Goal: Task Accomplishment & Management: Manage account settings

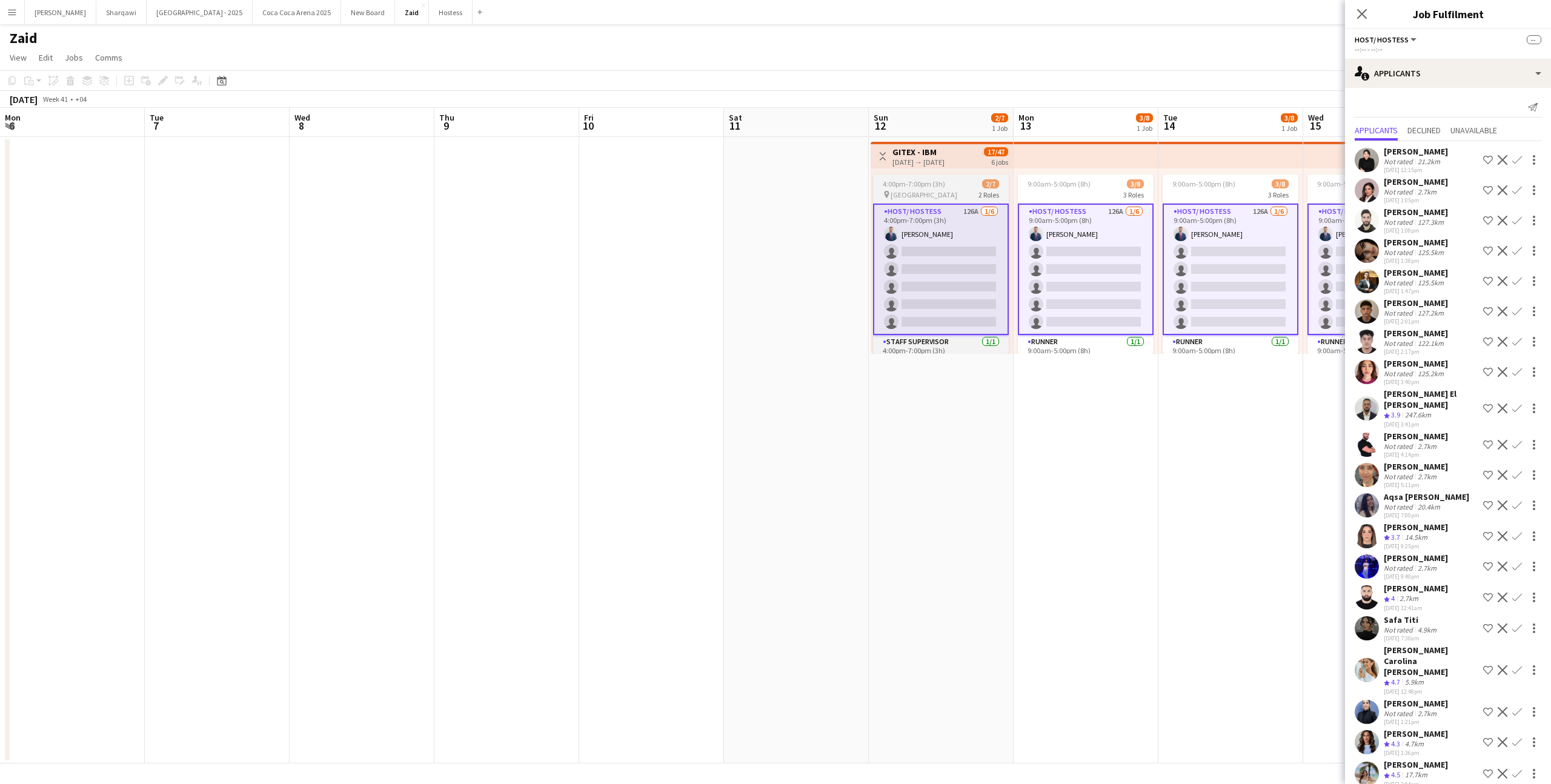
scroll to position [3041, 0]
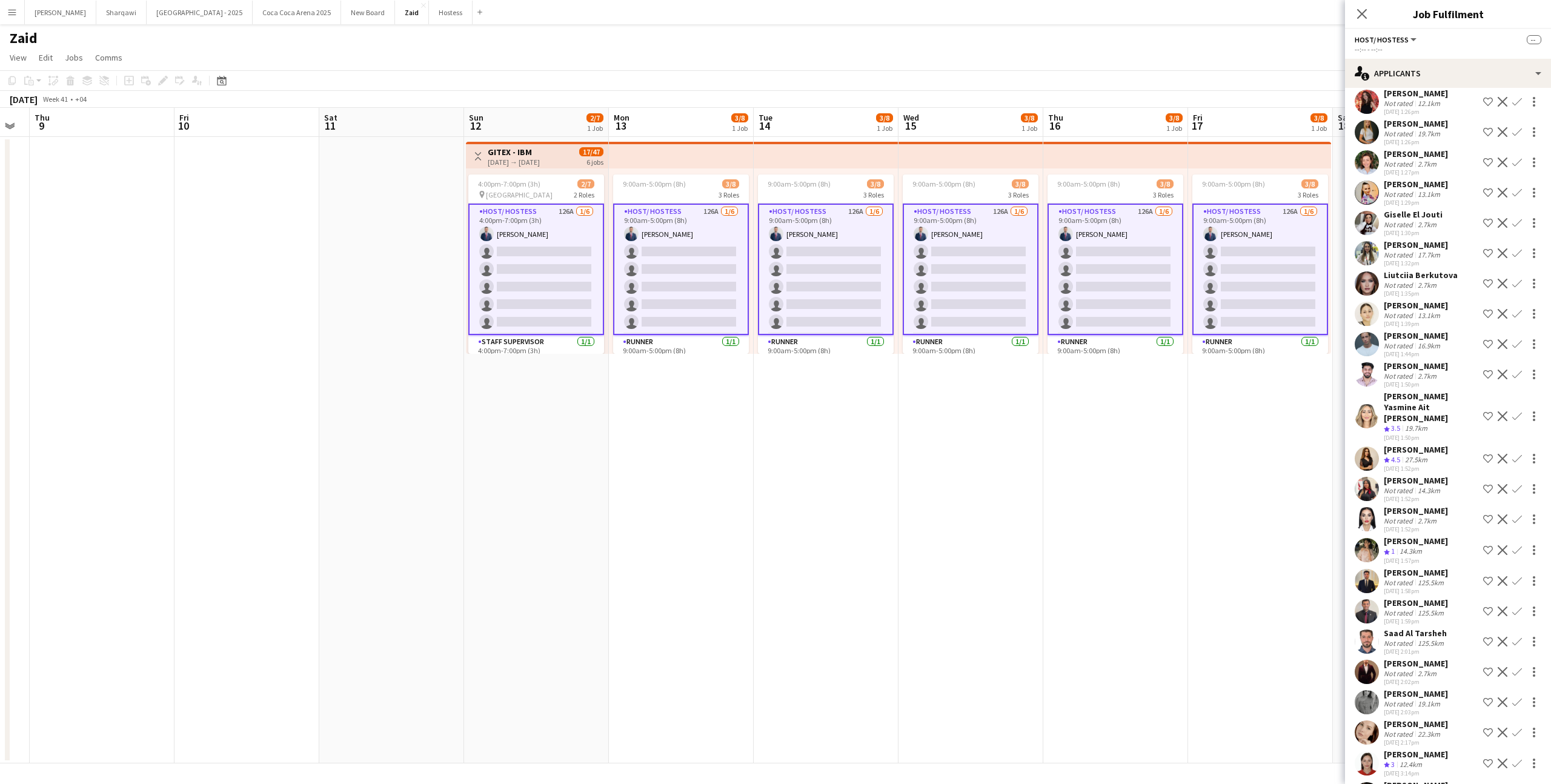
click at [861, 404] on app-date-cell "9:00am-5:00pm (8h) 3/8 3 Roles Host/ Hostess 126A [DATE] 9:00am-5:00pm (8h) [PE…" at bounding box center [826, 450] width 145 height 627
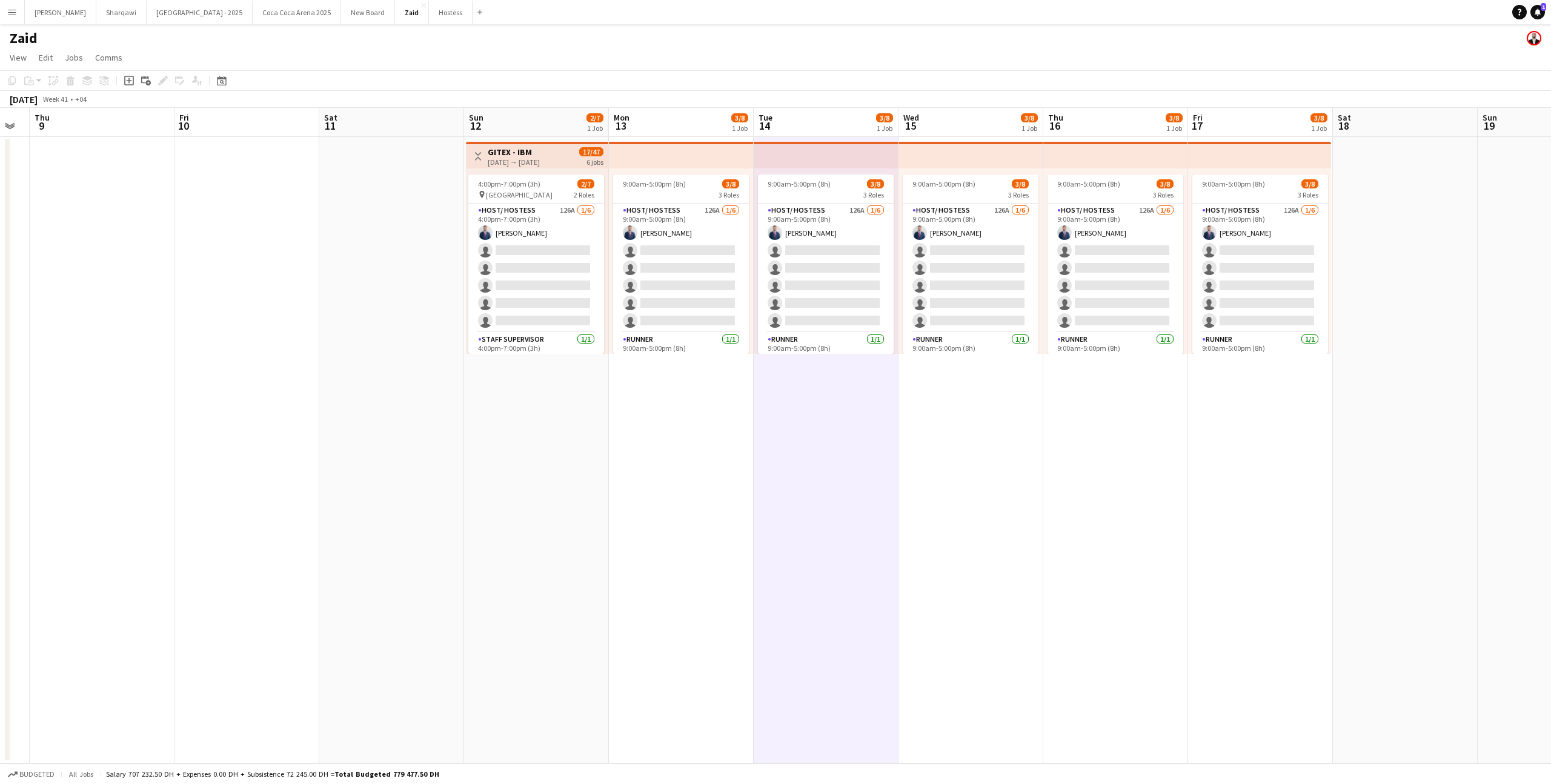
click at [18, 17] on button "Menu" at bounding box center [12, 12] width 24 height 24
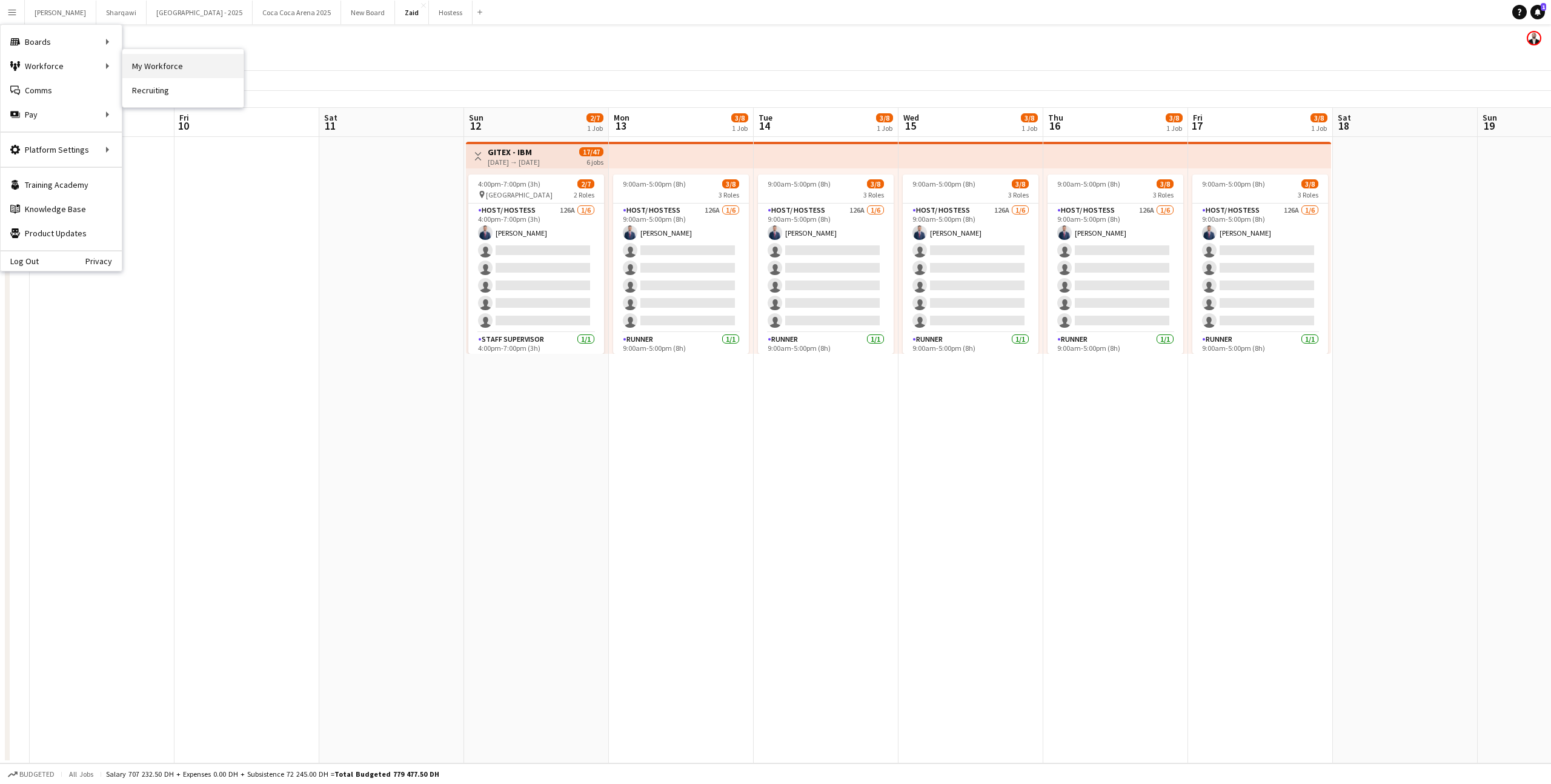
click at [139, 62] on link "My Workforce" at bounding box center [183, 66] width 121 height 24
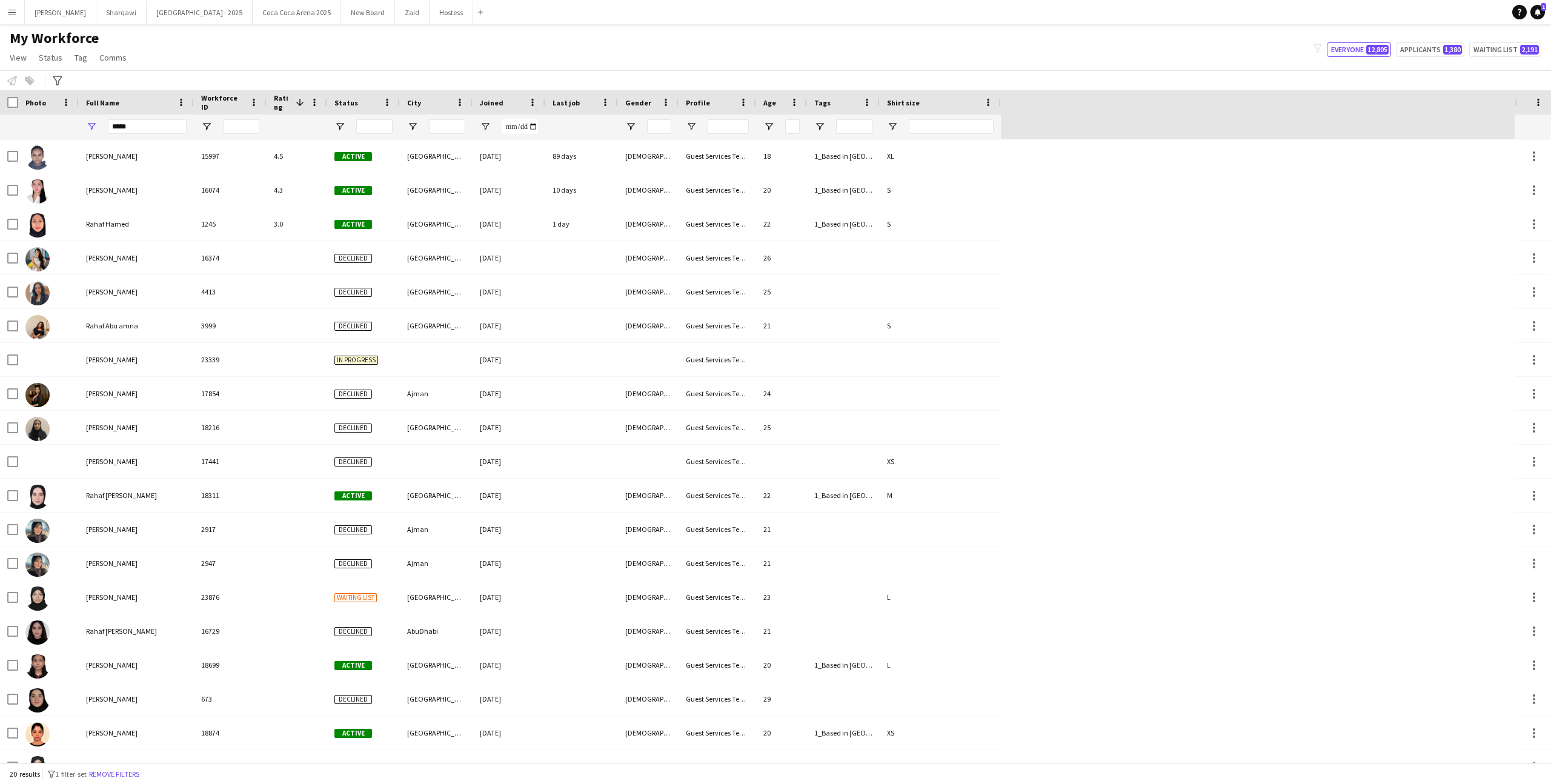
click at [250, 116] on div at bounding box center [241, 126] width 37 height 24
click at [170, 123] on input "*****" at bounding box center [147, 127] width 78 height 15
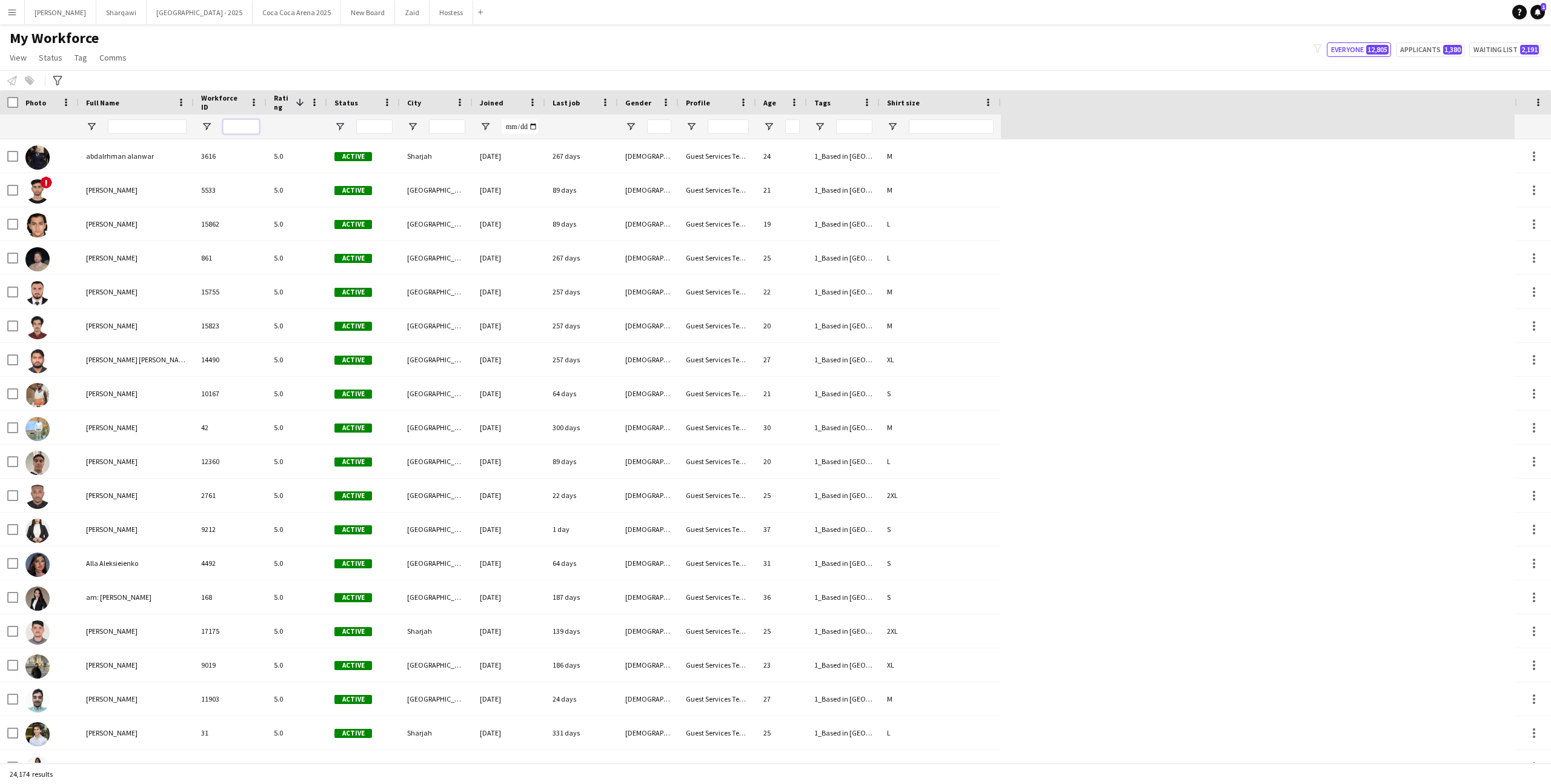
click at [228, 124] on input "Workforce ID Filter Input" at bounding box center [241, 127] width 37 height 15
paste input "*****"
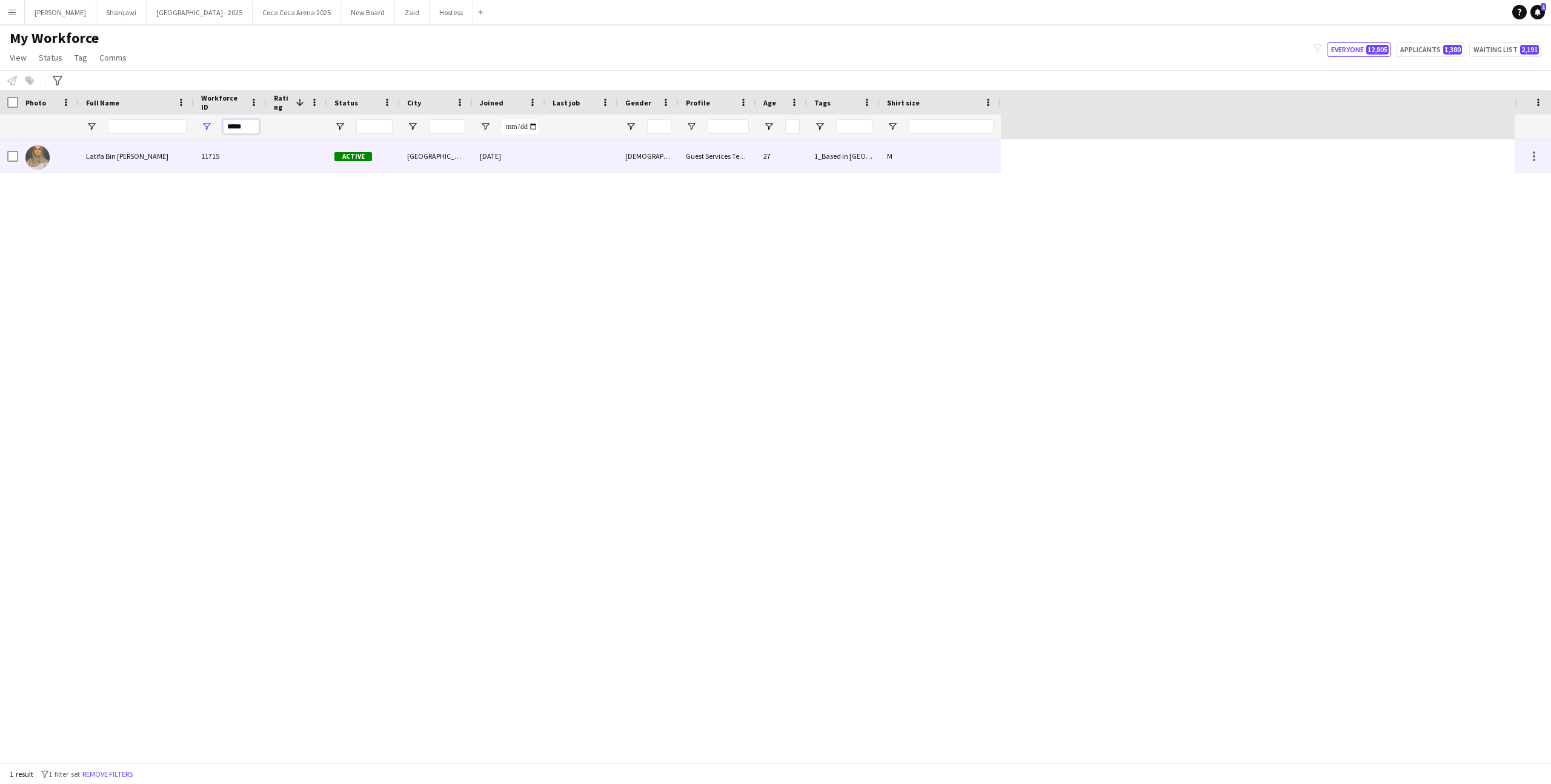
type input "*****"
click at [253, 155] on div "11715" at bounding box center [231, 155] width 73 height 33
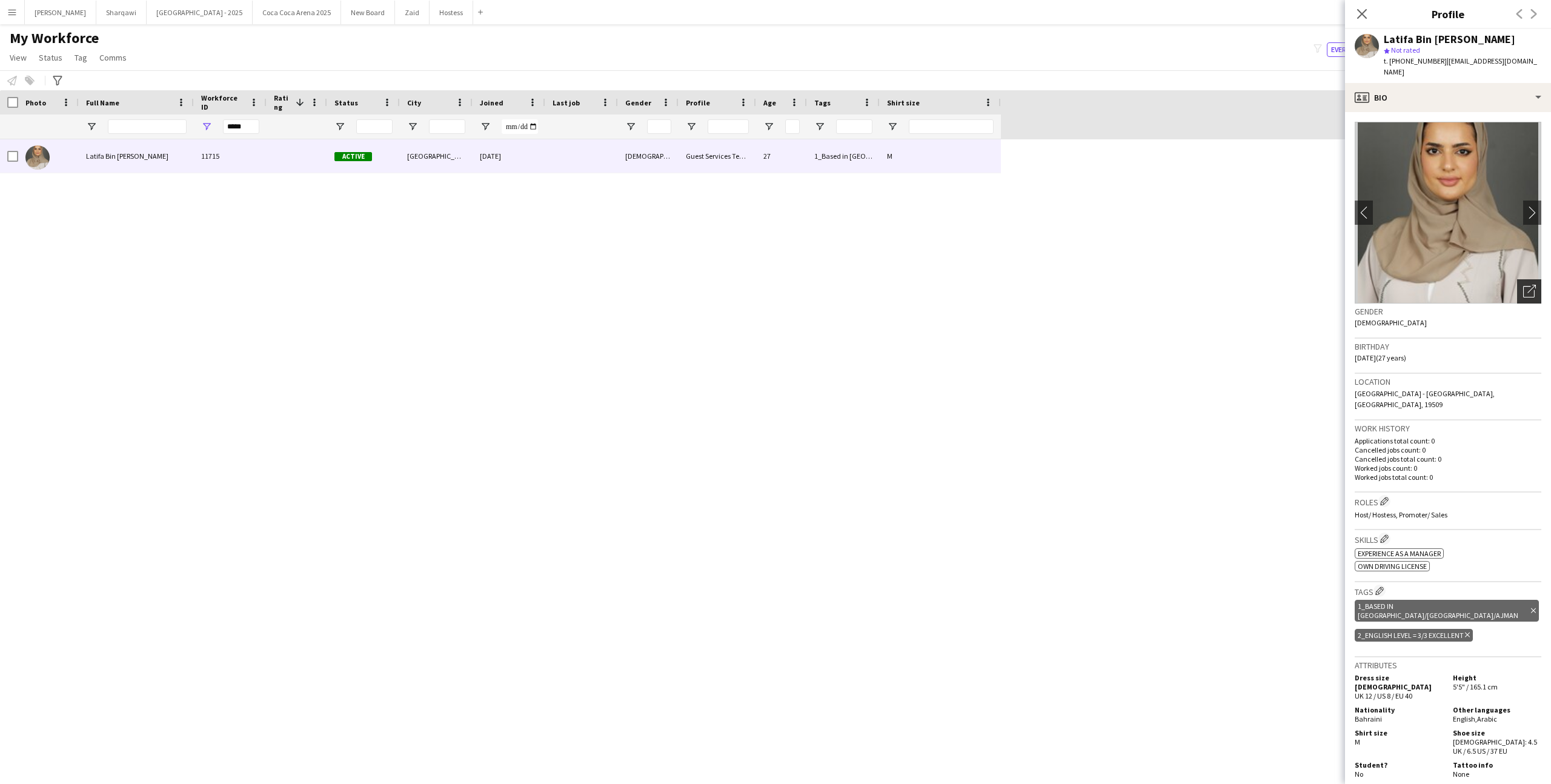
click at [1519, 284] on div "Open photos pop-in" at bounding box center [1529, 291] width 24 height 24
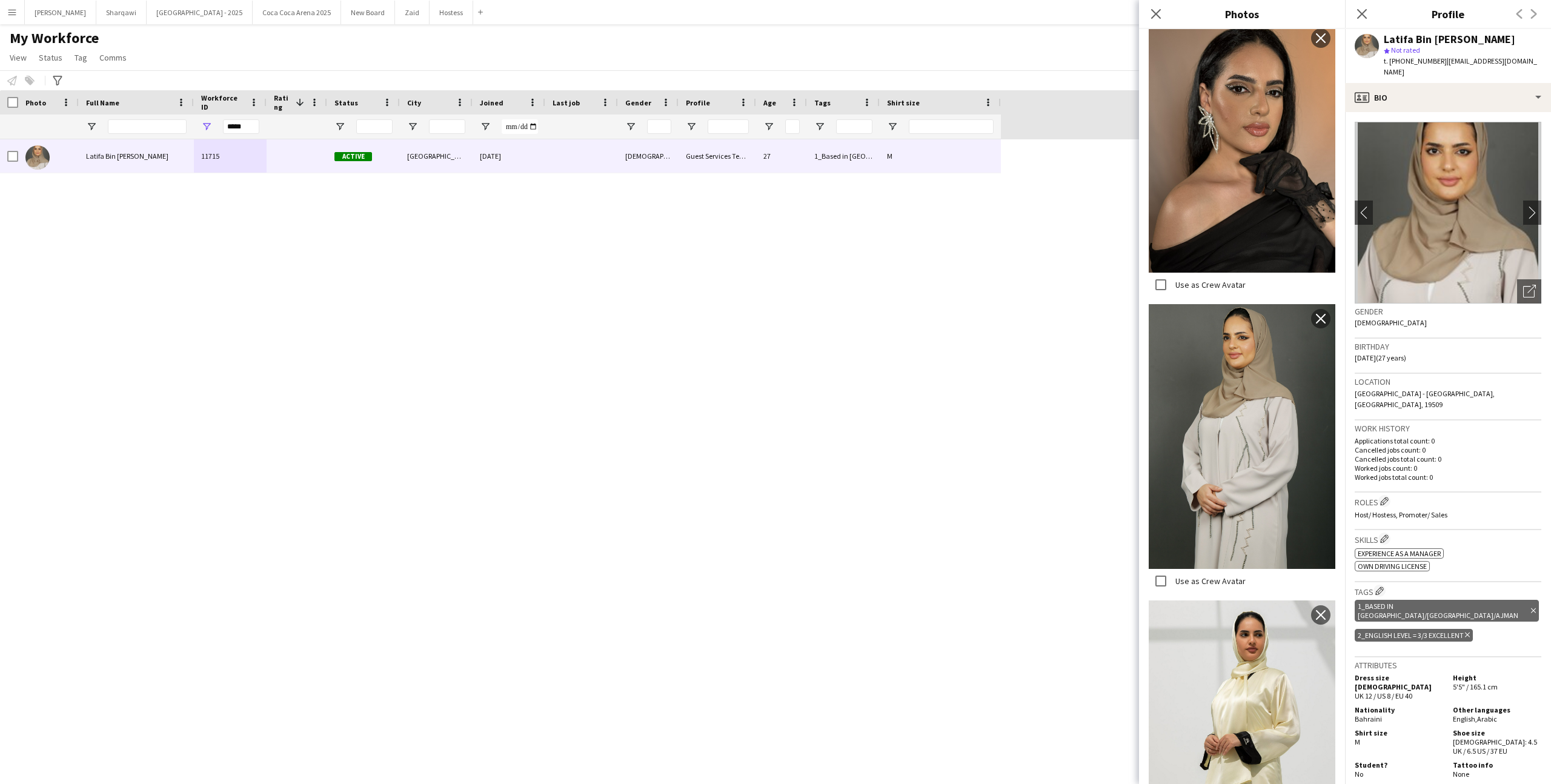
scroll to position [2059, 0]
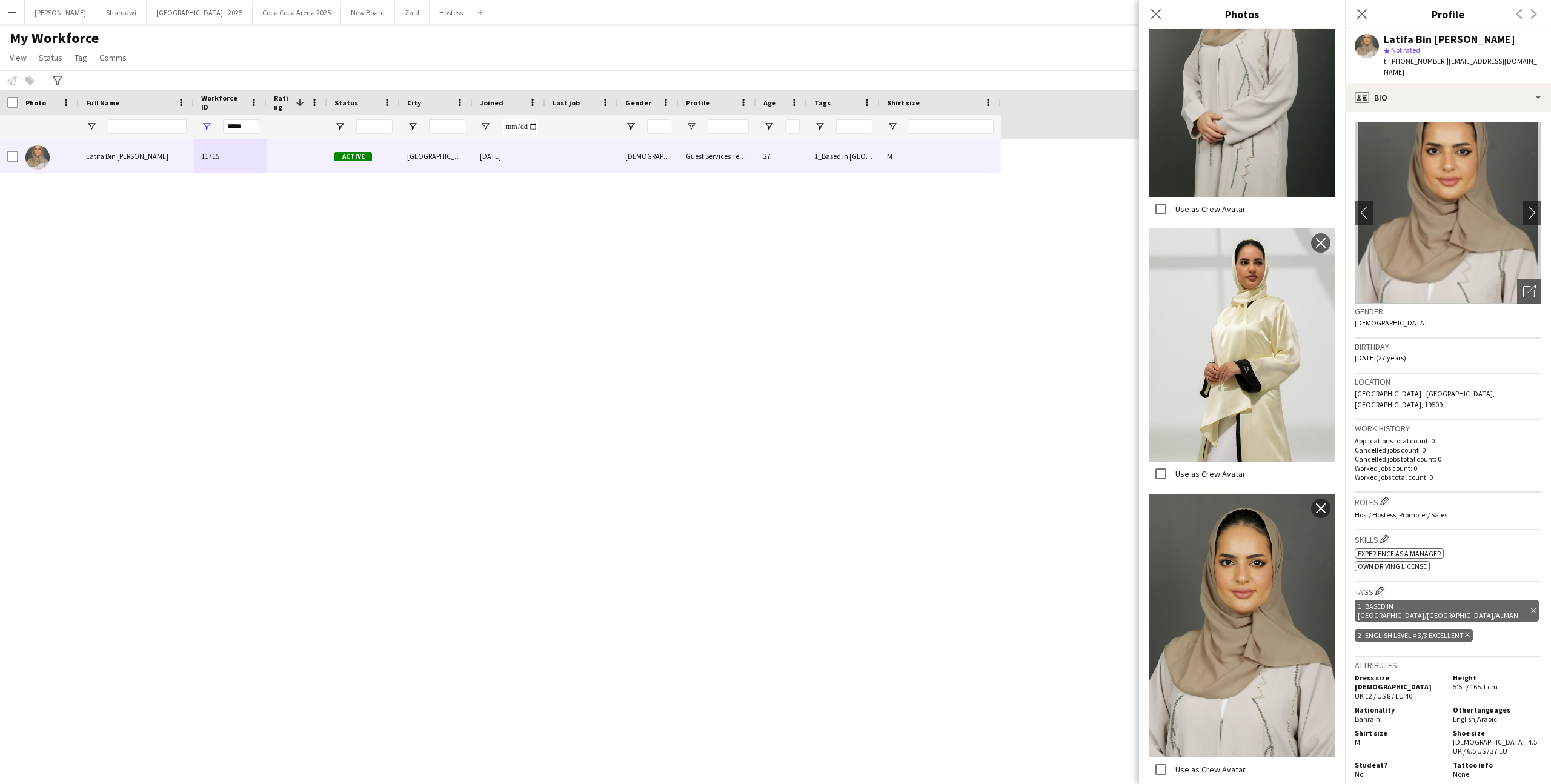
click at [851, 271] on div "[PERSON_NAME] Bin [PERSON_NAME] 11715 Active [GEOGRAPHIC_DATA] [DATE] [DEMOGRAP…" at bounding box center [757, 451] width 1514 height 623
click at [395, 19] on button "Zaid Close" at bounding box center [412, 12] width 34 height 24
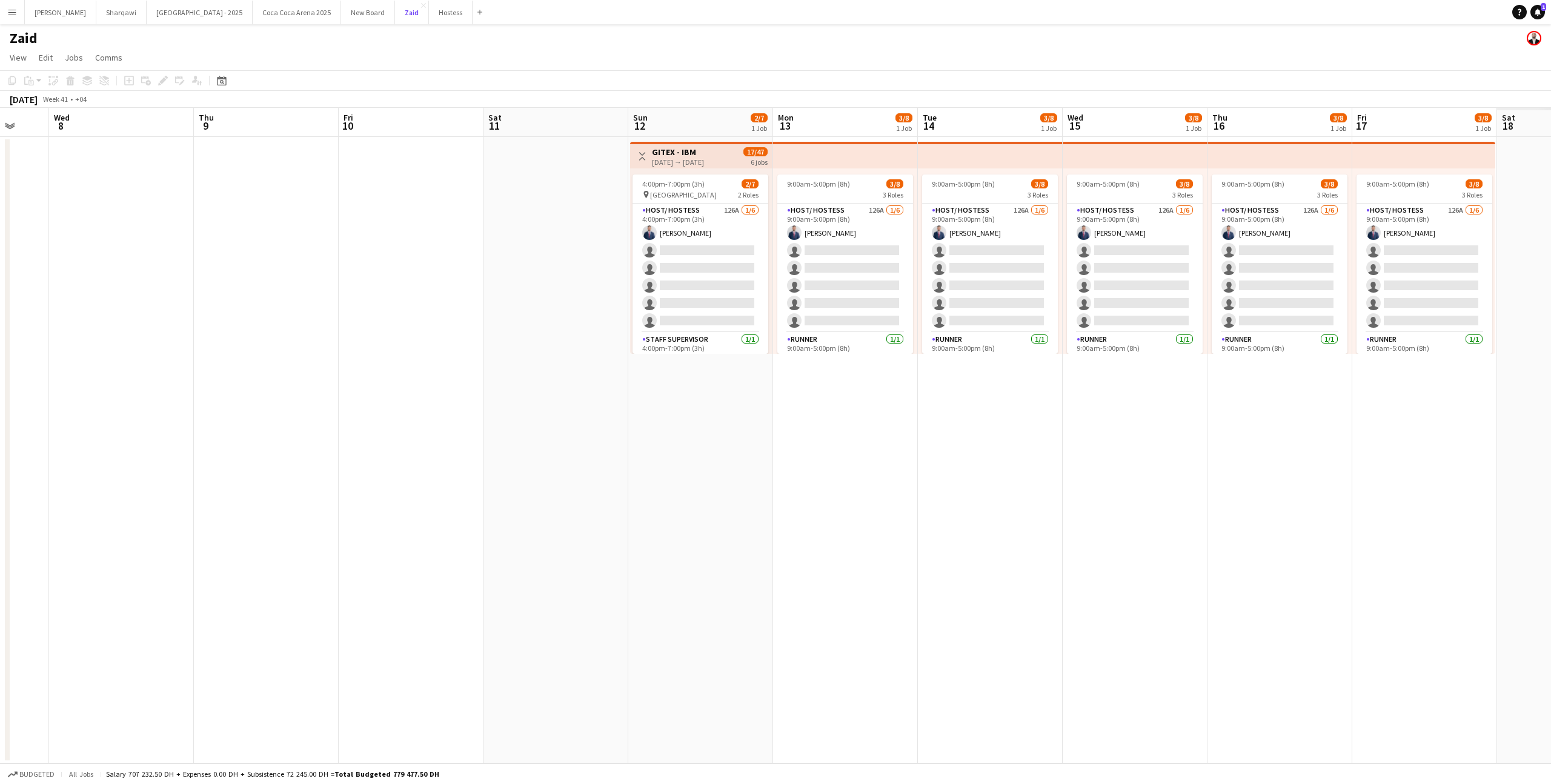
scroll to position [0, 349]
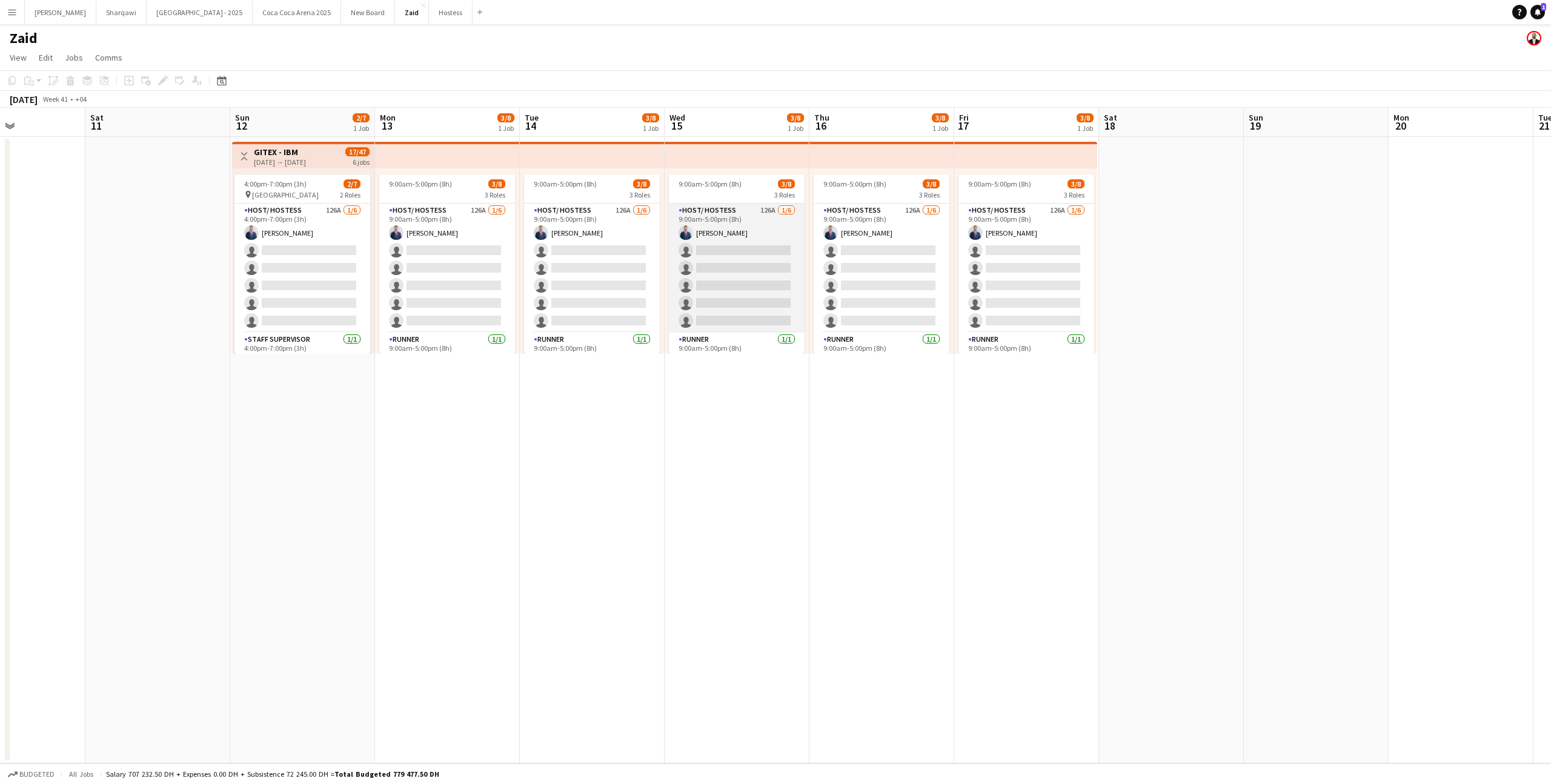
click at [674, 257] on app-card-role "Host/ Hostess 126A [DATE] 9:00am-5:00pm (8h) [PERSON_NAME] single-neutral-actio…" at bounding box center [736, 268] width 136 height 129
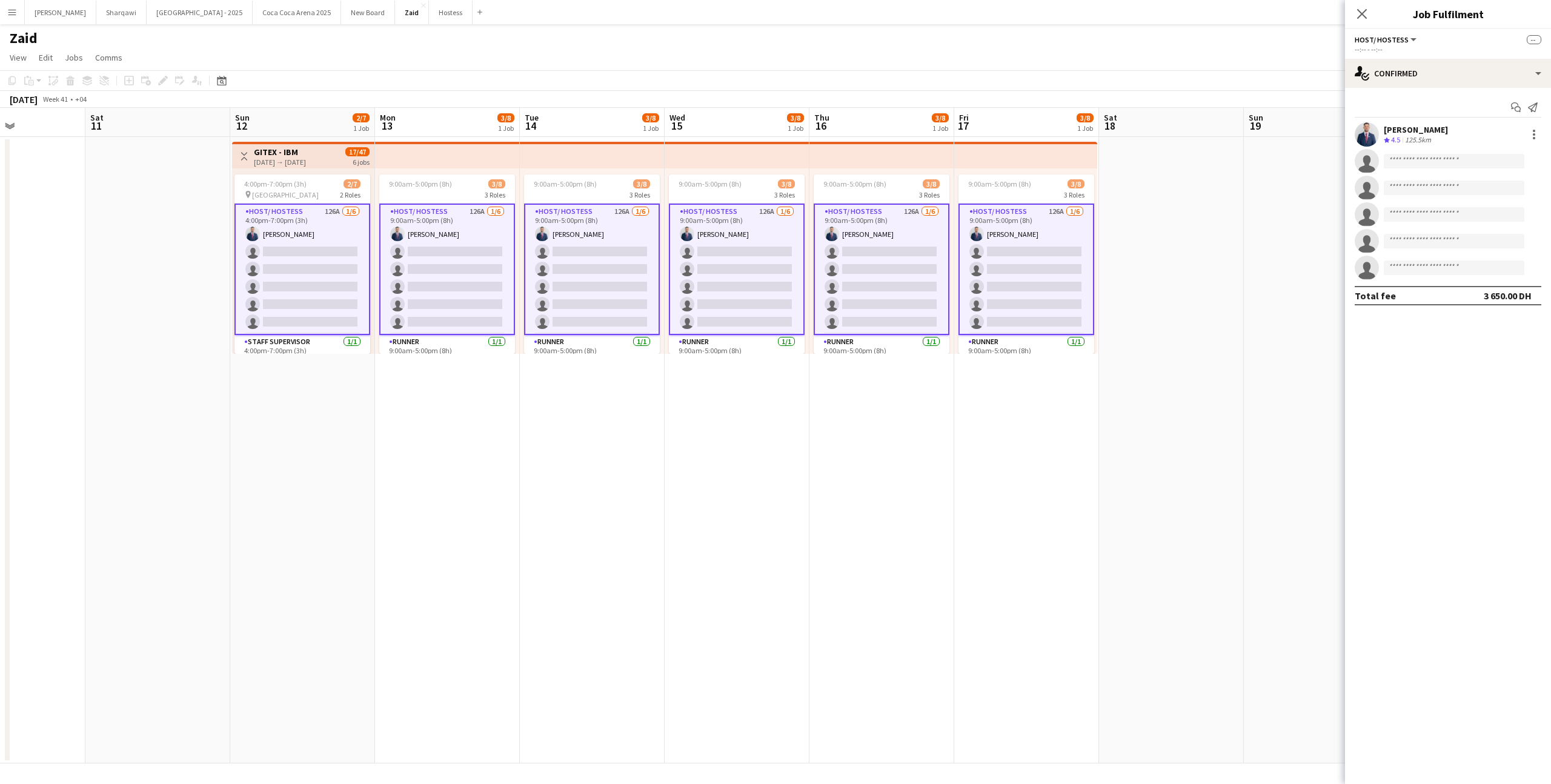
click at [1437, 88] on div "Start chat Send notification [PERSON_NAME] Crew rating 4.5 125.5km single-neutr…" at bounding box center [1448, 201] width 206 height 227
click at [1437, 82] on div "single-neutral-actions-check-2 Confirmed" at bounding box center [1448, 73] width 206 height 29
click at [1485, 188] on div "single-neutral-actions-information Applicants" at bounding box center [1487, 197] width 120 height 24
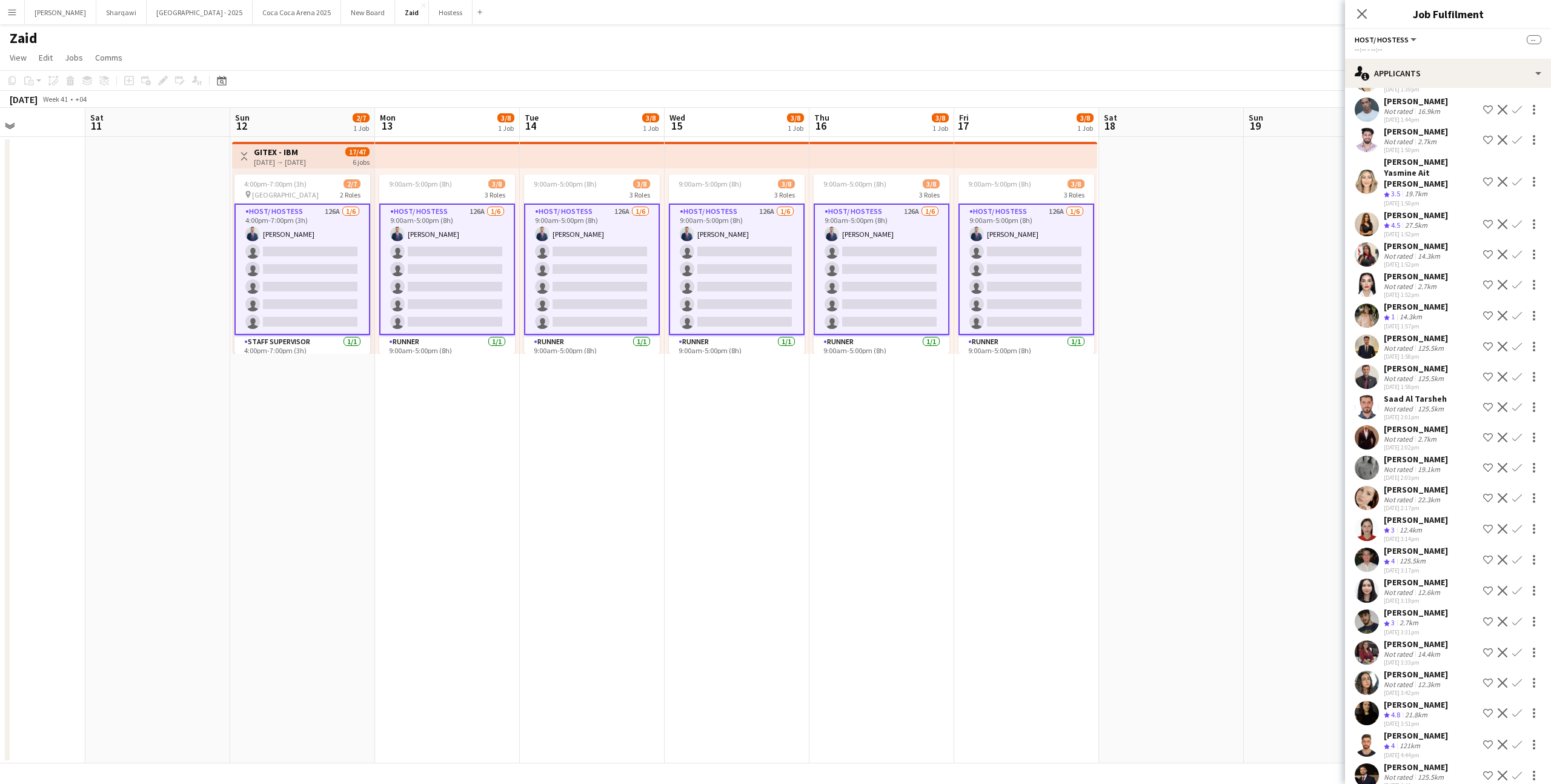
scroll to position [3288, 0]
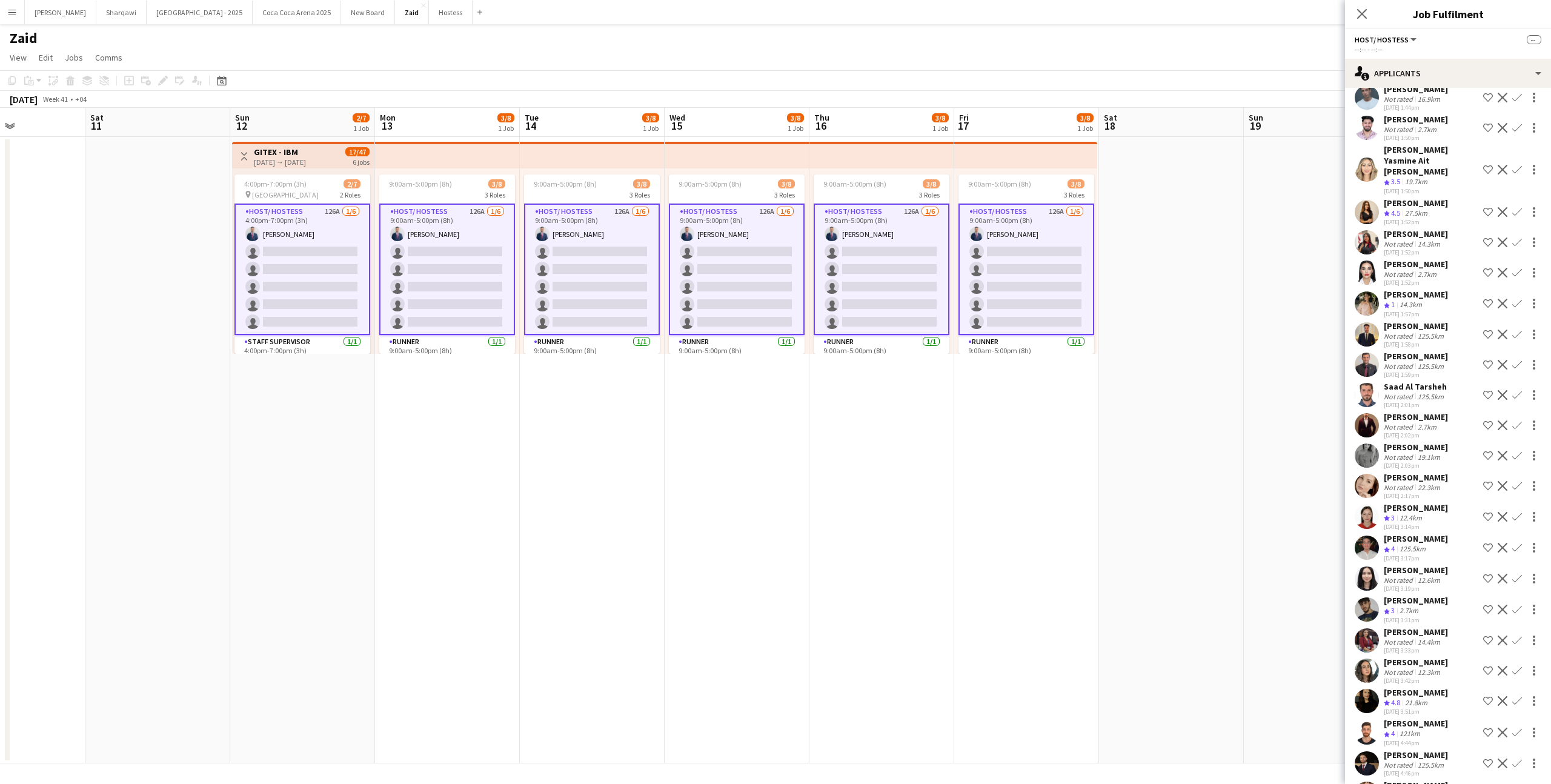
click at [1410, 668] on div "Not rated" at bounding box center [1400, 672] width 32 height 9
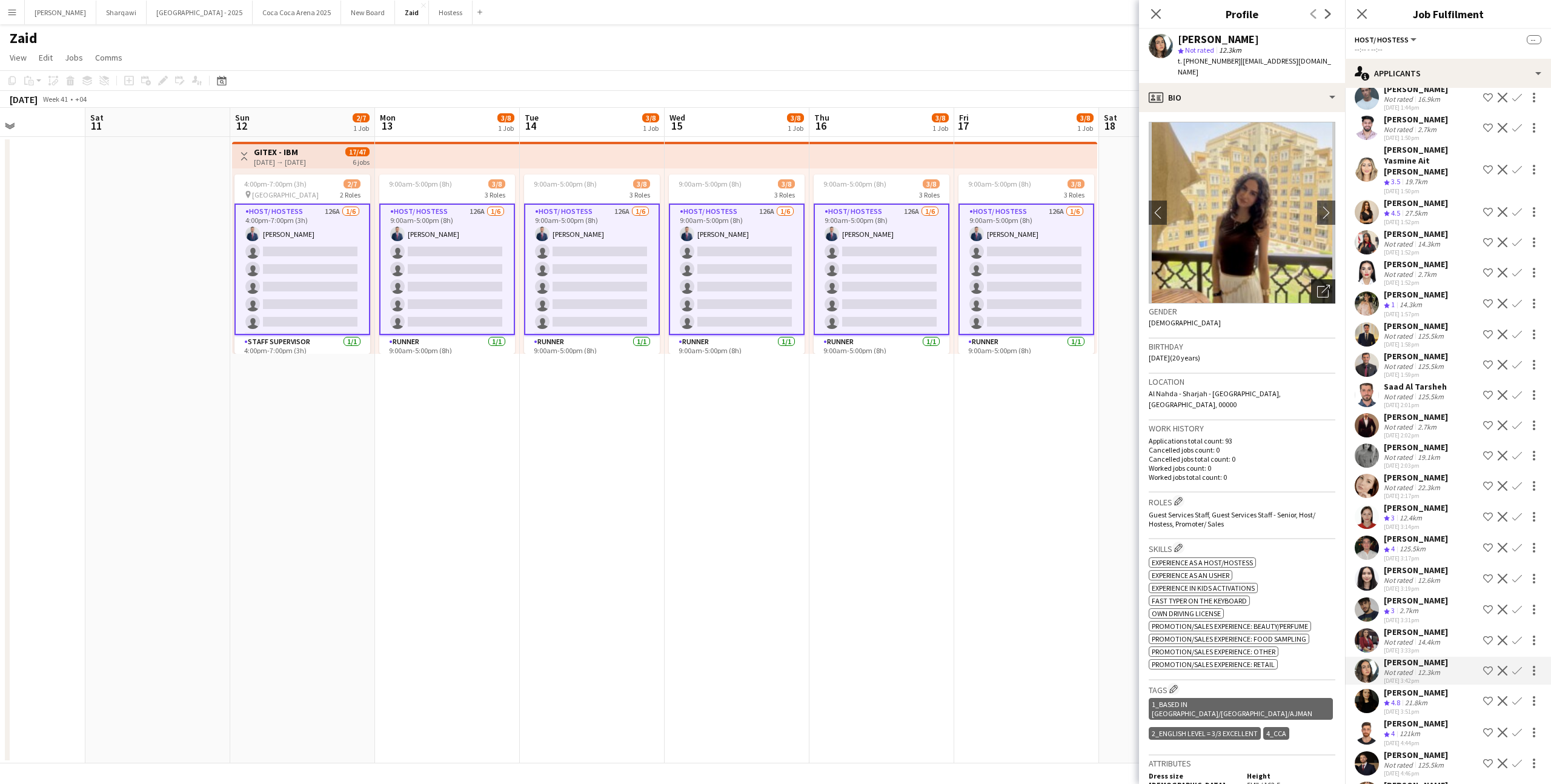
click at [1318, 285] on icon "Open photos pop-in" at bounding box center [1323, 291] width 13 height 13
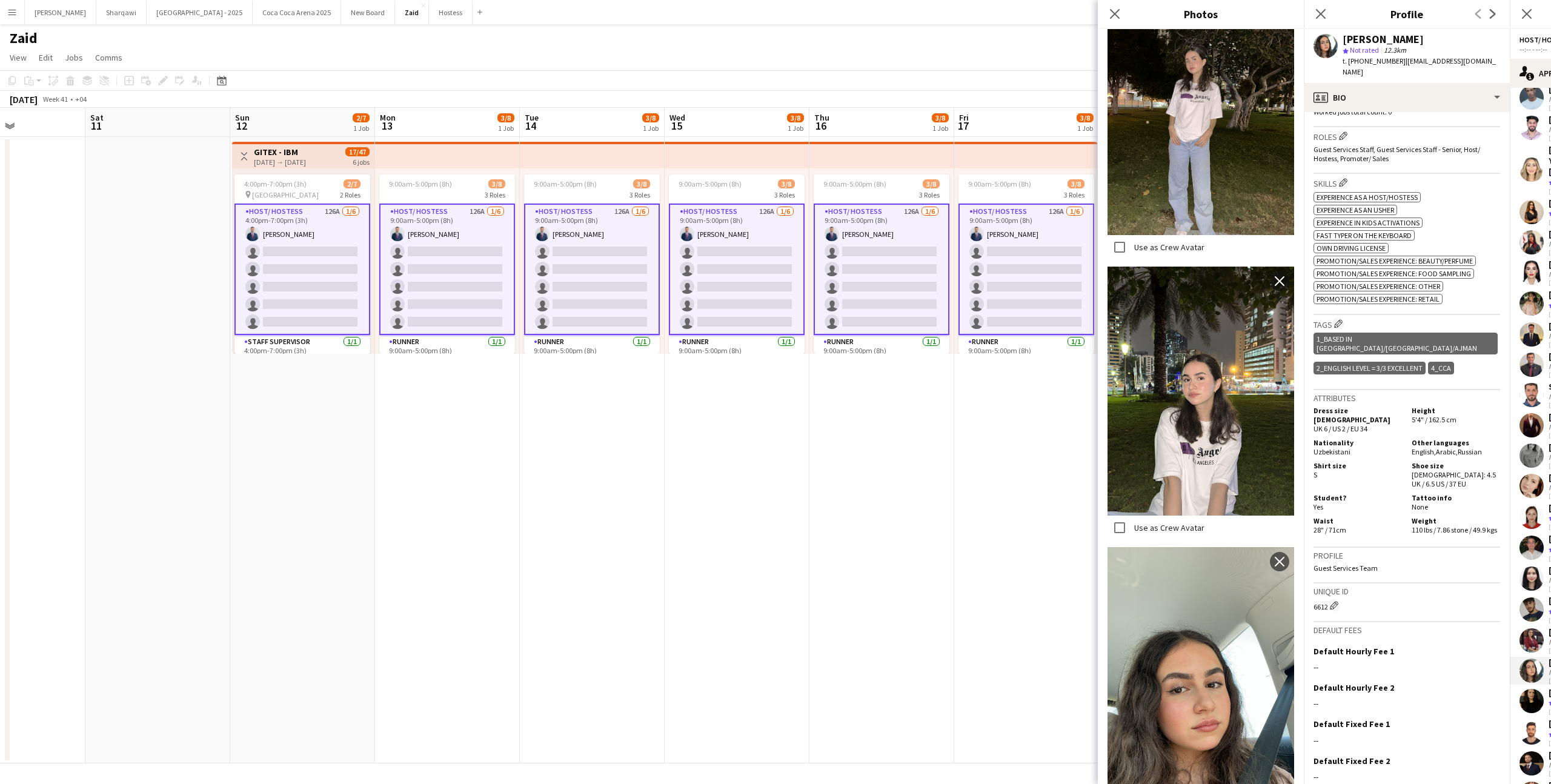
scroll to position [428, 0]
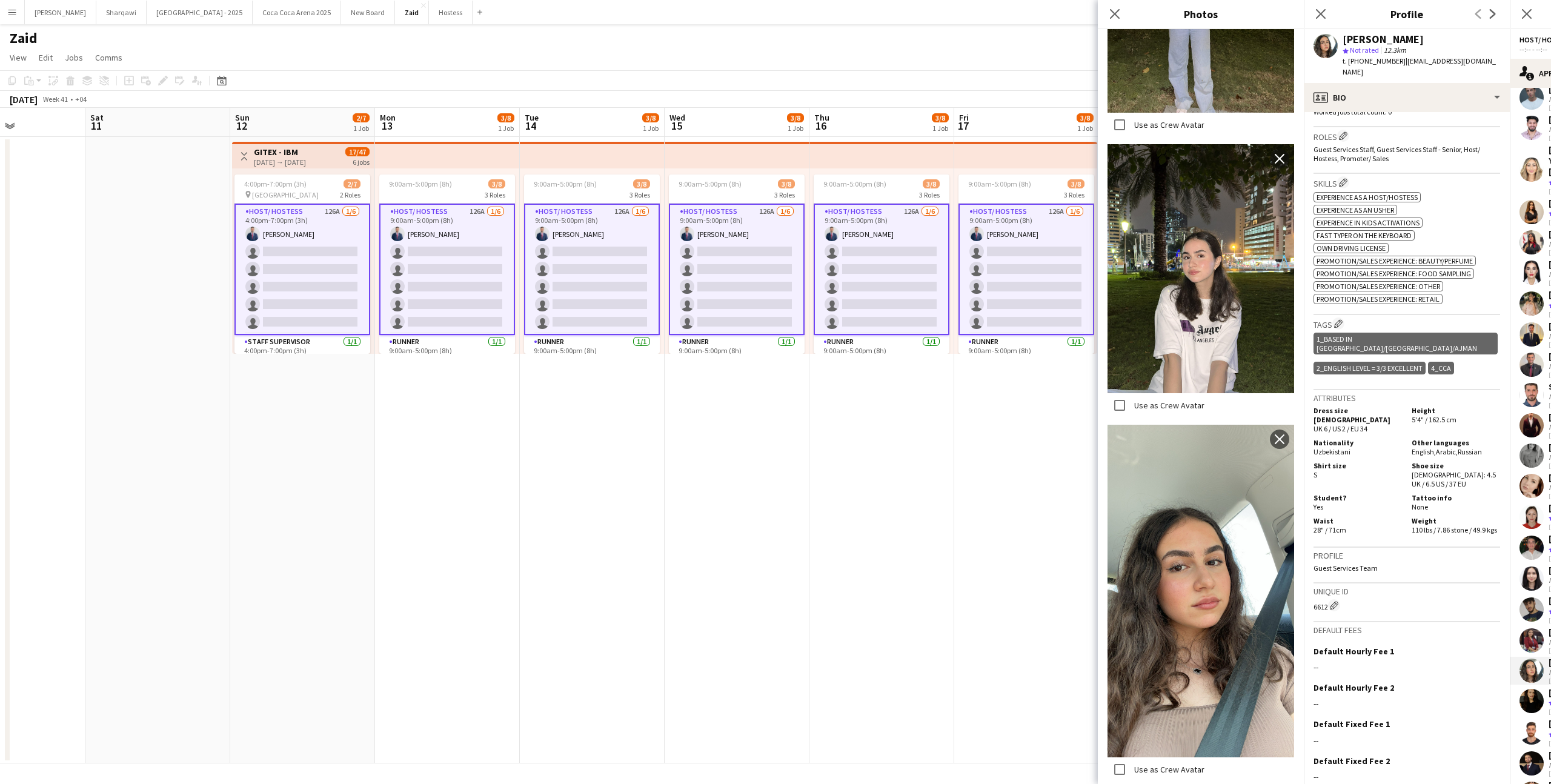
click at [1364, 506] on div "Attributes Dress size [DEMOGRAPHIC_DATA] UK 6 / US 2 / EU 34 Height 5'4" / 162.…" at bounding box center [1407, 468] width 187 height 157
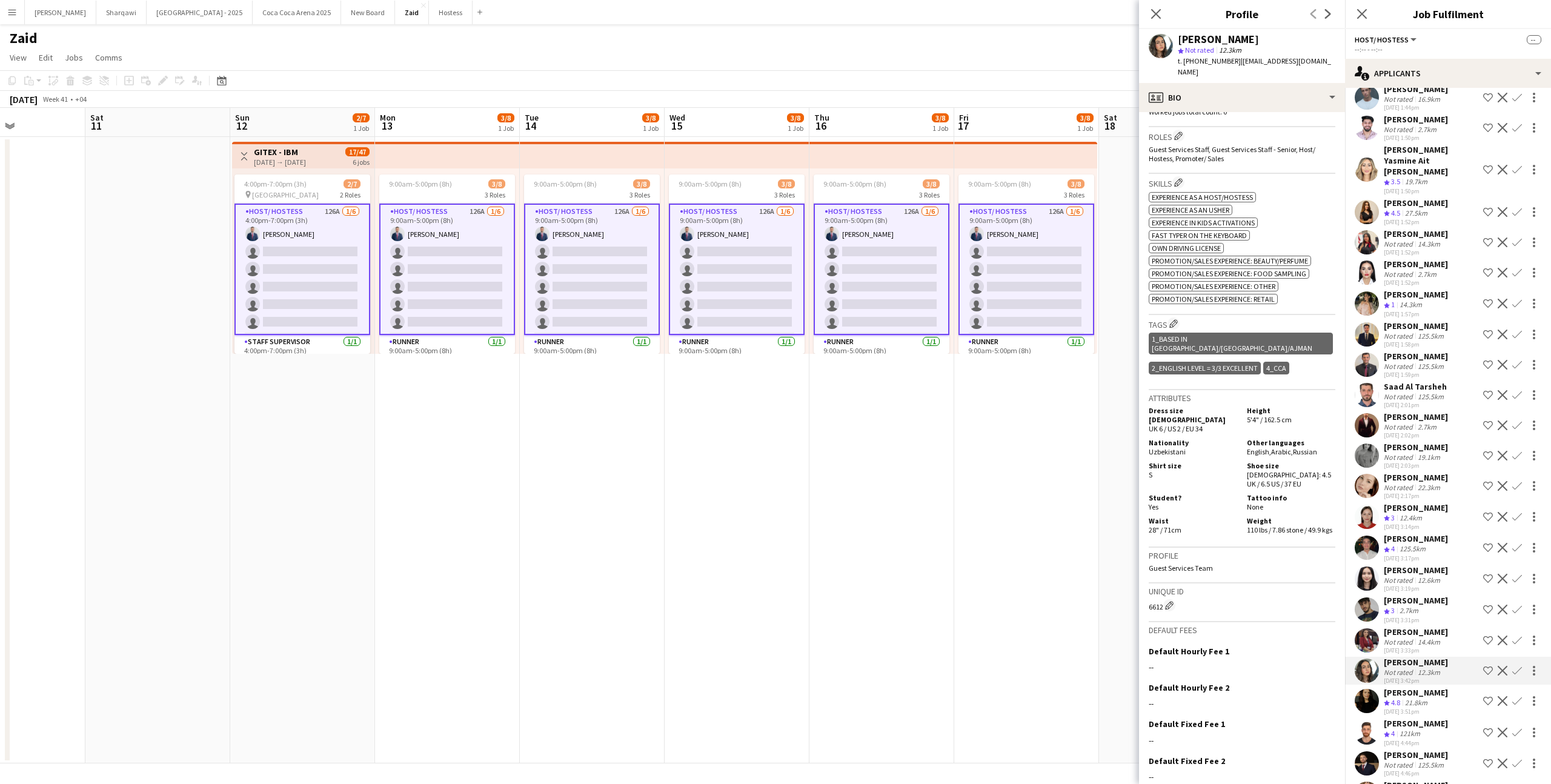
click at [1424, 575] on div "12.6km" at bounding box center [1429, 579] width 27 height 9
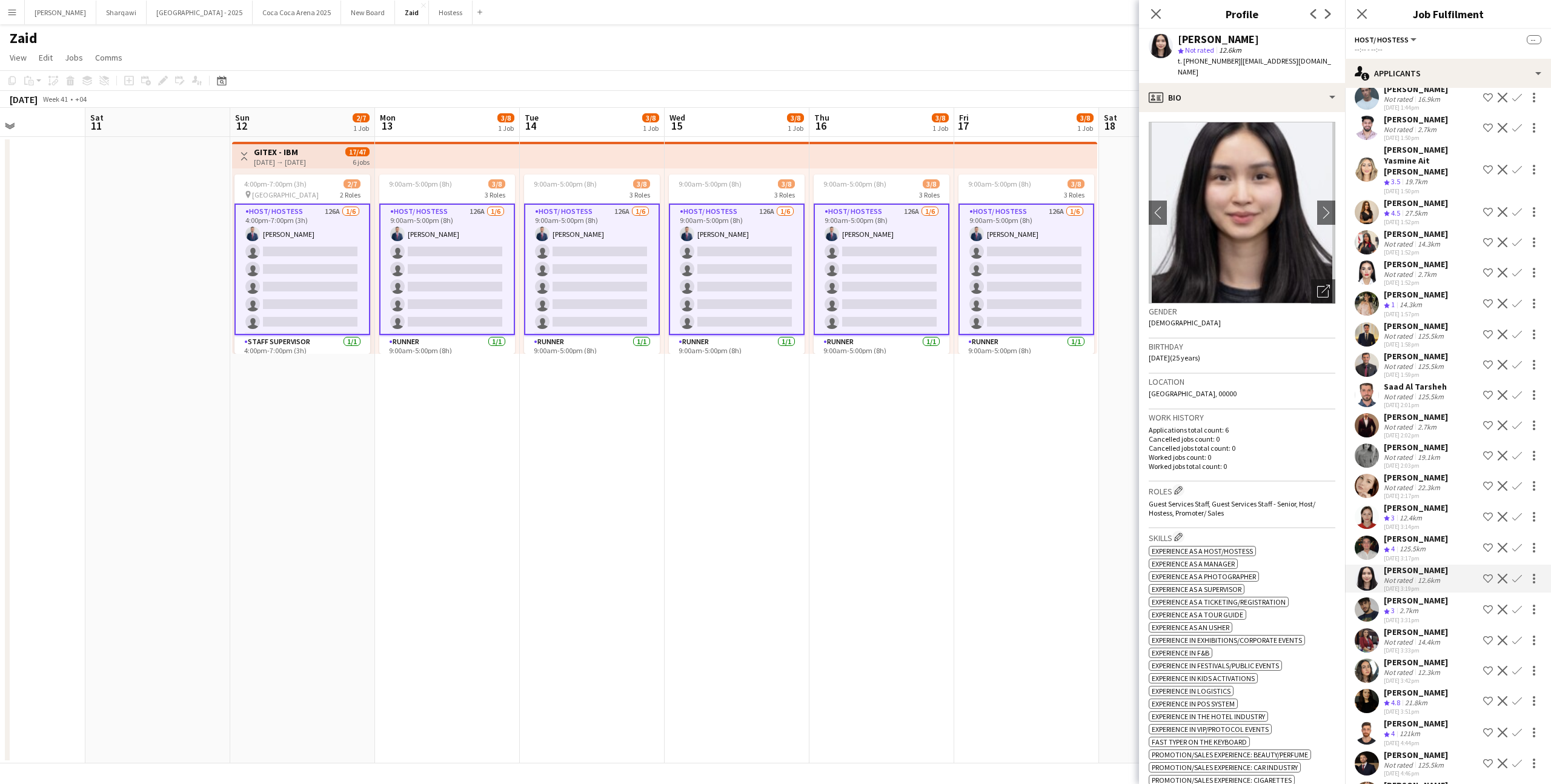
click at [1428, 544] on div "125.5km" at bounding box center [1412, 549] width 31 height 10
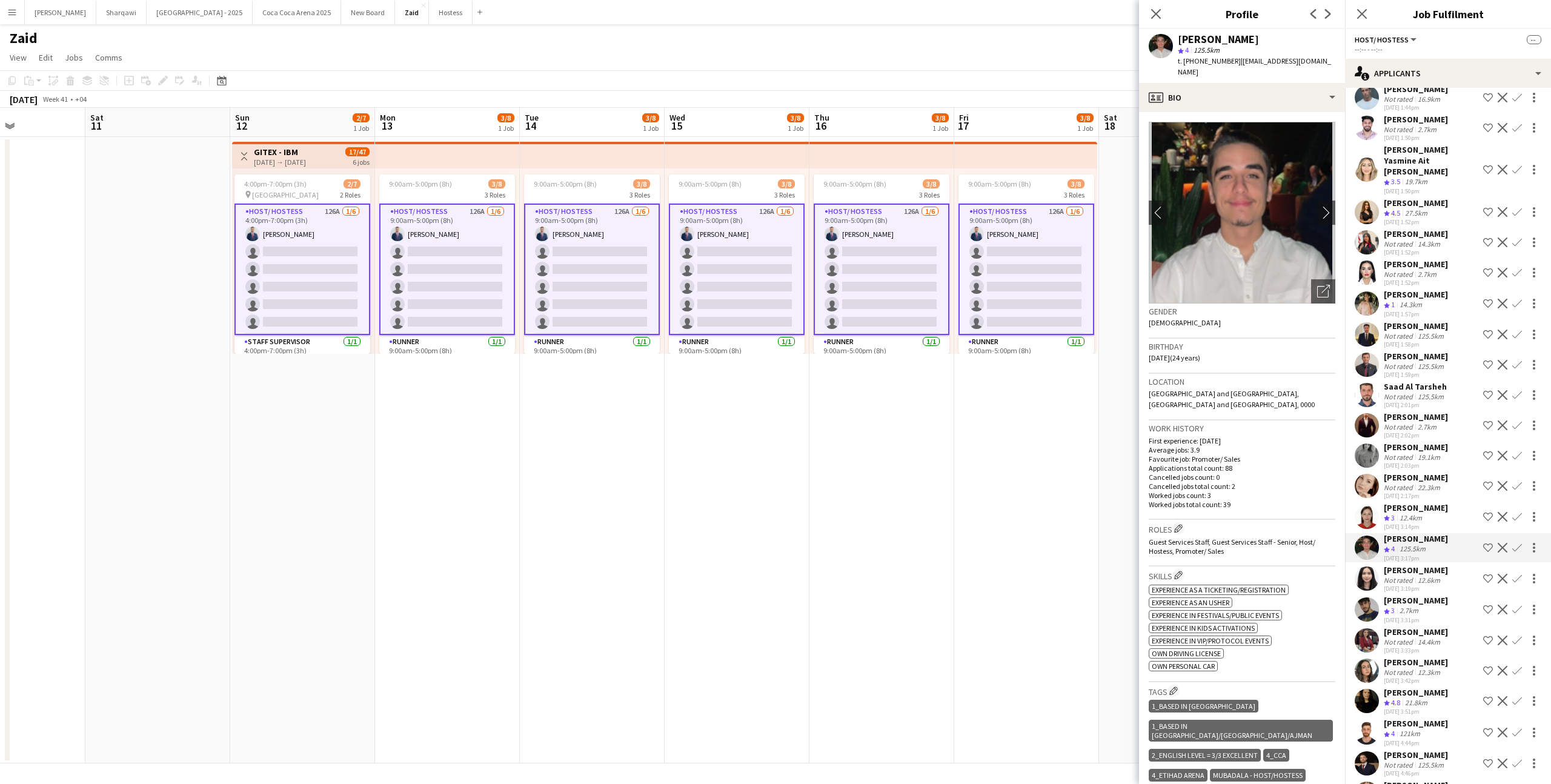
click at [1489, 696] on app-icon "Shortlist crew" at bounding box center [1488, 701] width 9 height 9
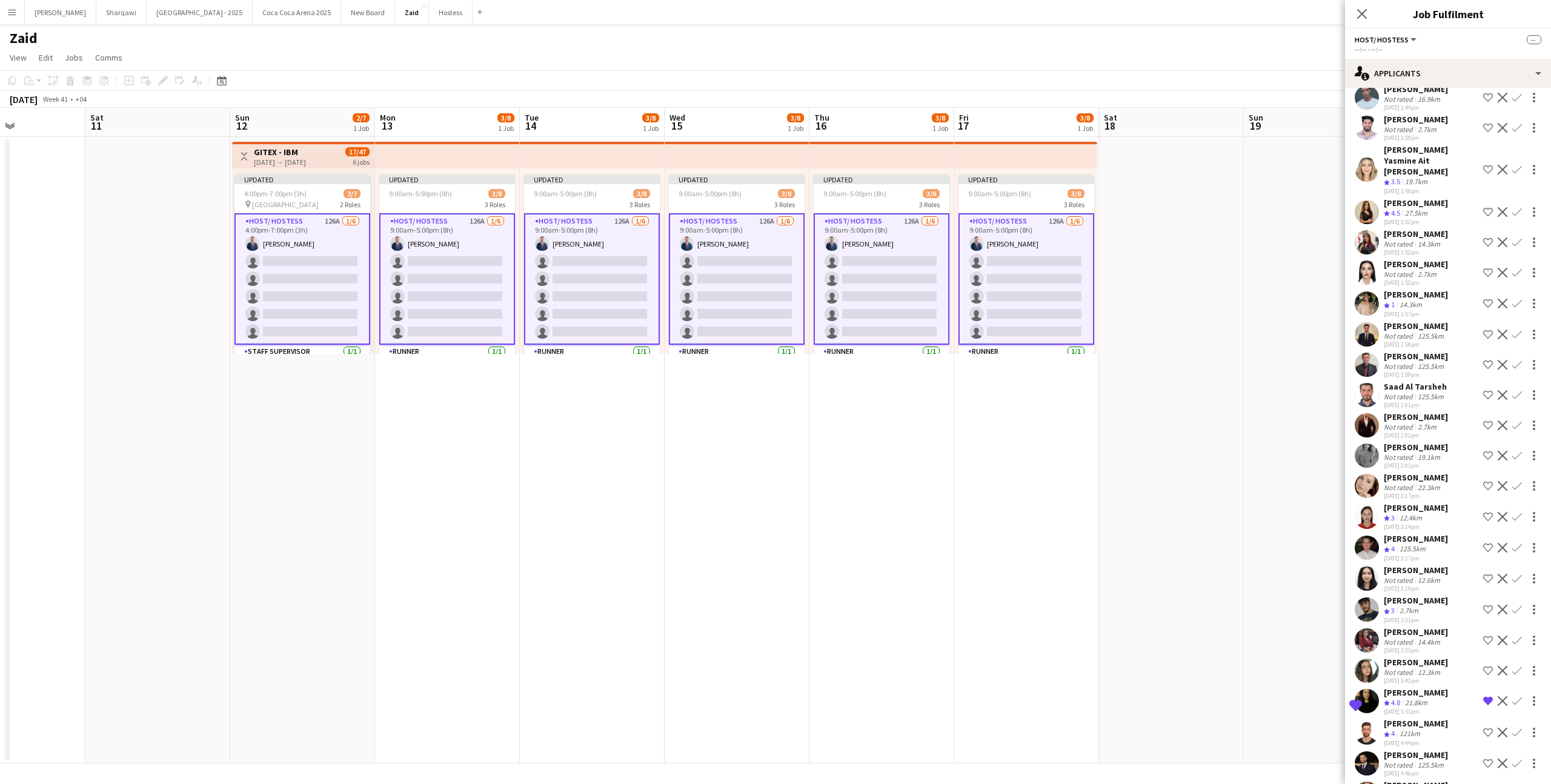
click at [1448, 718] on div "[PERSON_NAME] Crew rating 4 121km [DATE] 4:44pm Shortlist crew Decline Confirm" at bounding box center [1448, 732] width 206 height 29
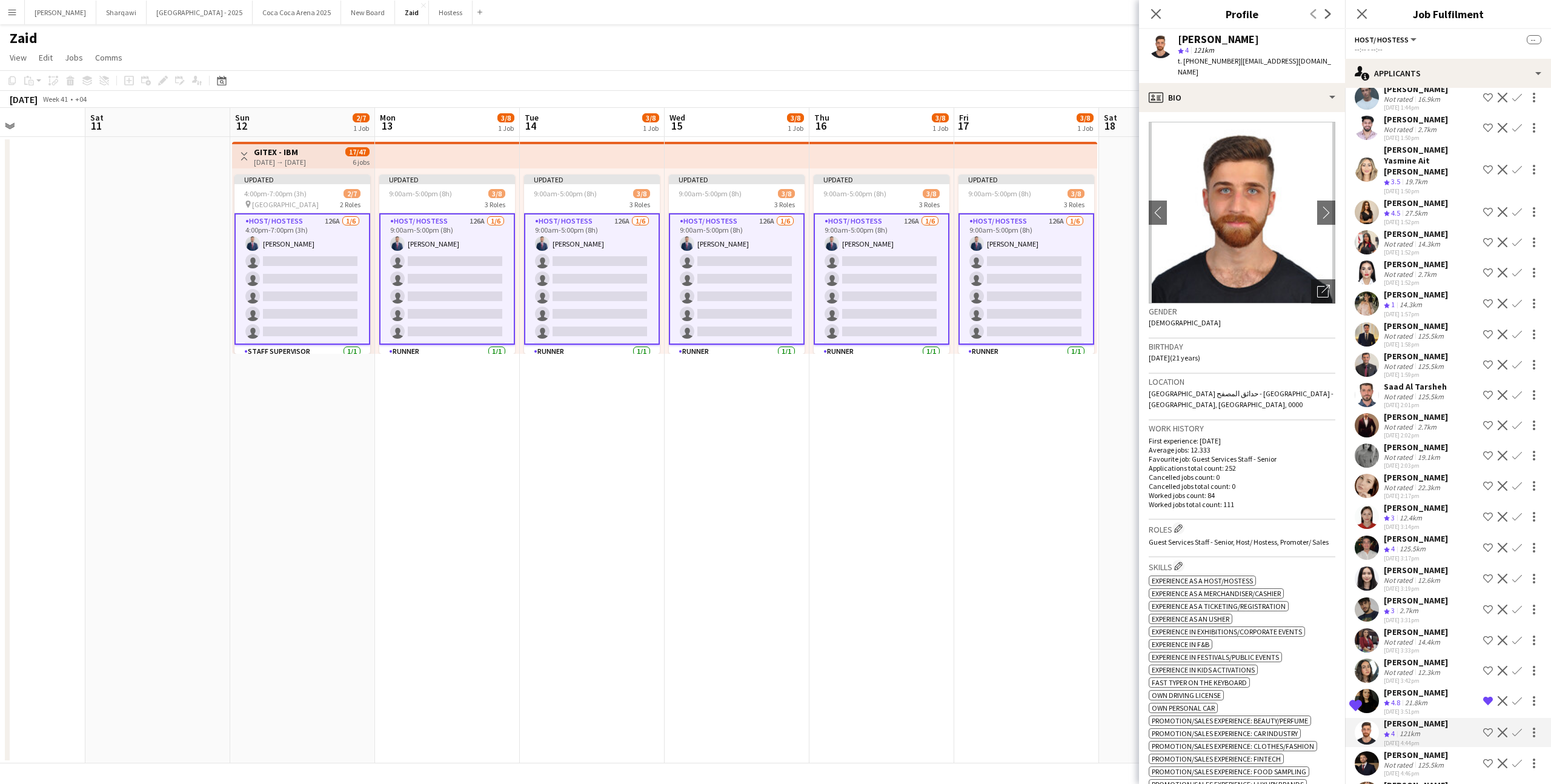
click at [1402, 749] on div "[PERSON_NAME]" at bounding box center [1416, 754] width 64 height 11
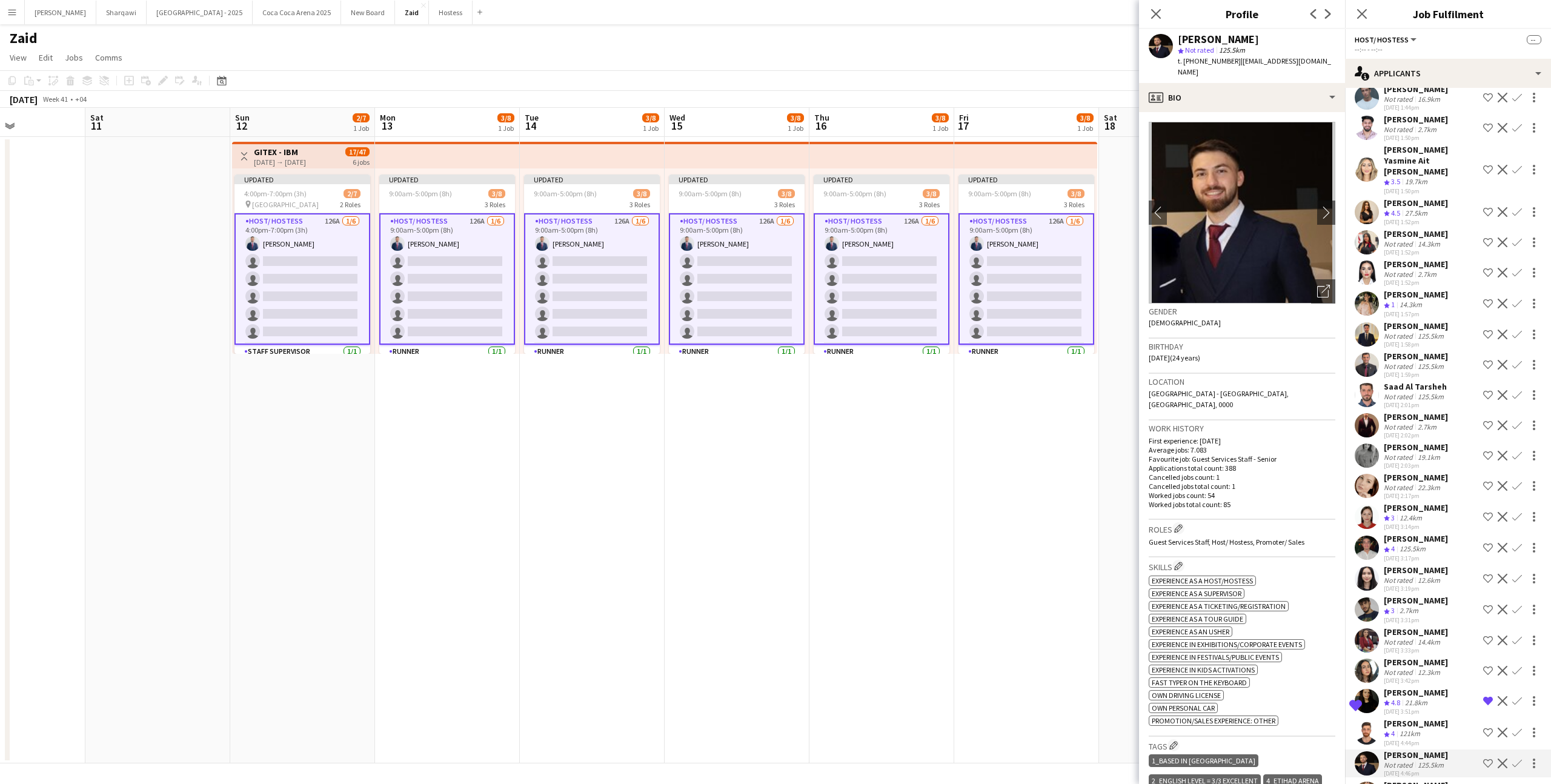
click at [1448, 779] on div "[PERSON_NAME] Not rated 20.4km [DATE] 4:47pm Shortlist crew Decline Confirm" at bounding box center [1448, 793] width 206 height 28
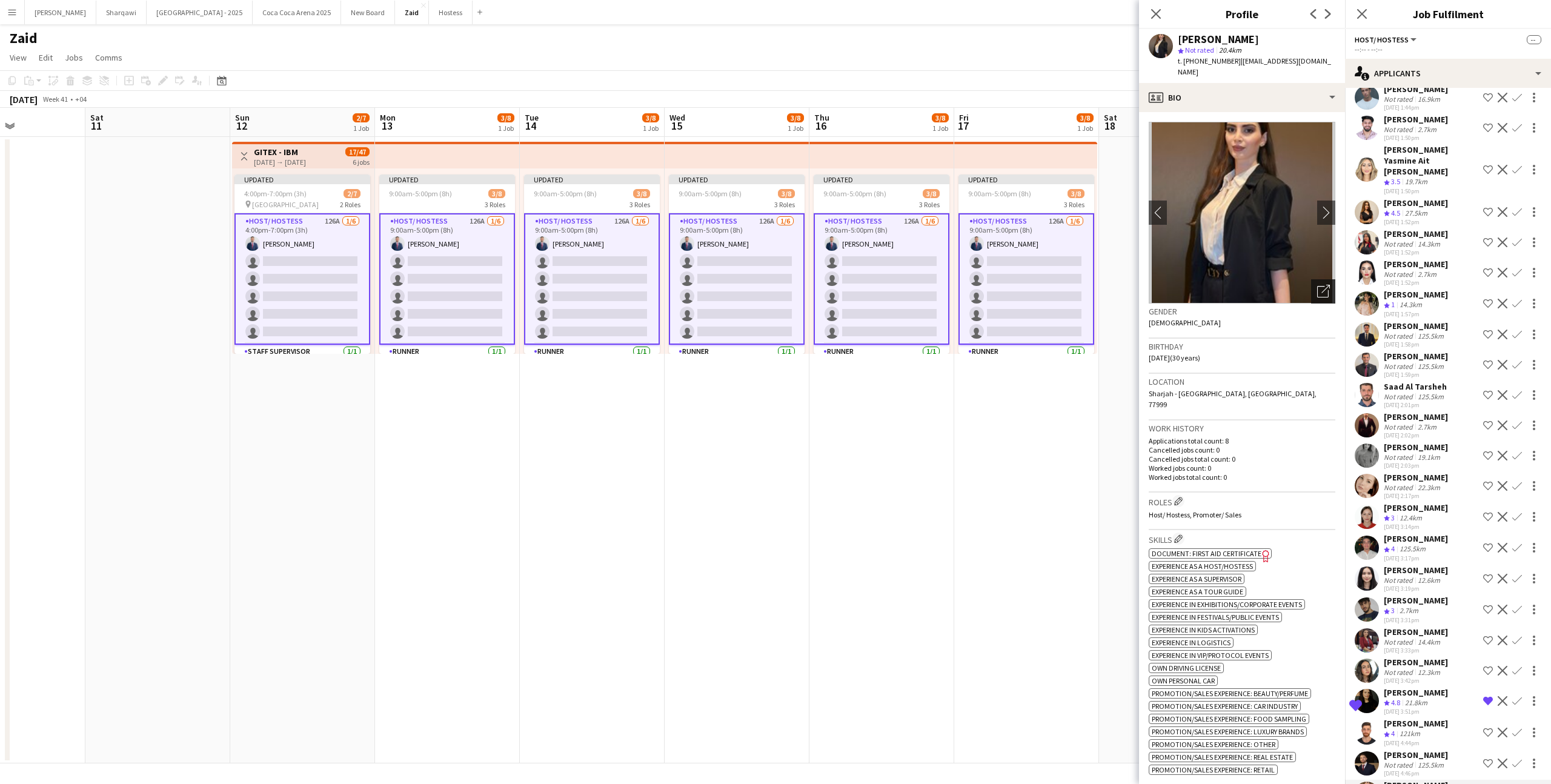
click at [1329, 285] on icon "Open photos pop-in" at bounding box center [1323, 291] width 13 height 13
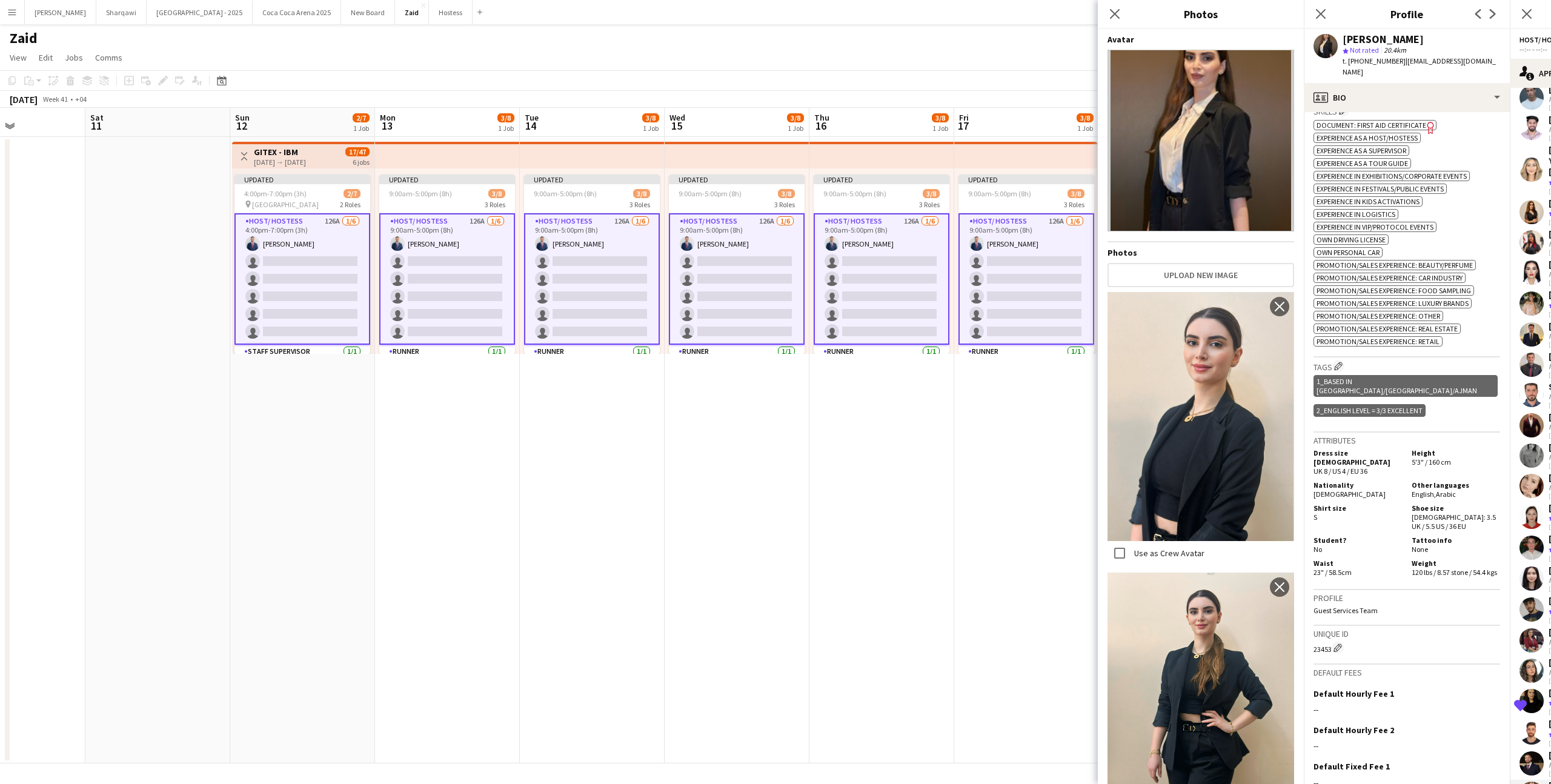
scroll to position [428, 0]
click at [1402, 493] on div "Dress size [DEMOGRAPHIC_DATA] UK 8 / US 4 / EU 36 Height 5'3" / 160 cm National…" at bounding box center [1407, 512] width 187 height 133
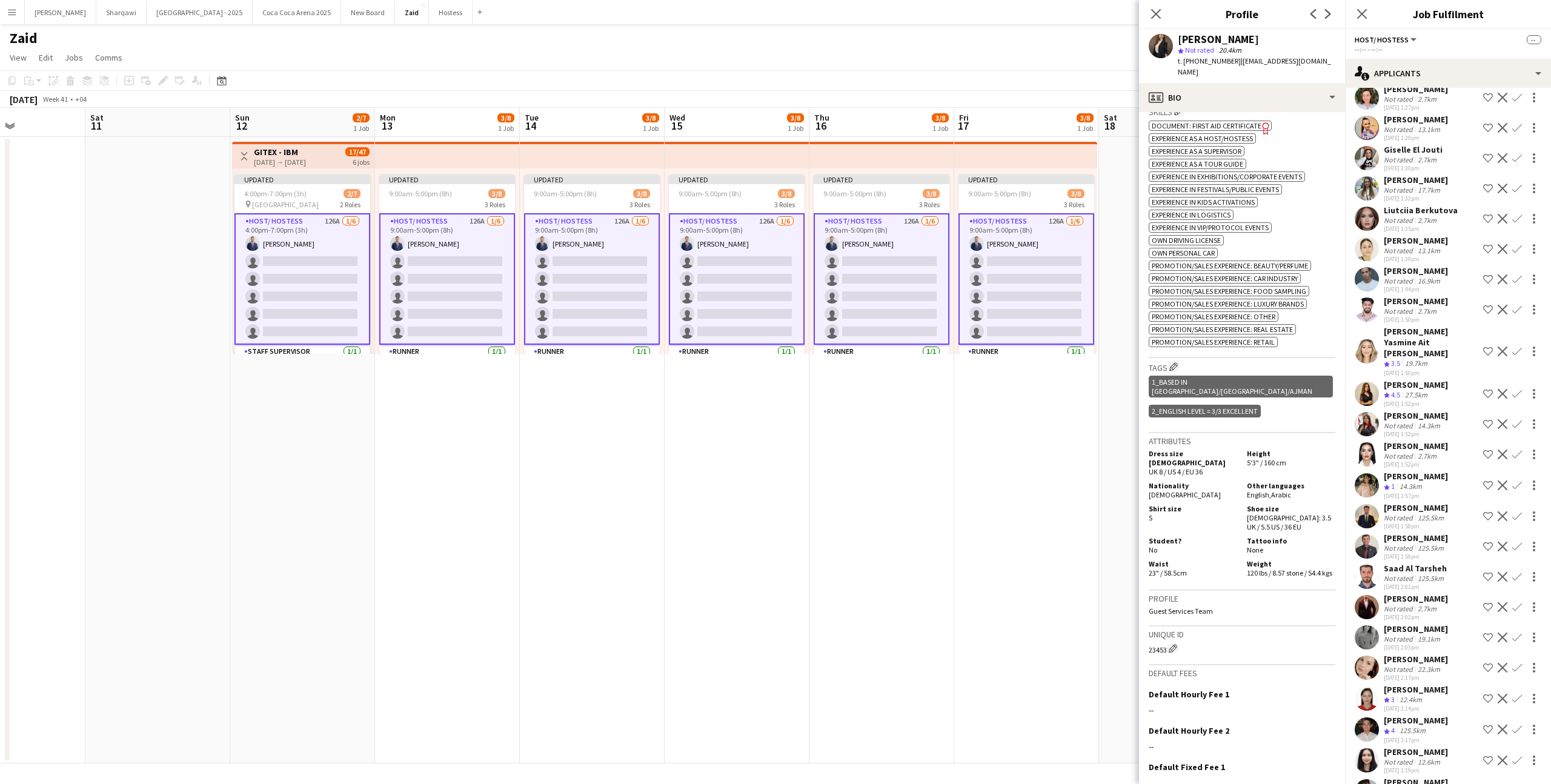
scroll to position [3104, 0]
click at [1437, 687] on div "[PERSON_NAME] Crew rating 3 12.4km [DATE] 3:14pm Shortlist crew Decline Confirm" at bounding box center [1448, 701] width 206 height 29
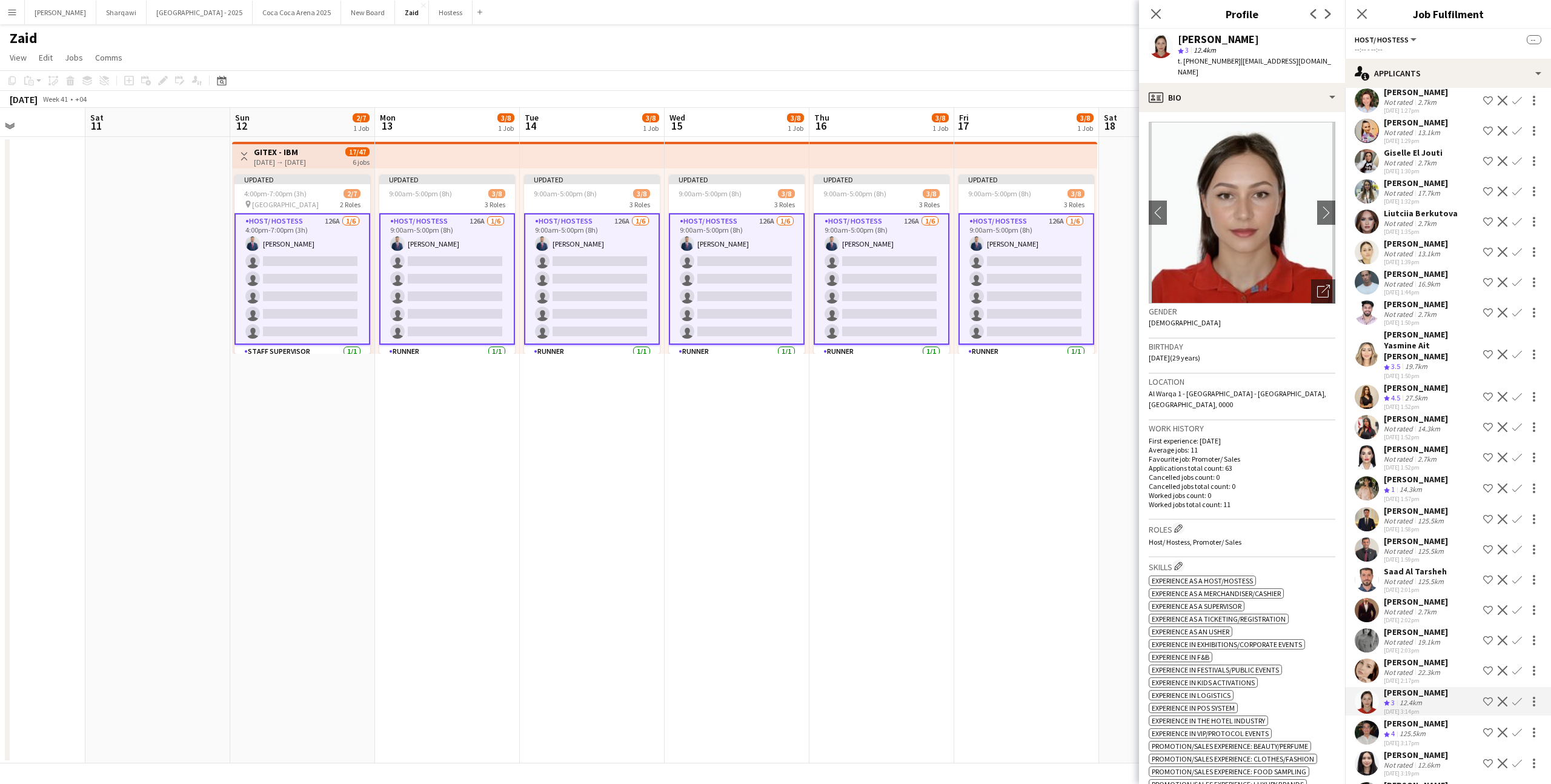
click at [1434, 668] on div "22.3km" at bounding box center [1429, 672] width 27 height 9
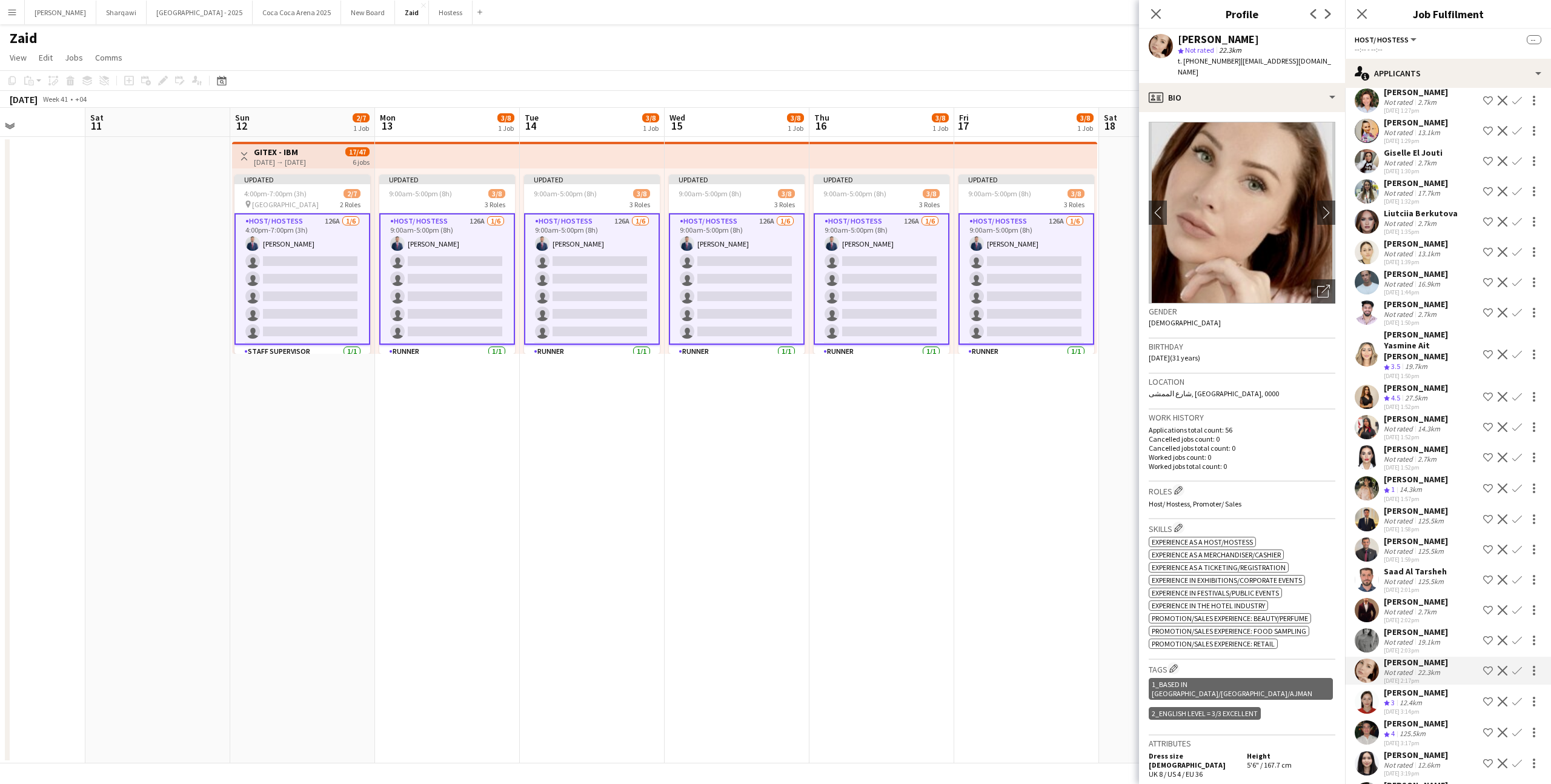
click at [1440, 577] on div "125.5km" at bounding box center [1431, 581] width 31 height 9
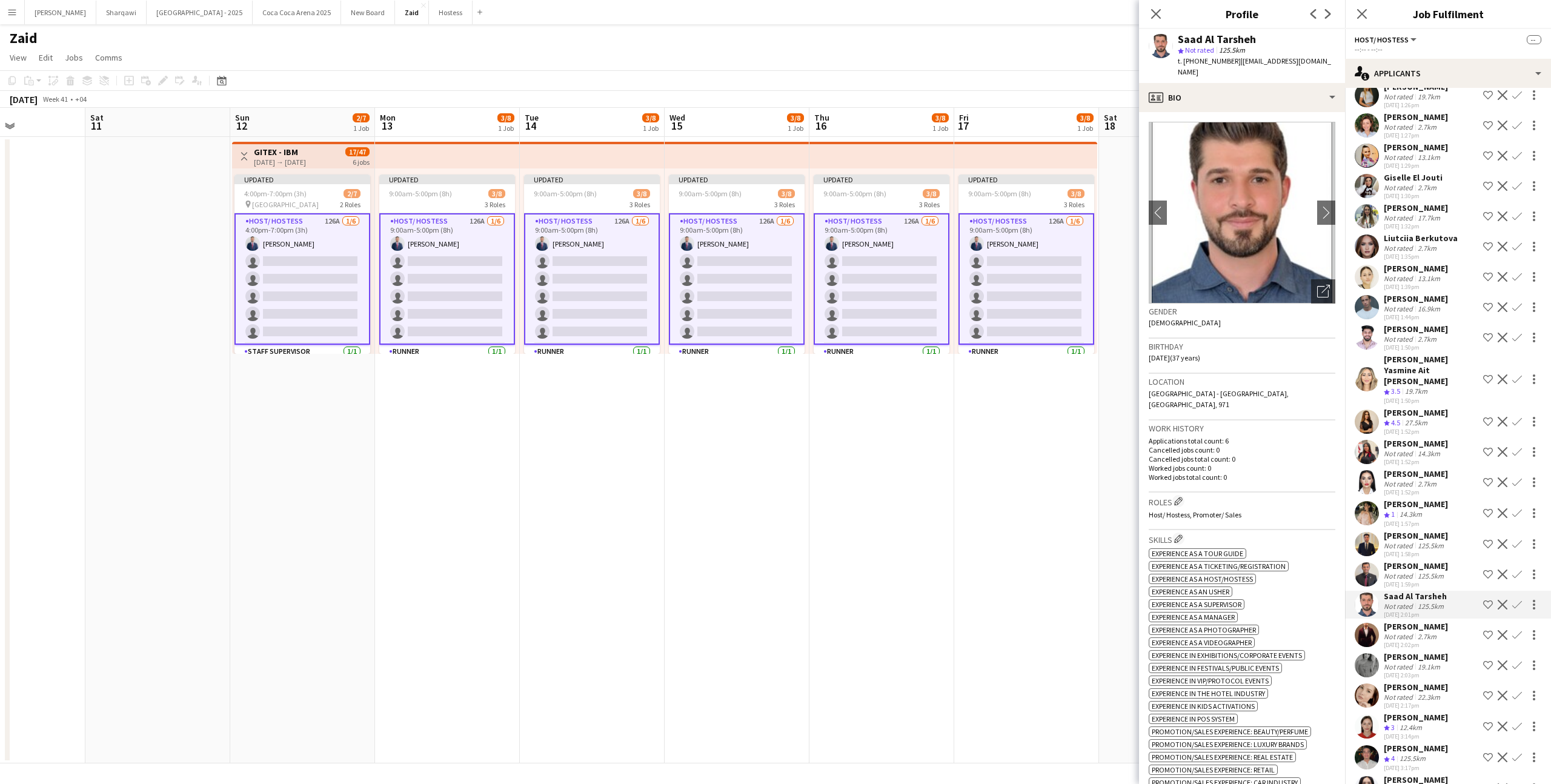
click at [1446, 560] on div "[PERSON_NAME] Not rated 125.5km [DATE] 1:59pm Shortlist crew Decline Confirm" at bounding box center [1448, 574] width 206 height 28
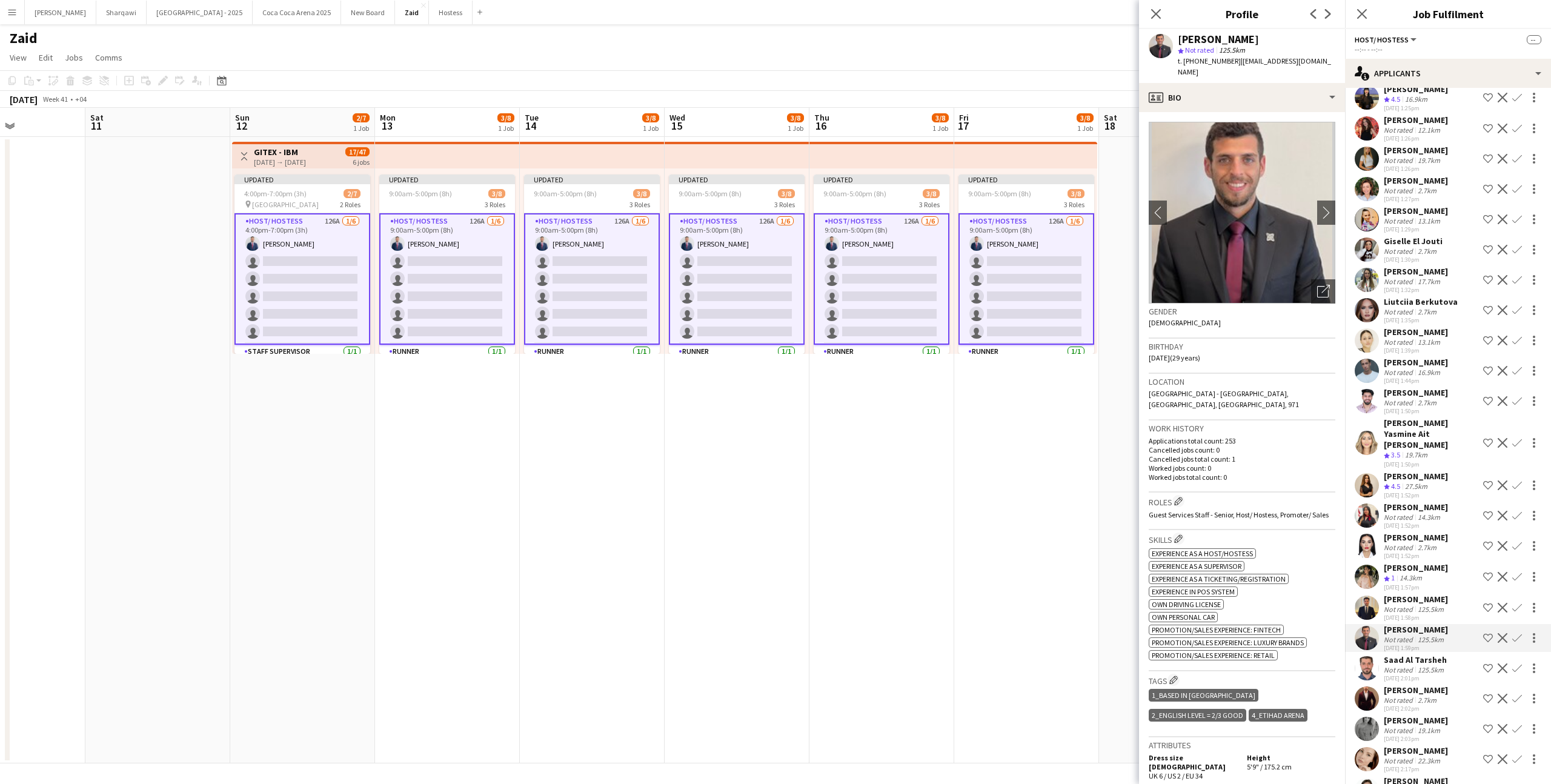
scroll to position [3010, 0]
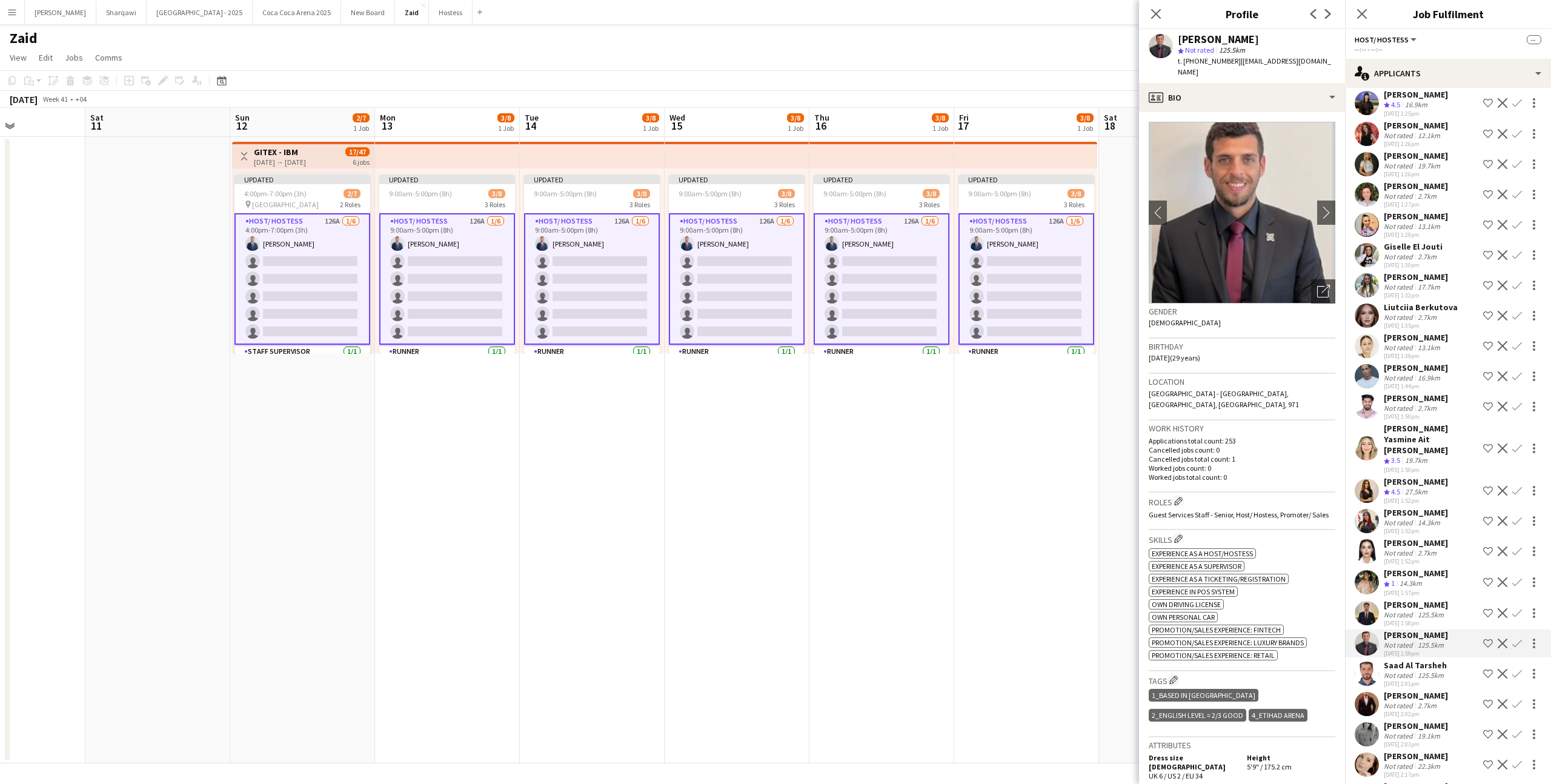
click at [1489, 486] on app-icon "Shortlist crew" at bounding box center [1488, 491] width 9 height 9
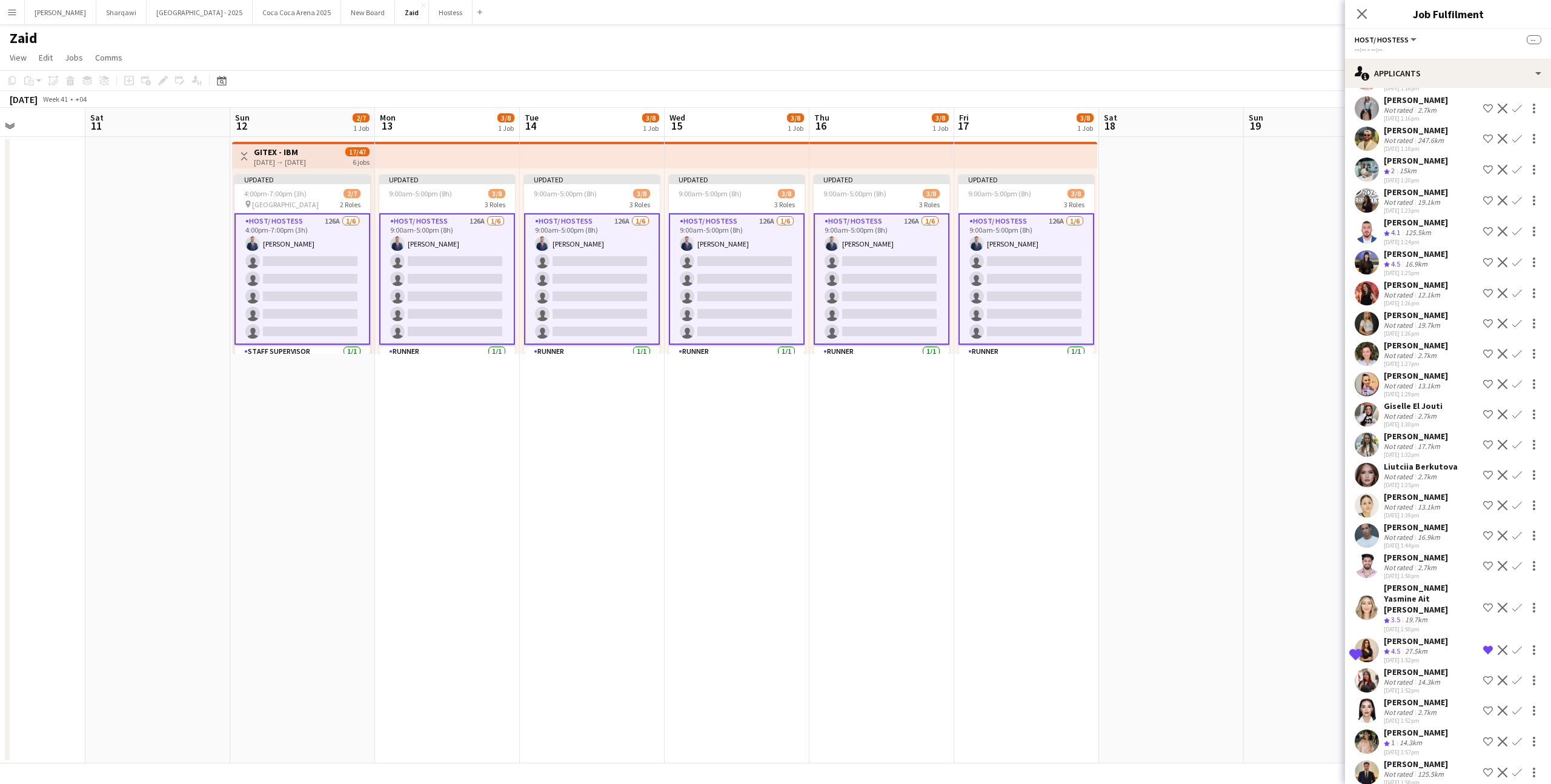
scroll to position [2845, 0]
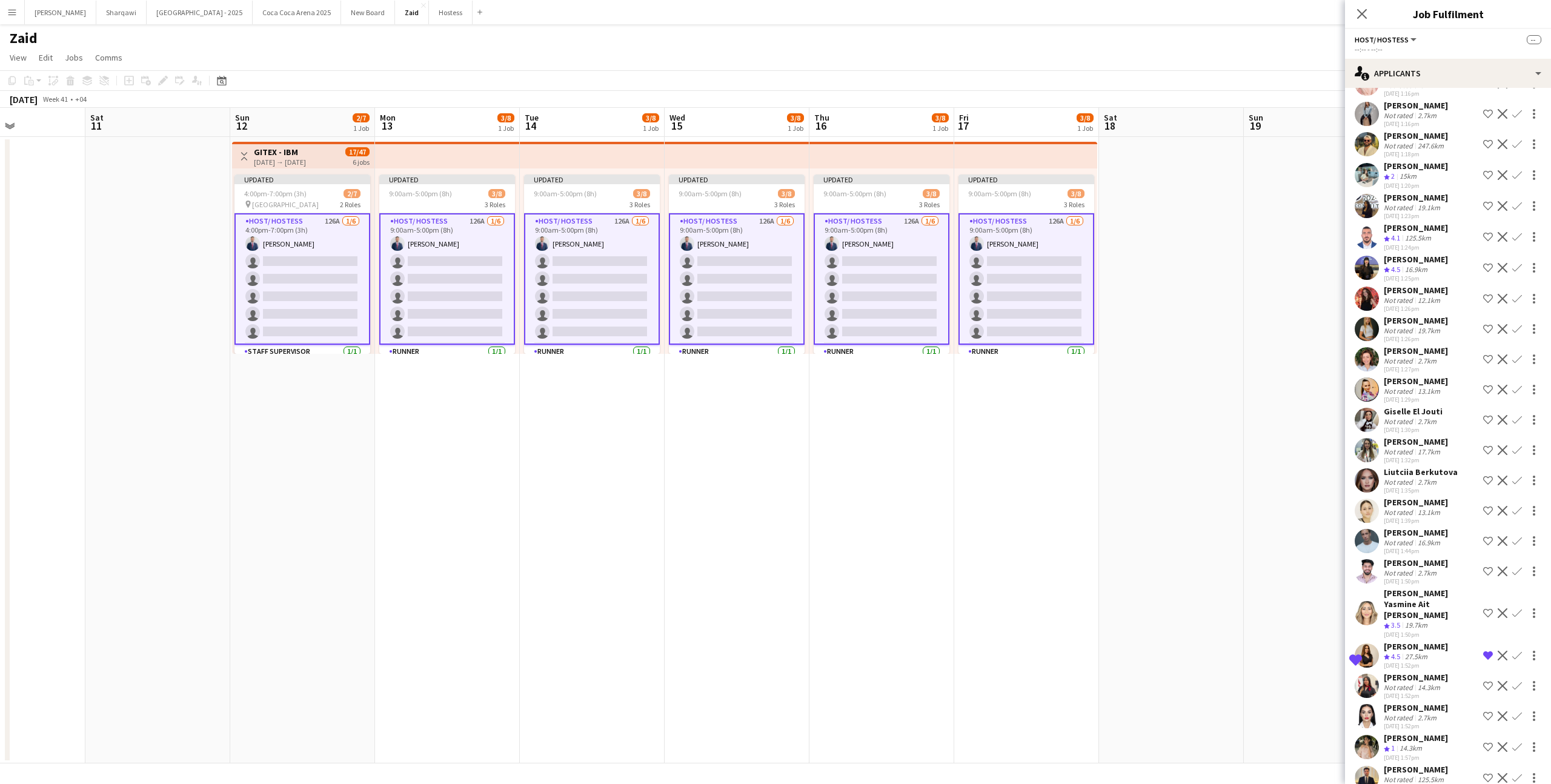
click at [1435, 406] on div "Giselle El Jouti" at bounding box center [1413, 411] width 59 height 11
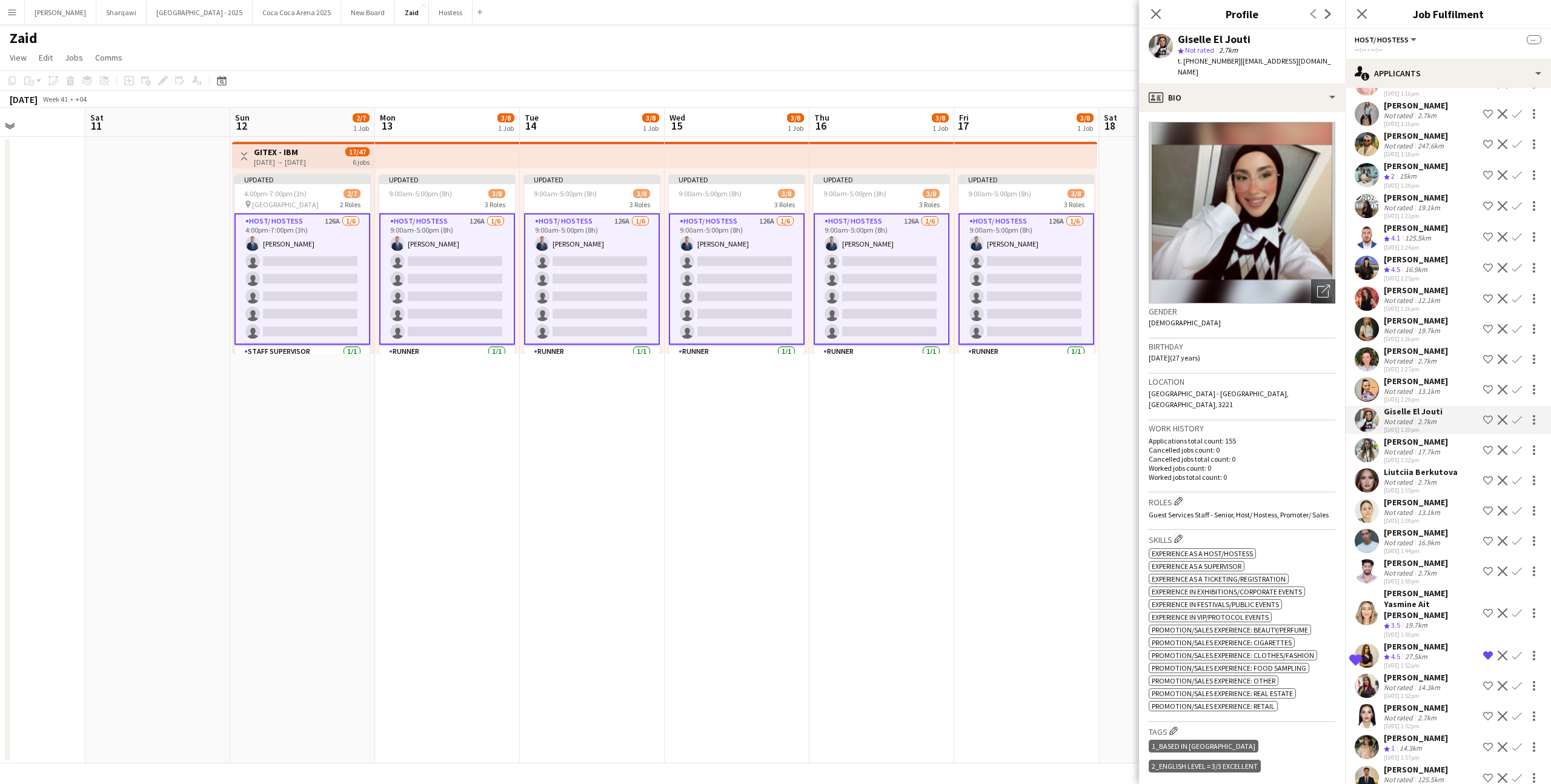
click at [1439, 387] on div "13.1km" at bounding box center [1429, 391] width 27 height 9
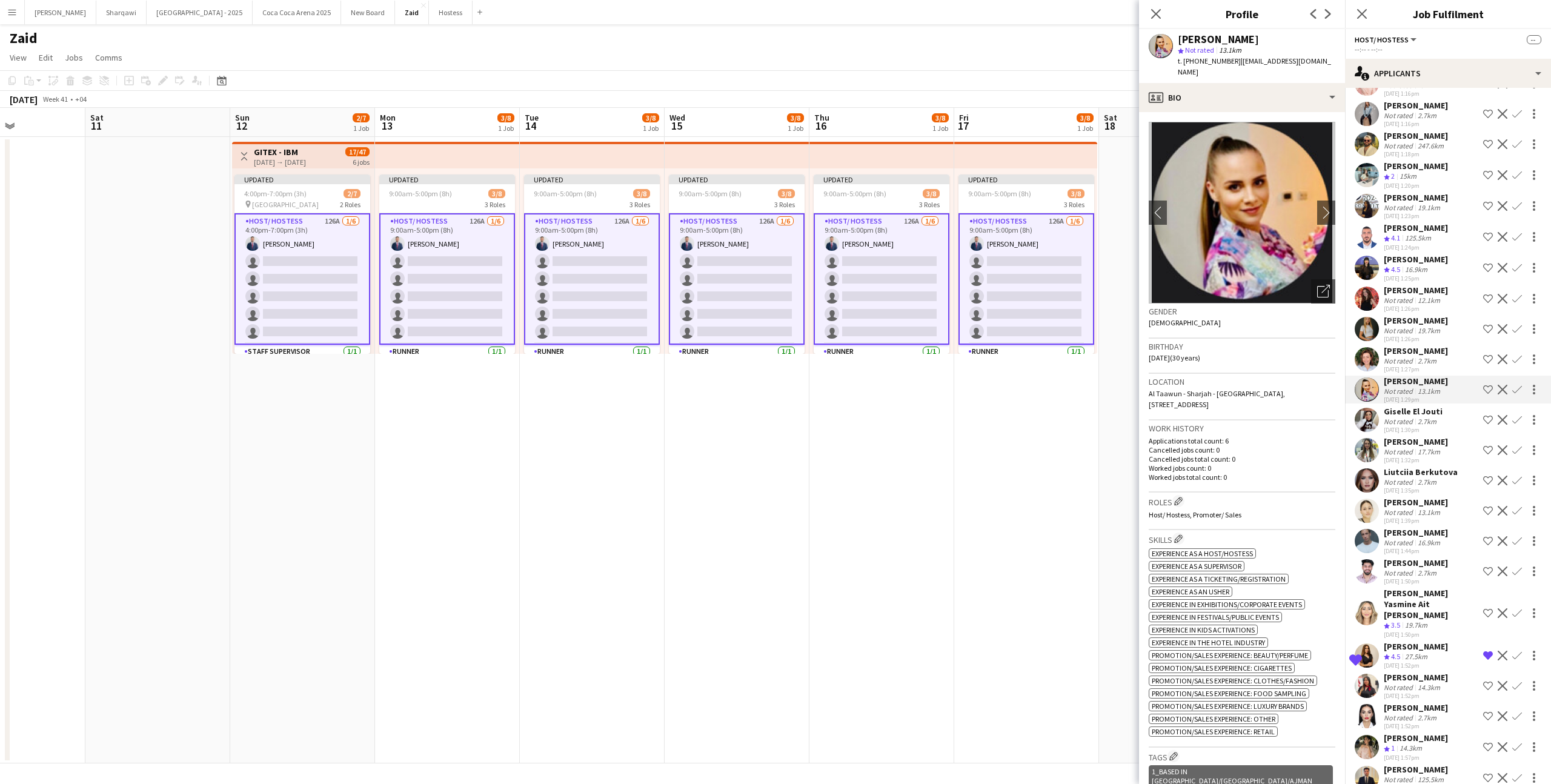
click at [1441, 406] on div "Giselle El Jouti Not rated 2.7km [DATE] 1:30pm Shortlist crew Decline Confirm" at bounding box center [1448, 419] width 206 height 28
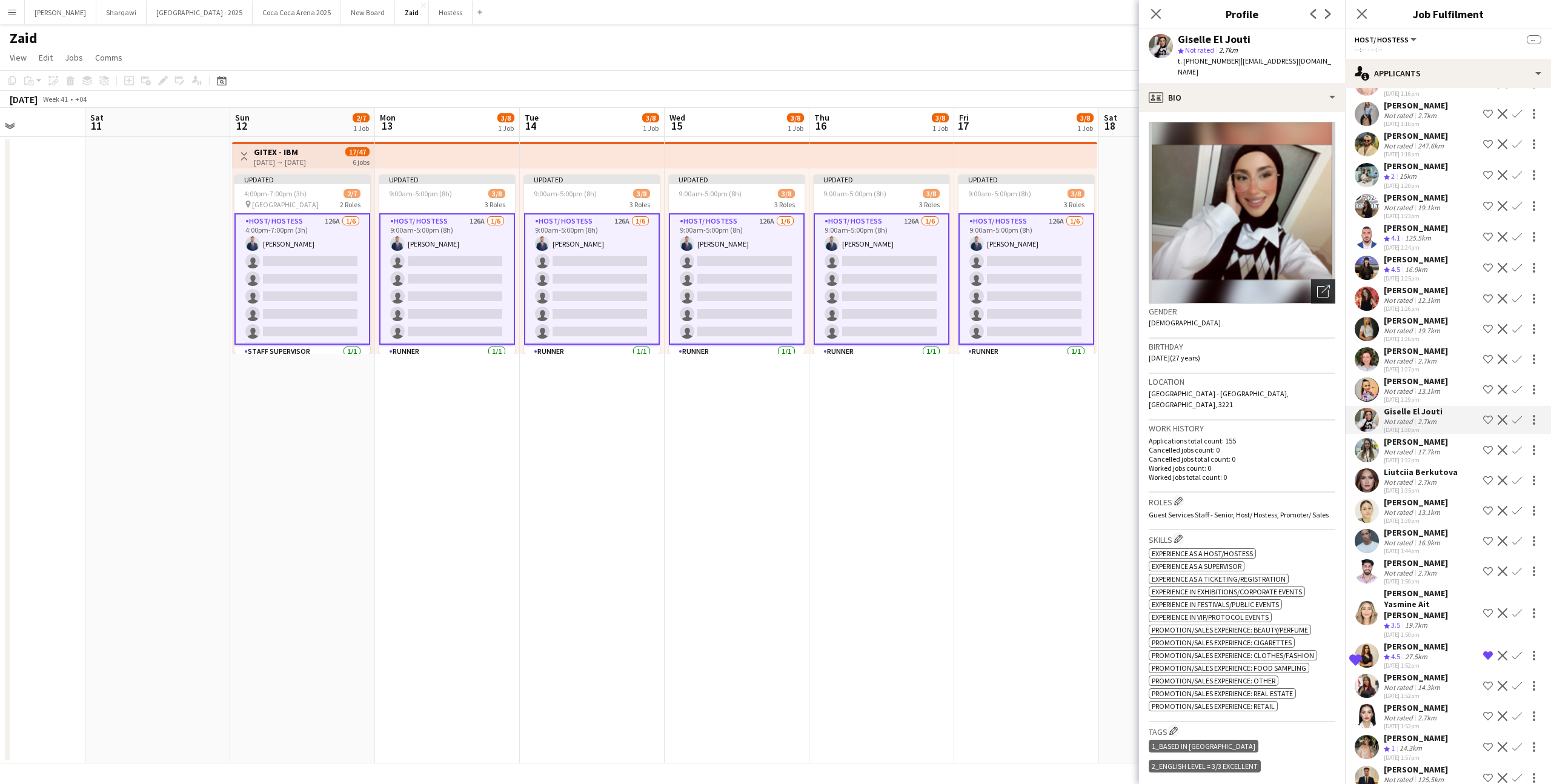
click at [1322, 285] on icon "Open photos pop-in" at bounding box center [1323, 291] width 13 height 13
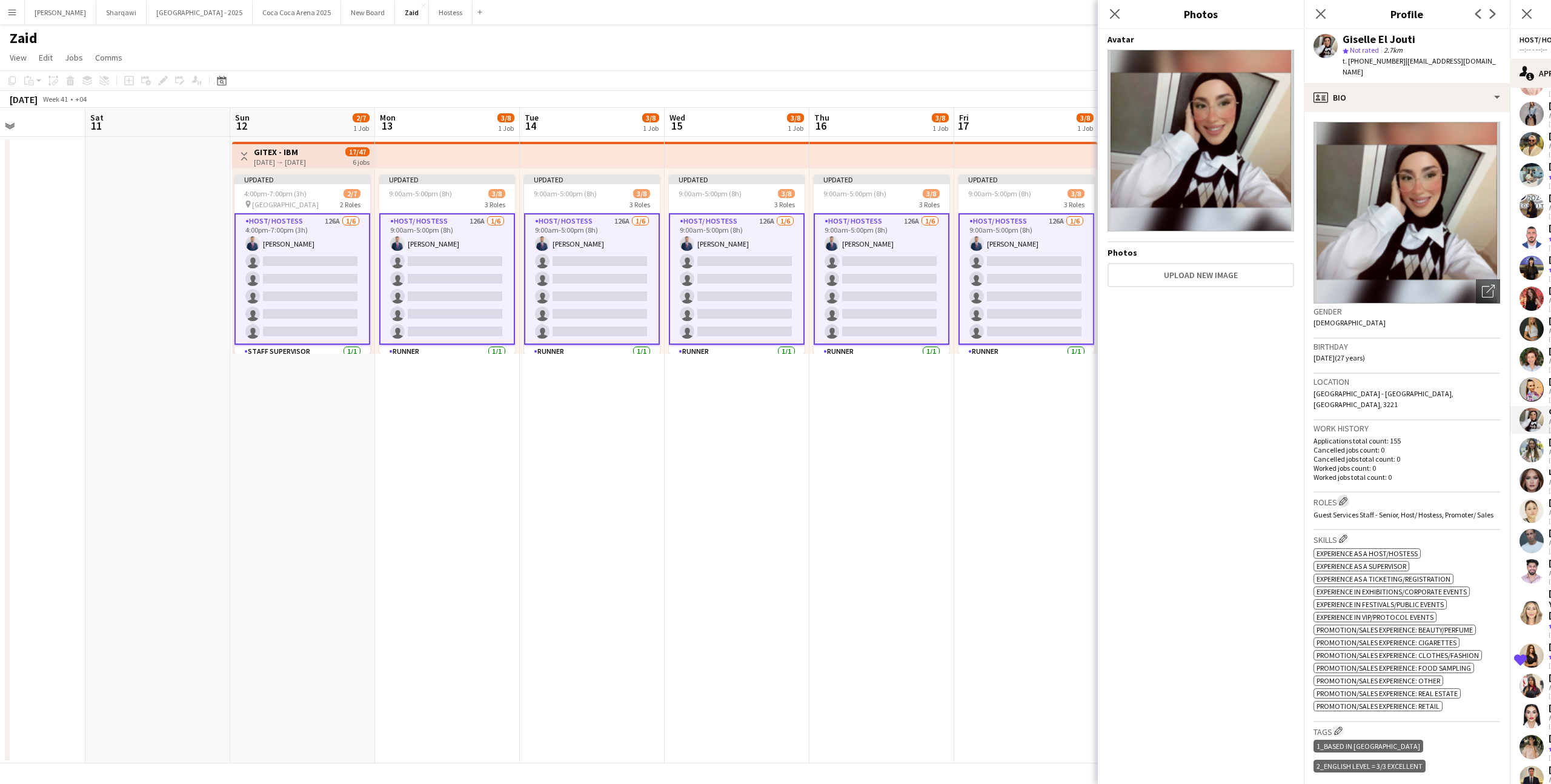
click at [1346, 497] on app-icon "Edit crew company roles" at bounding box center [1343, 501] width 9 height 9
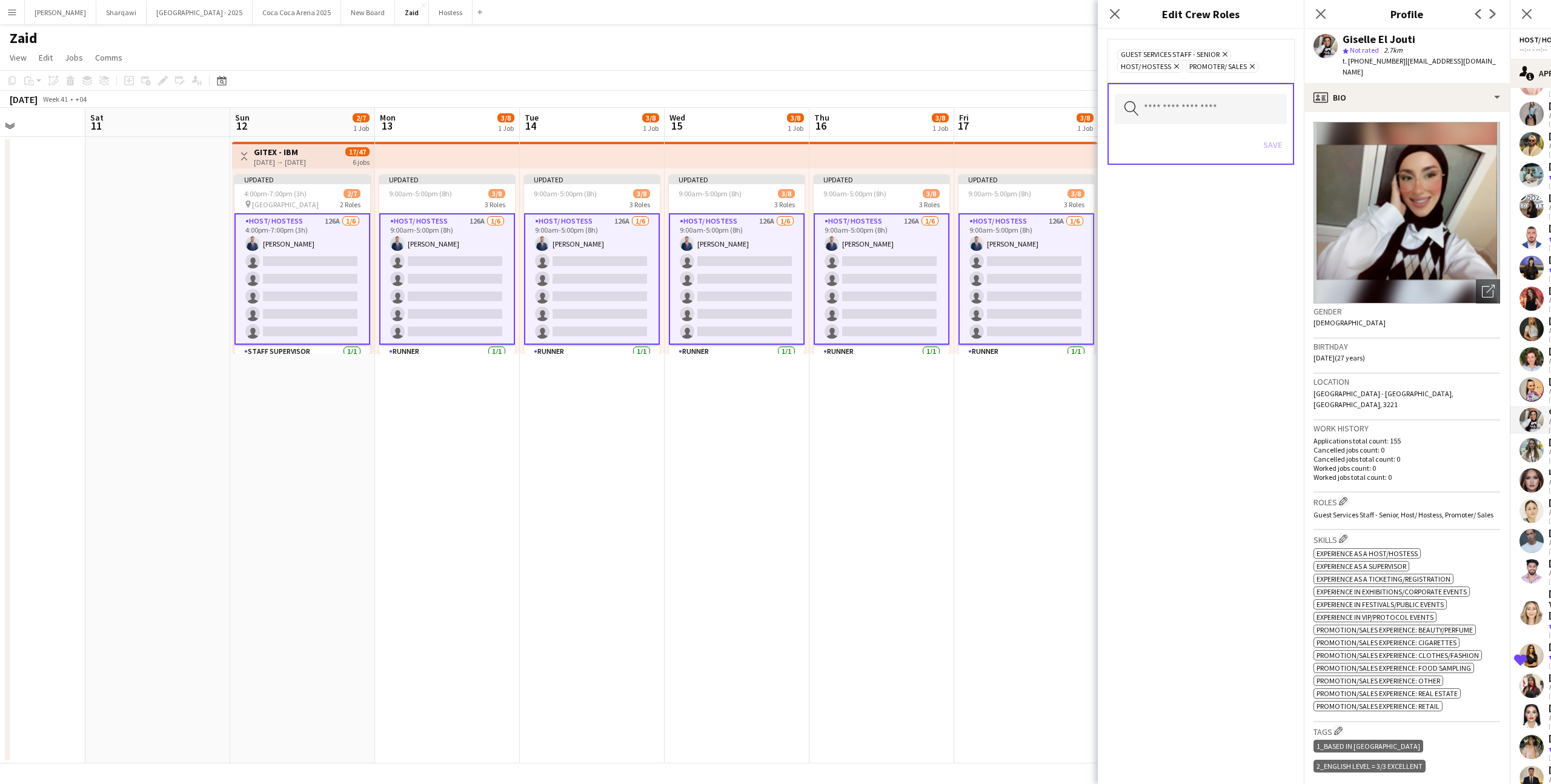
click at [1377, 464] on p "Worked jobs count: 0" at bounding box center [1407, 468] width 187 height 9
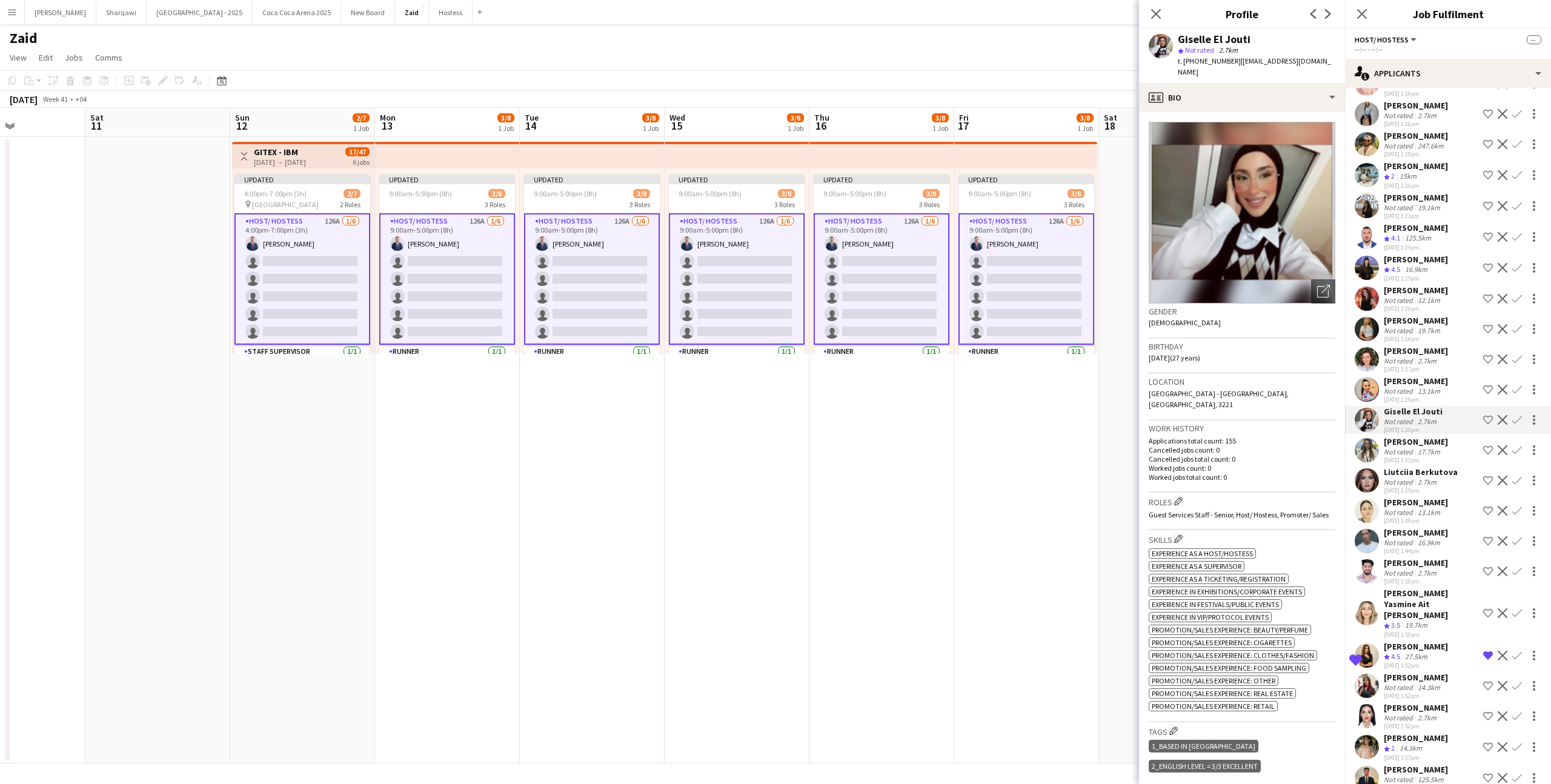
scroll to position [2816, 0]
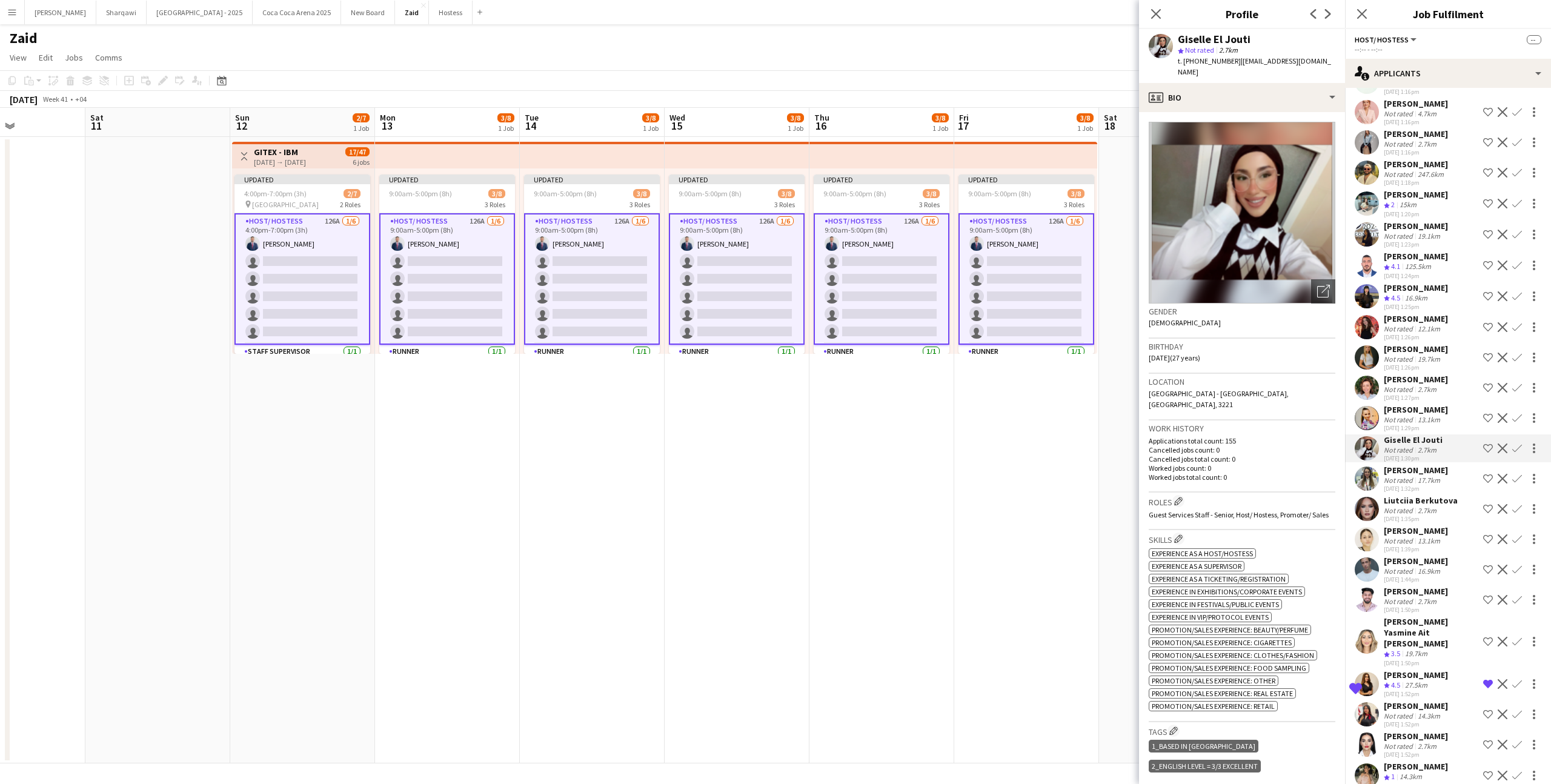
click at [1427, 404] on div "[PERSON_NAME]" at bounding box center [1416, 410] width 64 height 11
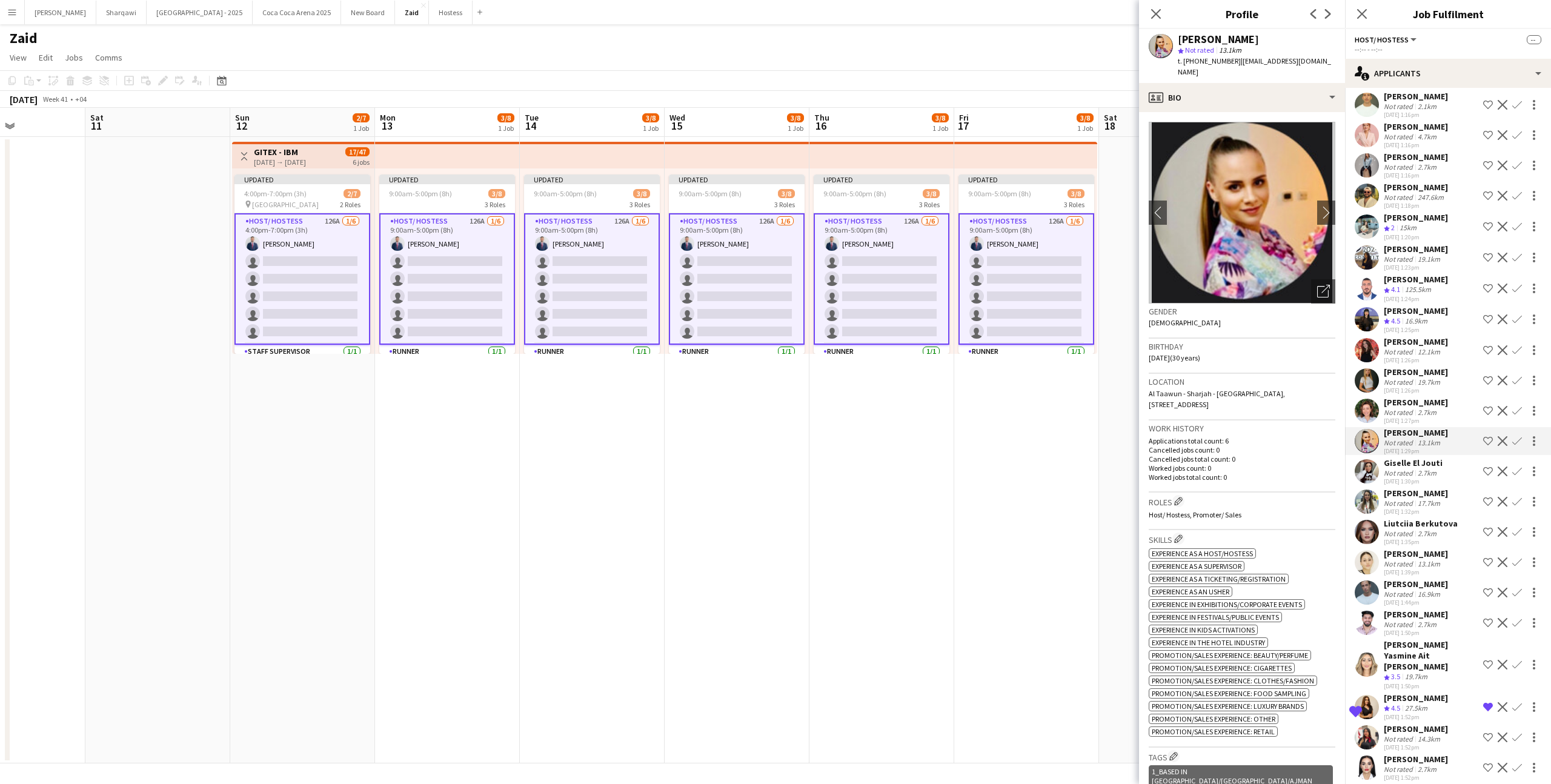
click at [1427, 408] on div "2.7km" at bounding box center [1427, 412] width 24 height 9
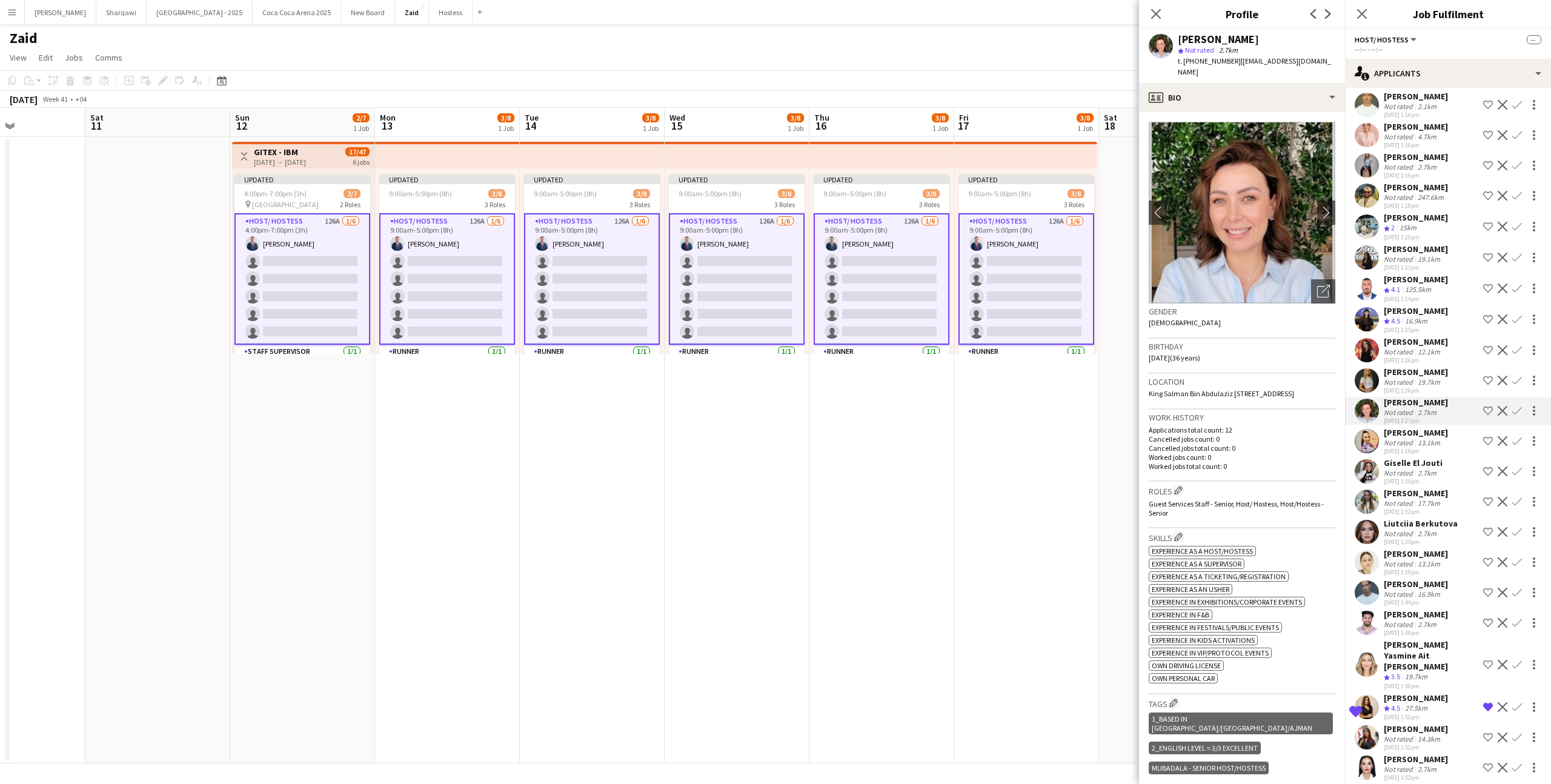
scroll to position [2763, 0]
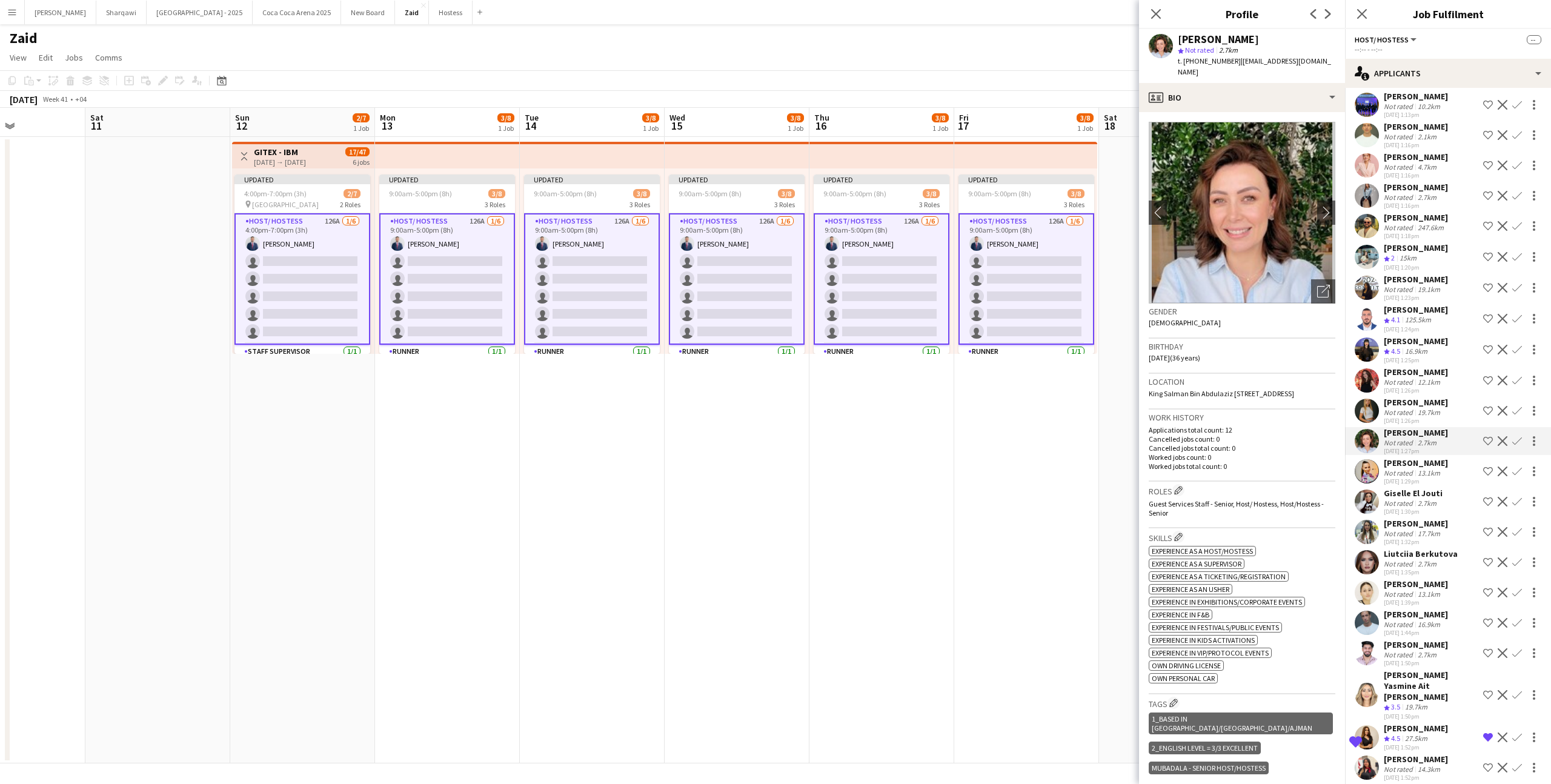
click at [1427, 408] on div "19.7km" at bounding box center [1429, 412] width 27 height 9
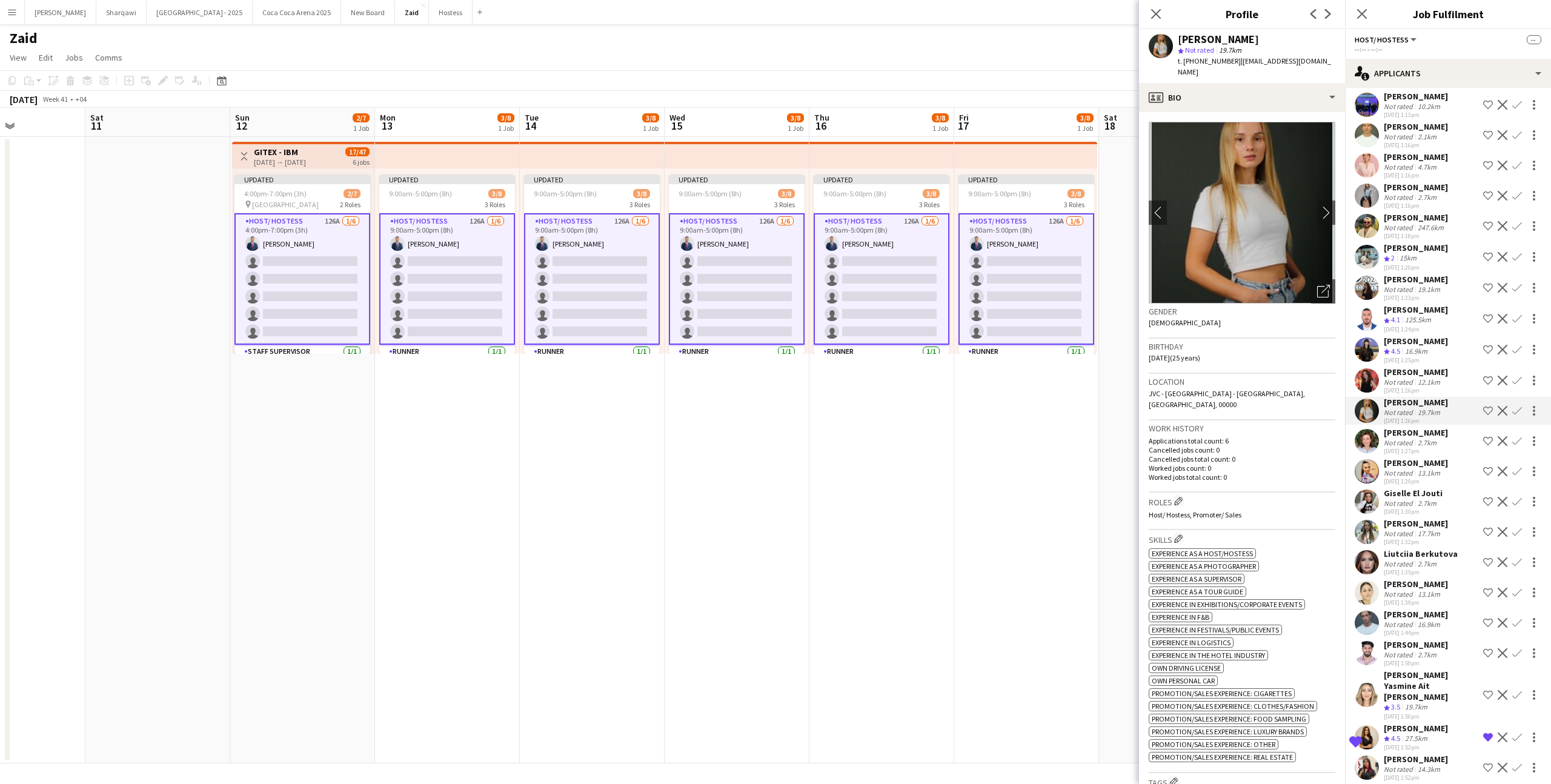
click at [1439, 387] on div "[DATE] 1:26pm" at bounding box center [1416, 391] width 64 height 8
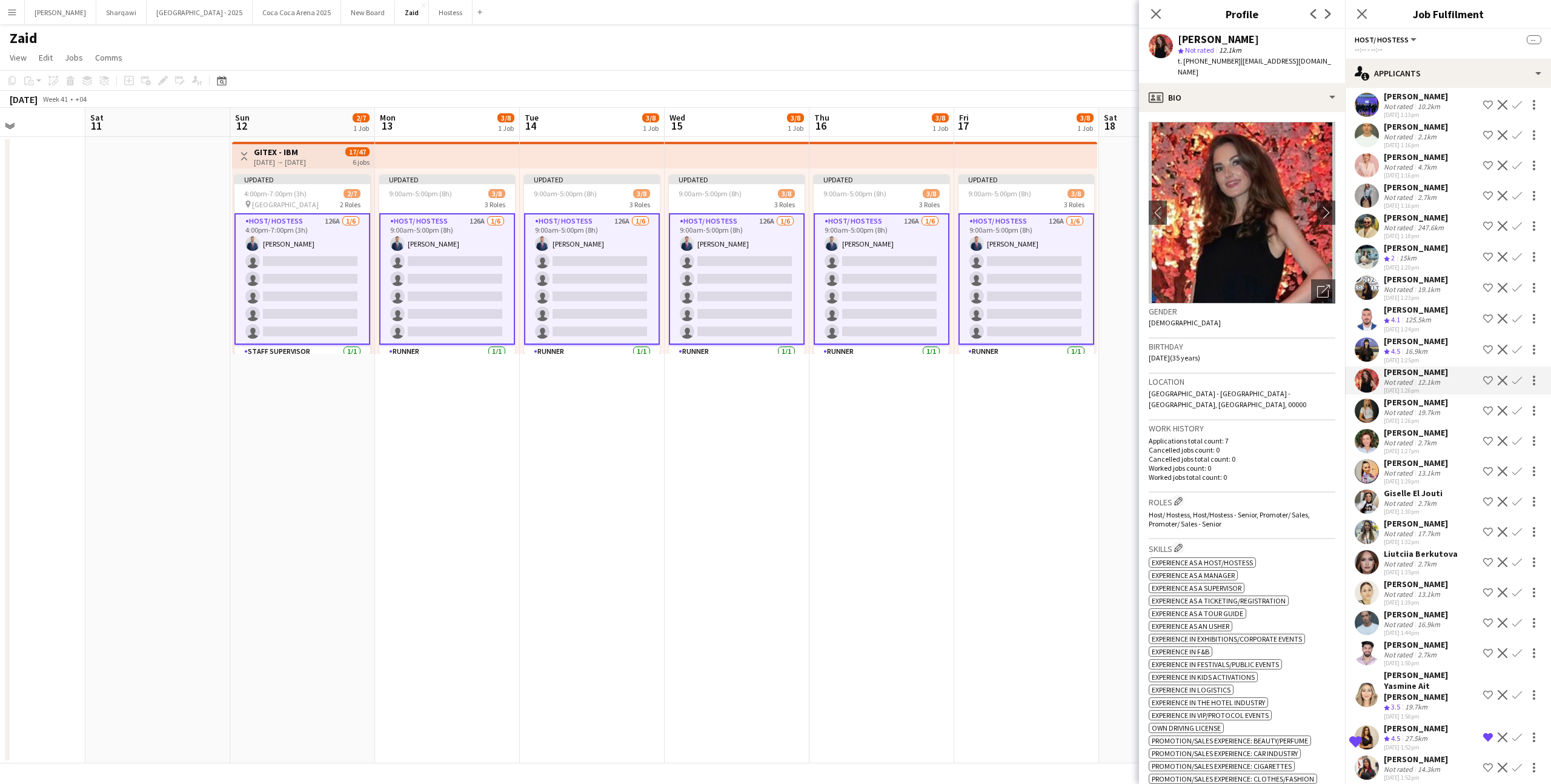
click at [1432, 347] on div "Crew rating 4.5 16.9km" at bounding box center [1416, 351] width 64 height 10
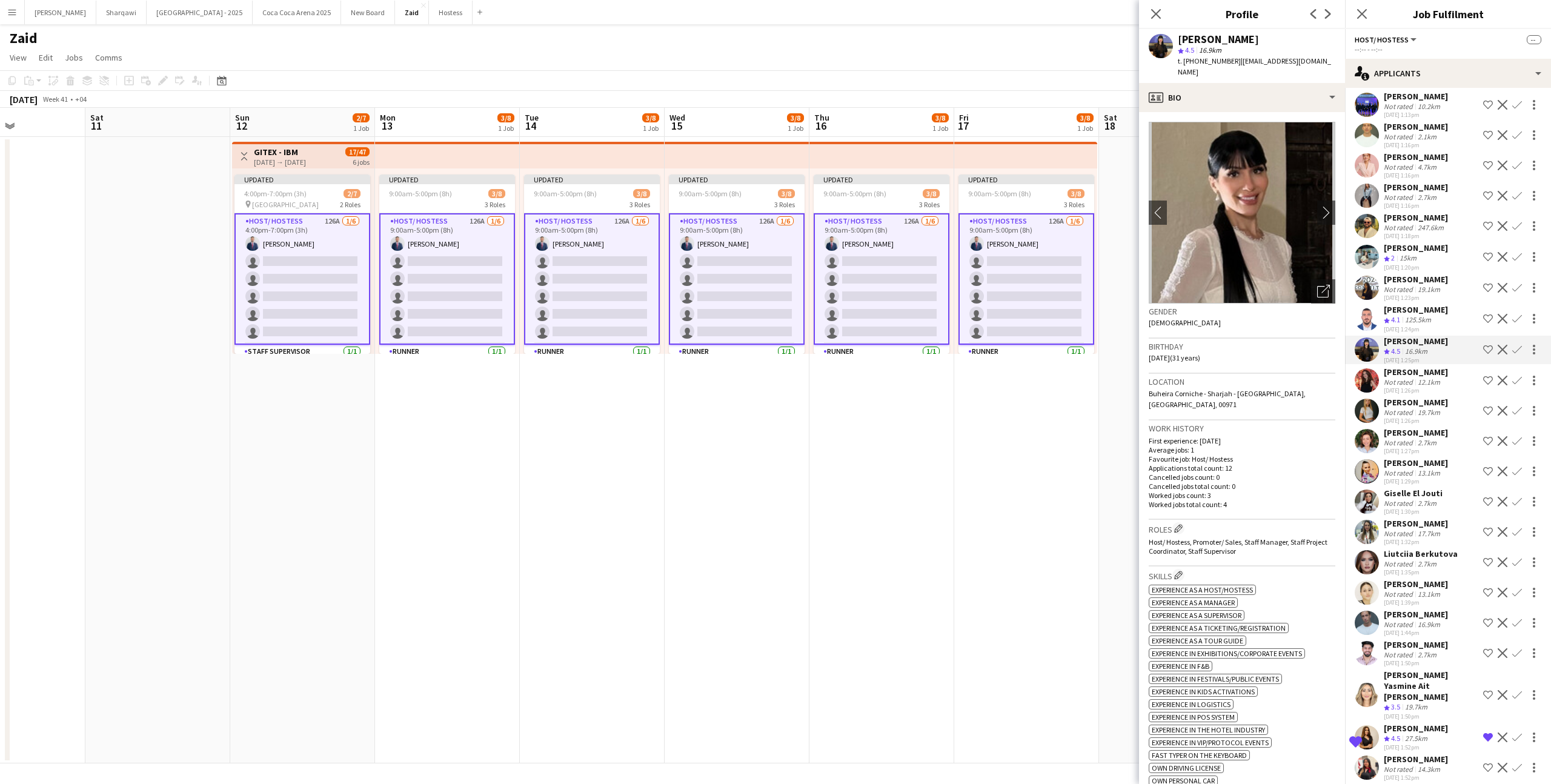
click at [1442, 377] on div "Not rated 12.1km" at bounding box center [1416, 381] width 64 height 9
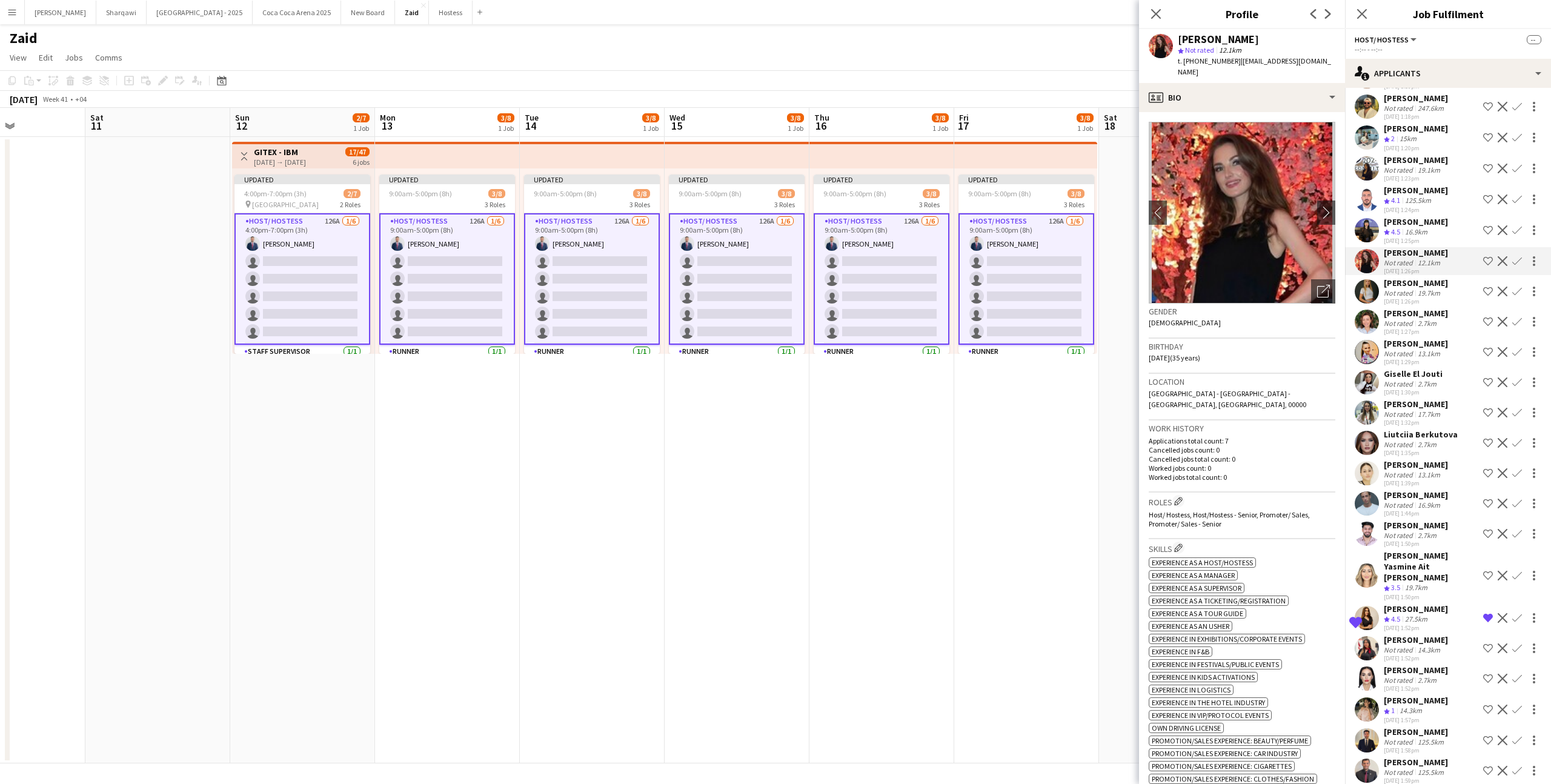
scroll to position [3288, 0]
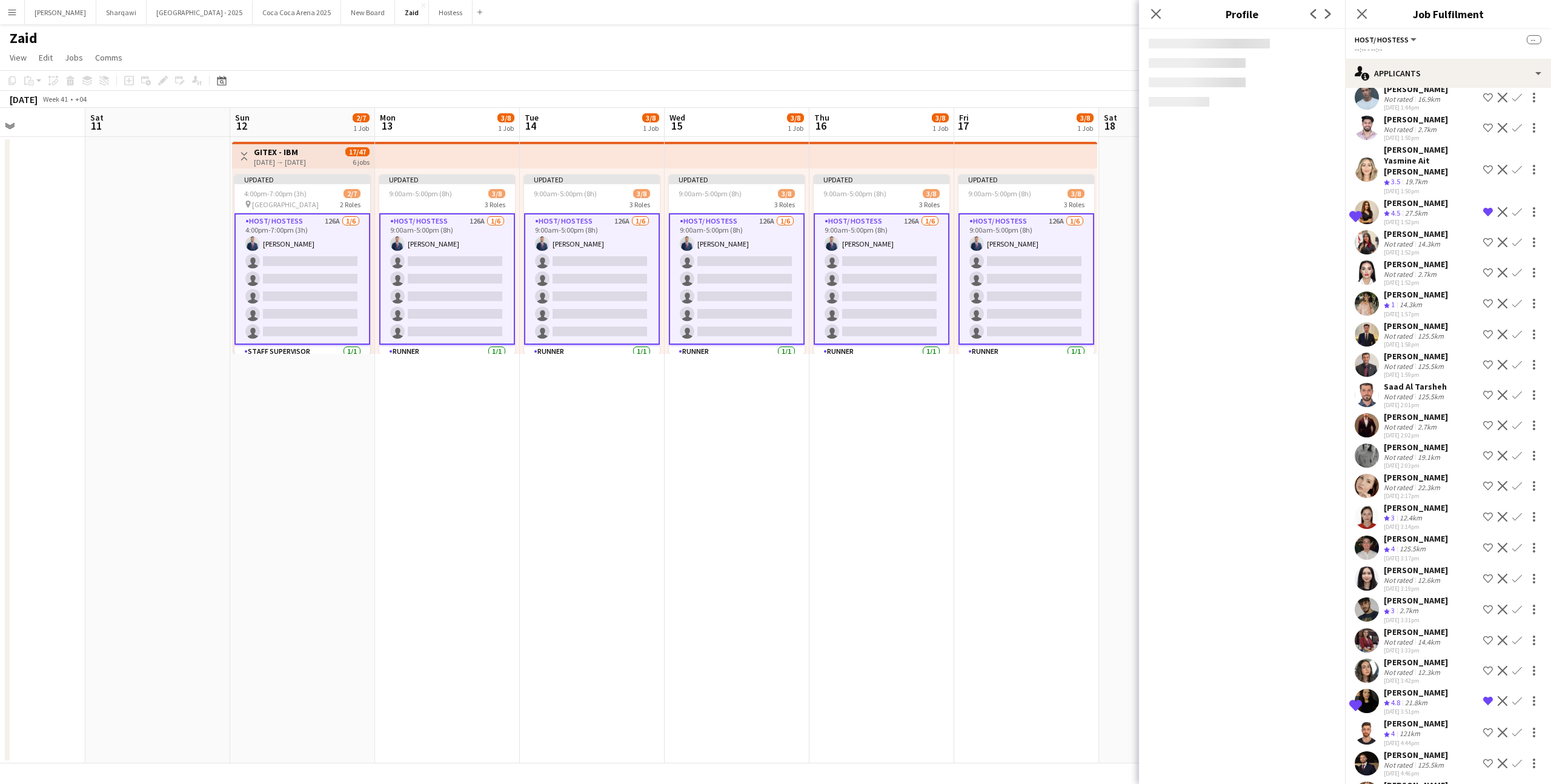
click at [1392, 779] on div "[PERSON_NAME]" at bounding box center [1416, 785] width 64 height 11
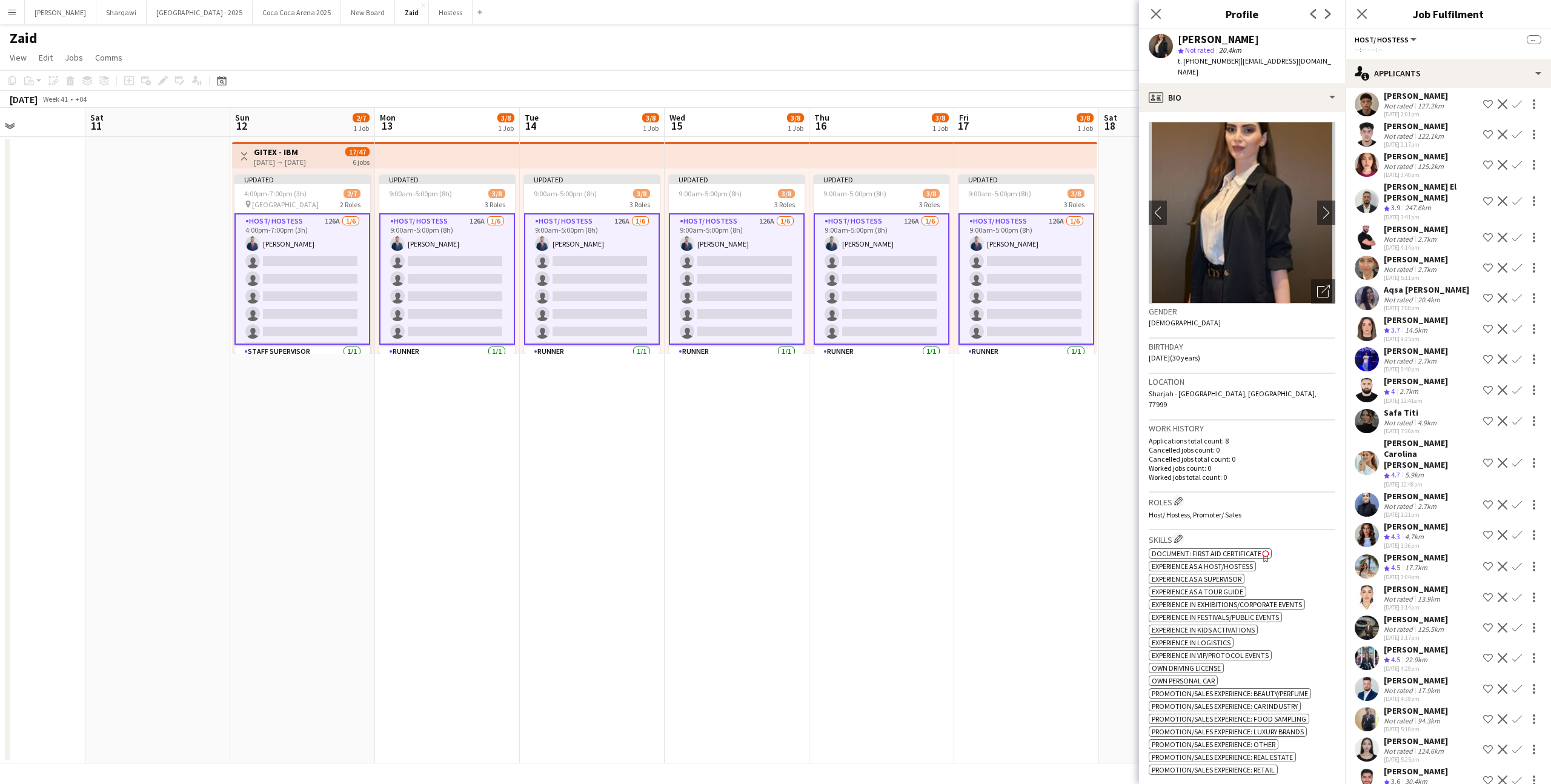
scroll to position [0, 0]
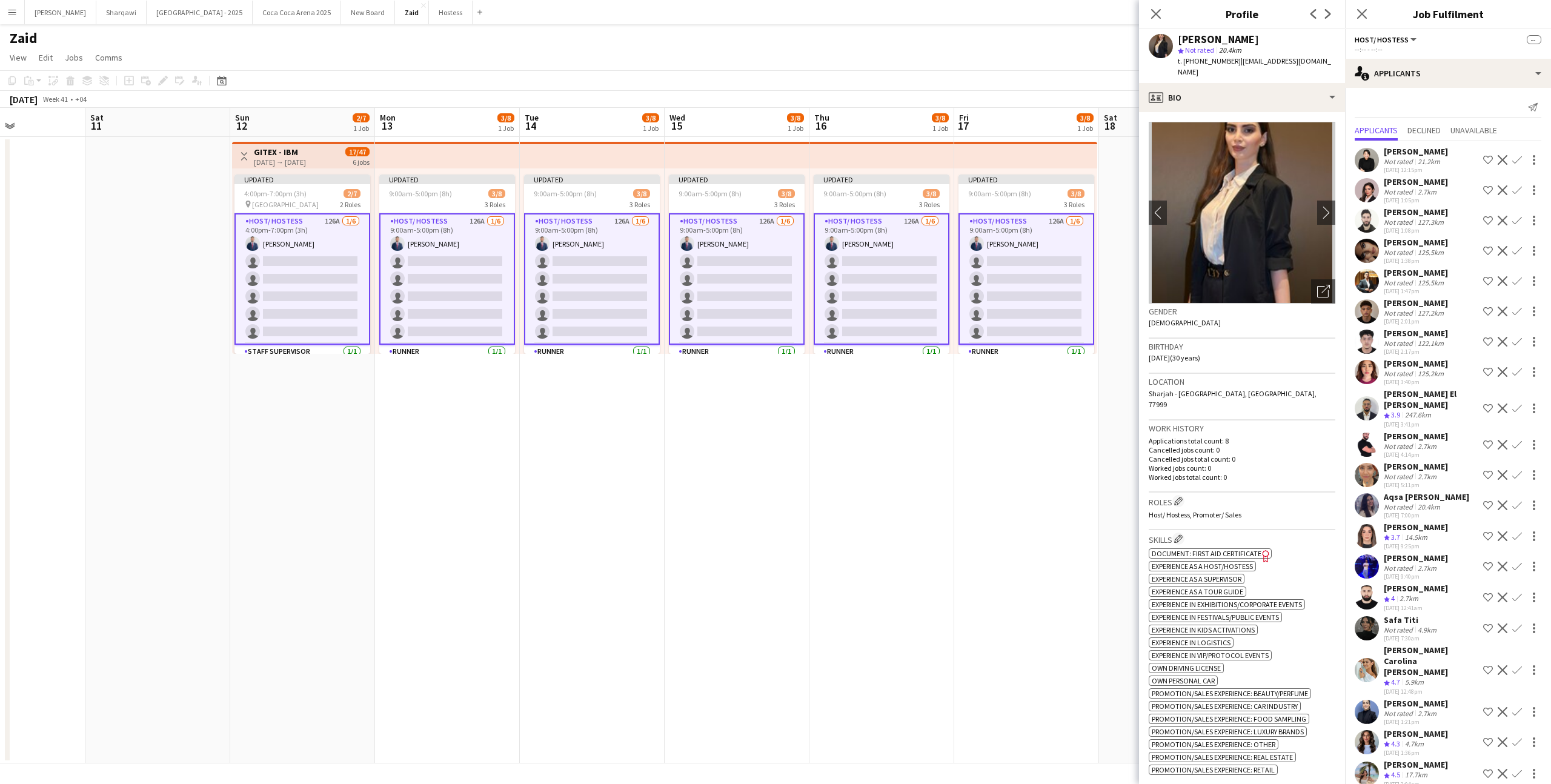
click at [1398, 458] on div "[DATE] 4:14pm" at bounding box center [1416, 455] width 64 height 8
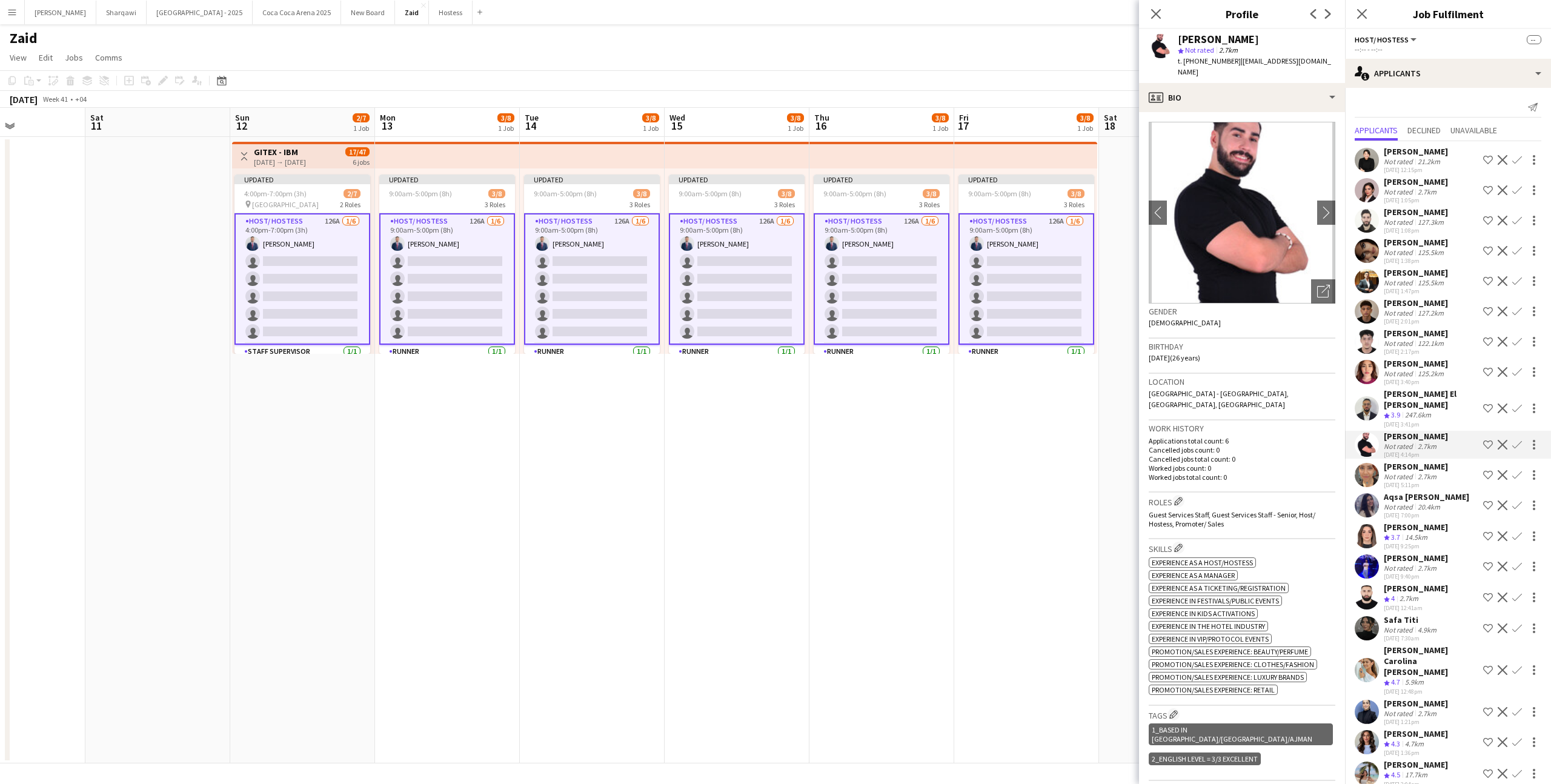
click at [1414, 474] on div "Not rated" at bounding box center [1400, 476] width 32 height 9
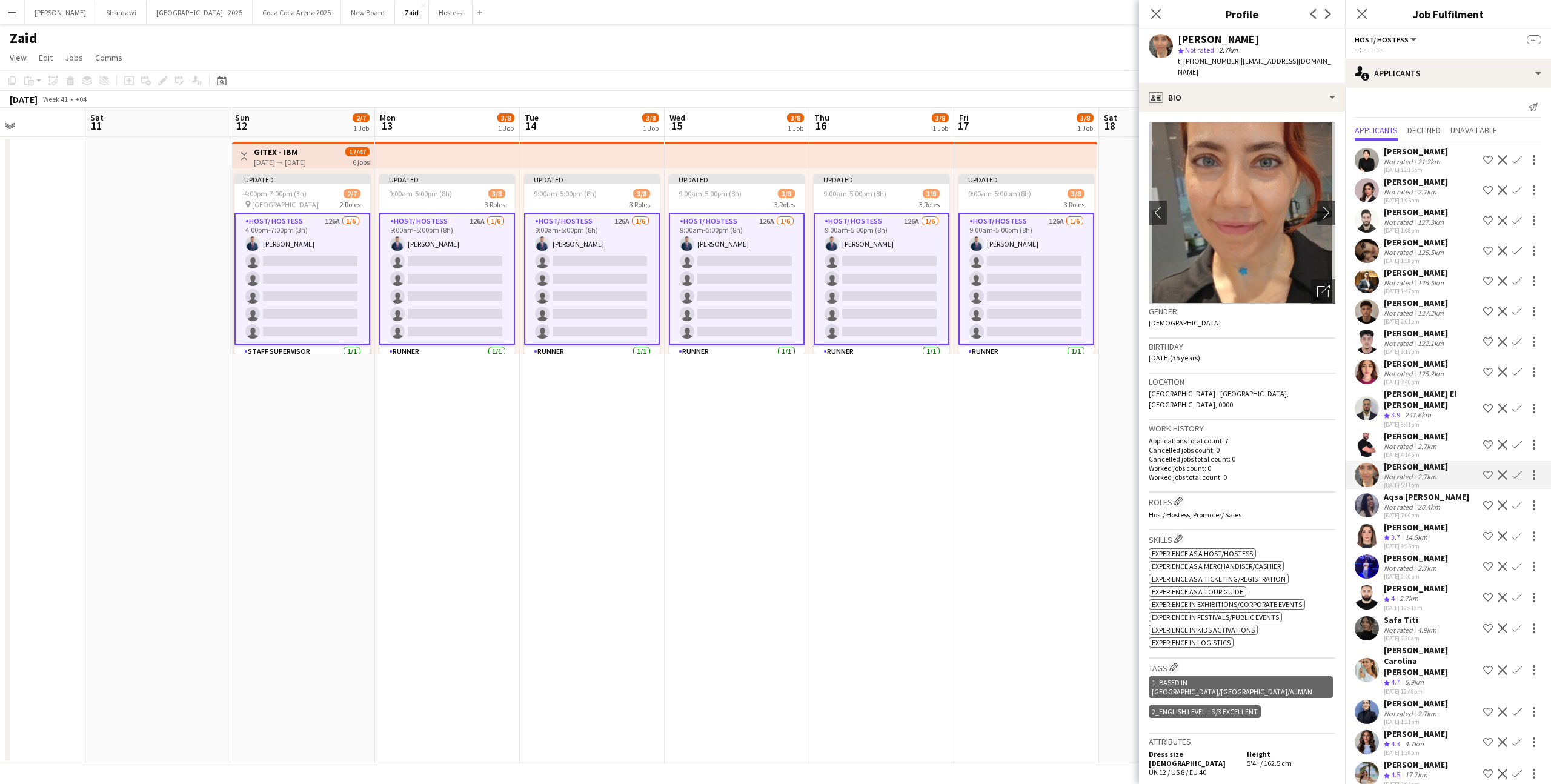
click at [1309, 274] on img at bounding box center [1242, 212] width 187 height 182
click at [1327, 287] on div "Open photos pop-in" at bounding box center [1323, 291] width 24 height 24
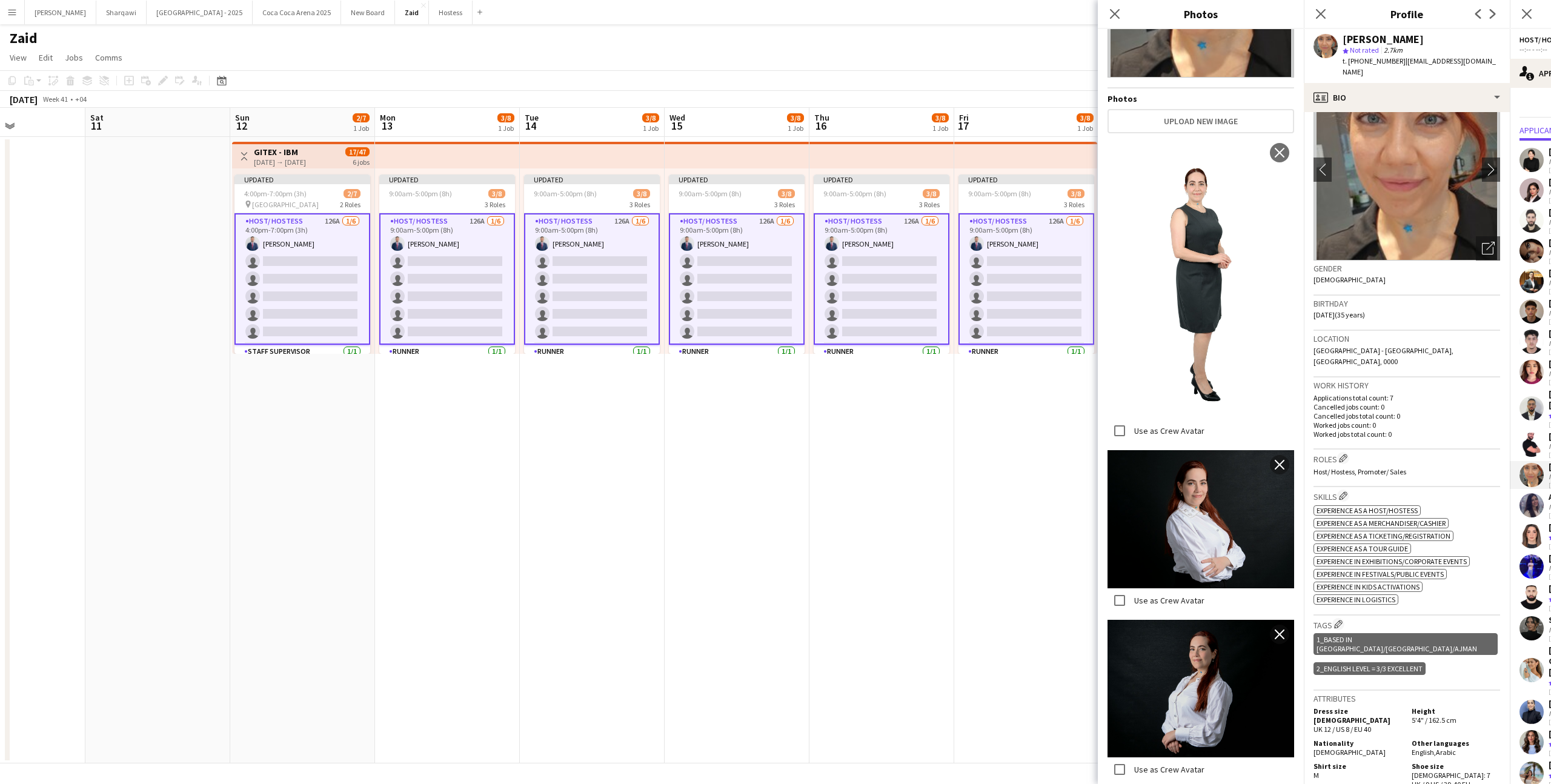
scroll to position [355, 0]
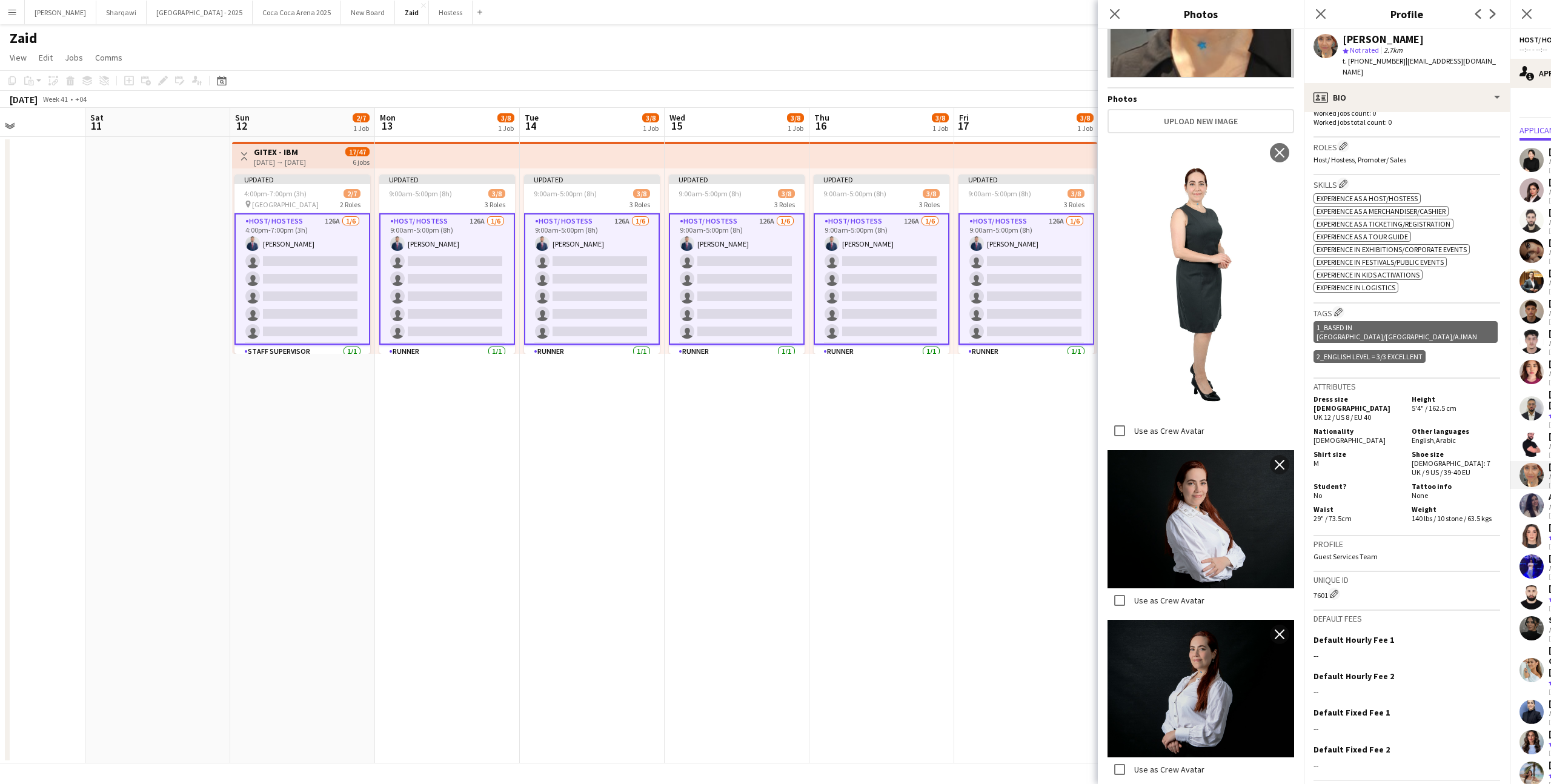
drag, startPoint x: 1327, startPoint y: 558, endPoint x: 1305, endPoint y: 558, distance: 22.0
click at [1305, 558] on app-crew-profile-bio "chevron-left chevron-right Open photos pop-in Gender [DEMOGRAPHIC_DATA] Birthda…" at bounding box center [1406, 448] width 206 height 672
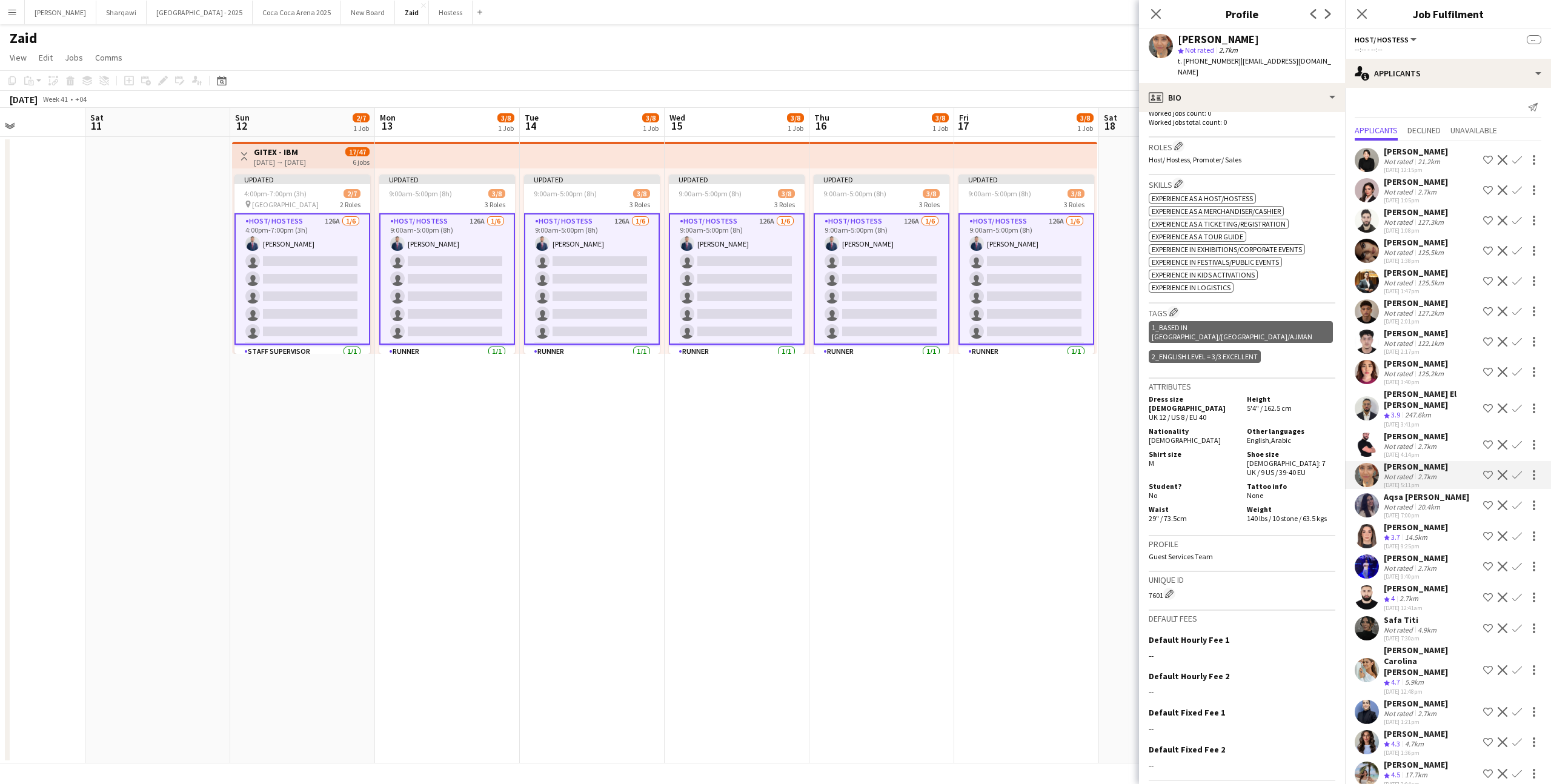
scroll to position [241, 0]
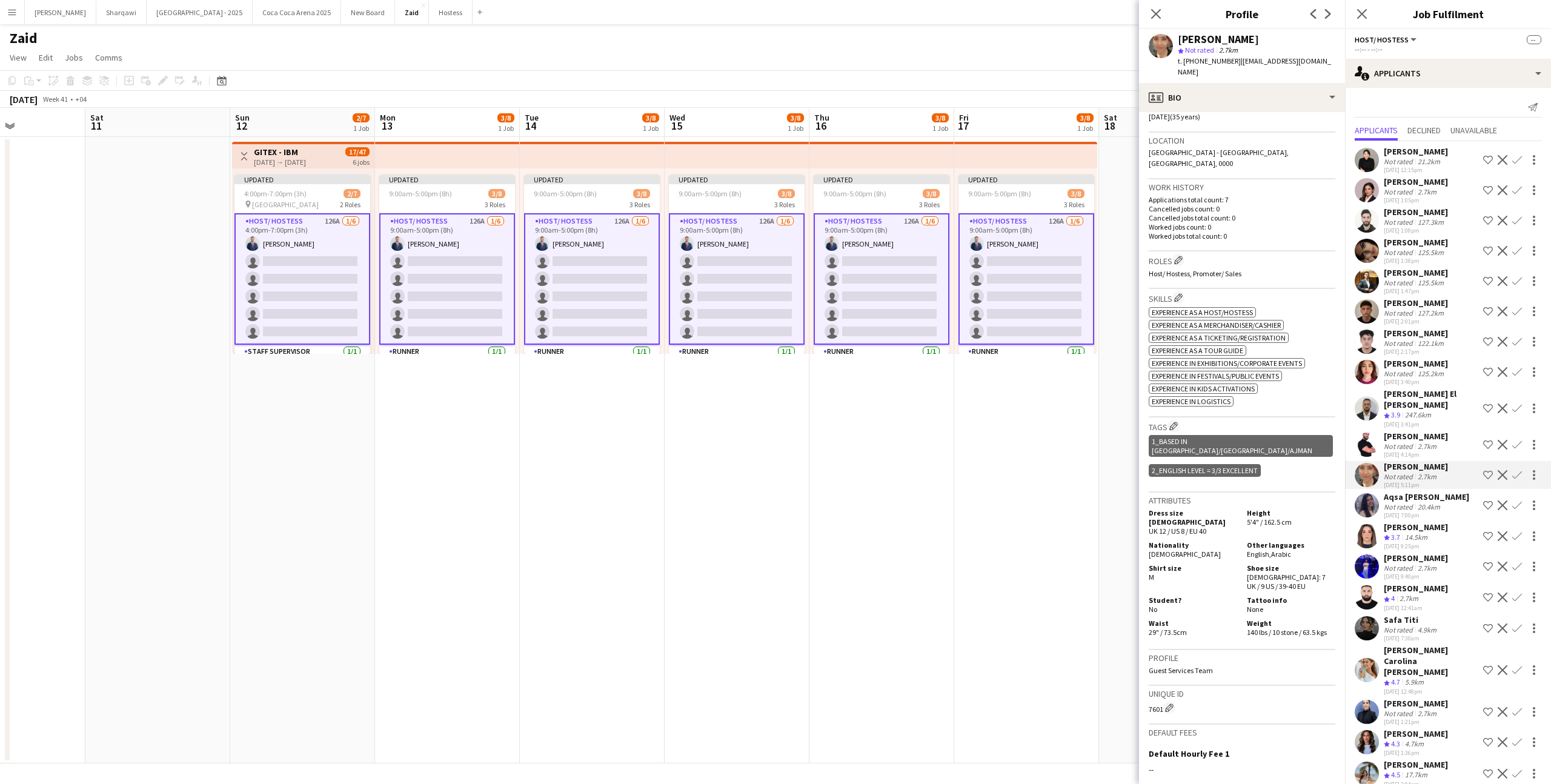
click at [1405, 568] on div "Not rated" at bounding box center [1400, 567] width 32 height 9
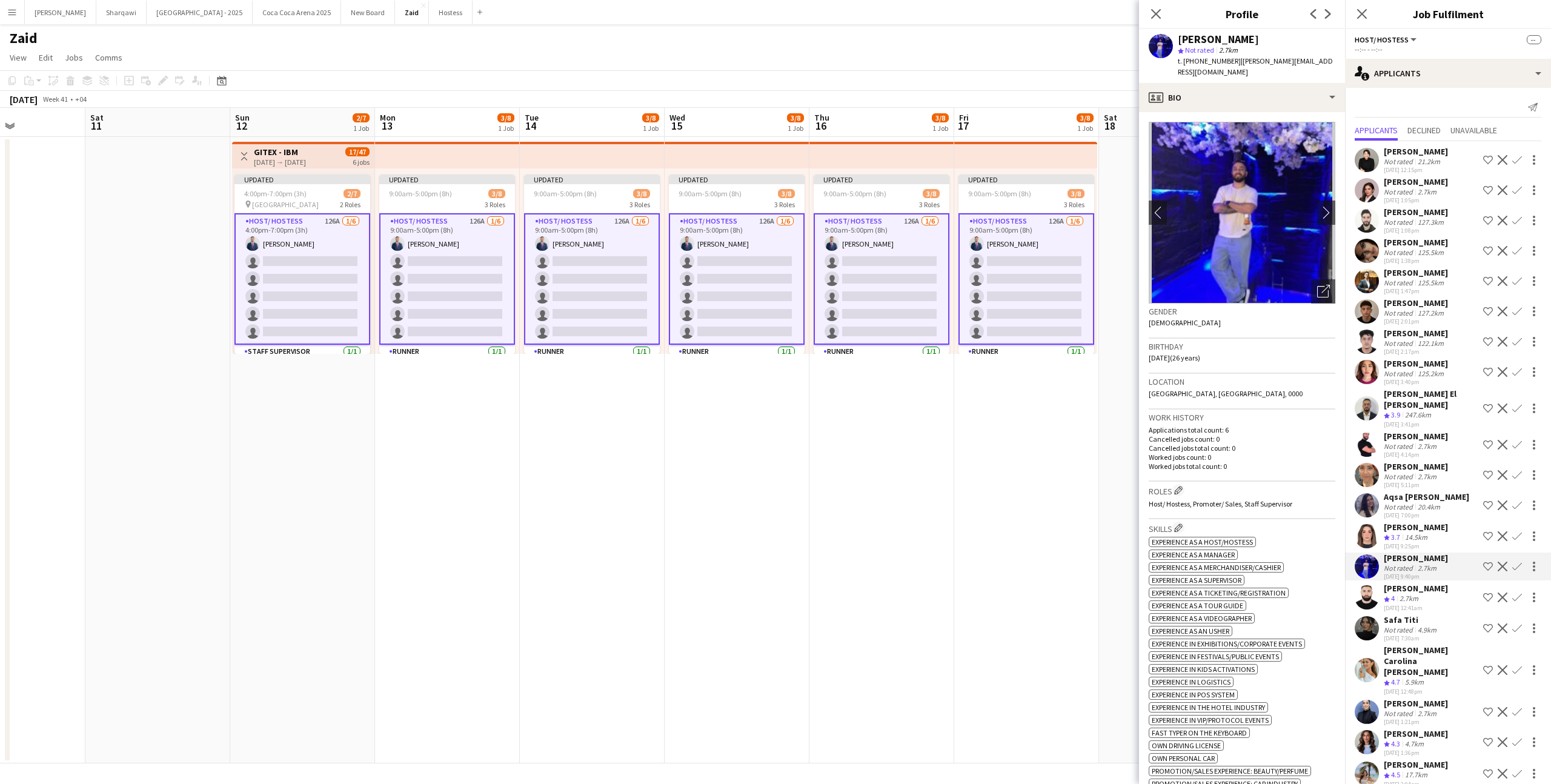
click at [1418, 621] on div "Safa Titi" at bounding box center [1412, 620] width 55 height 11
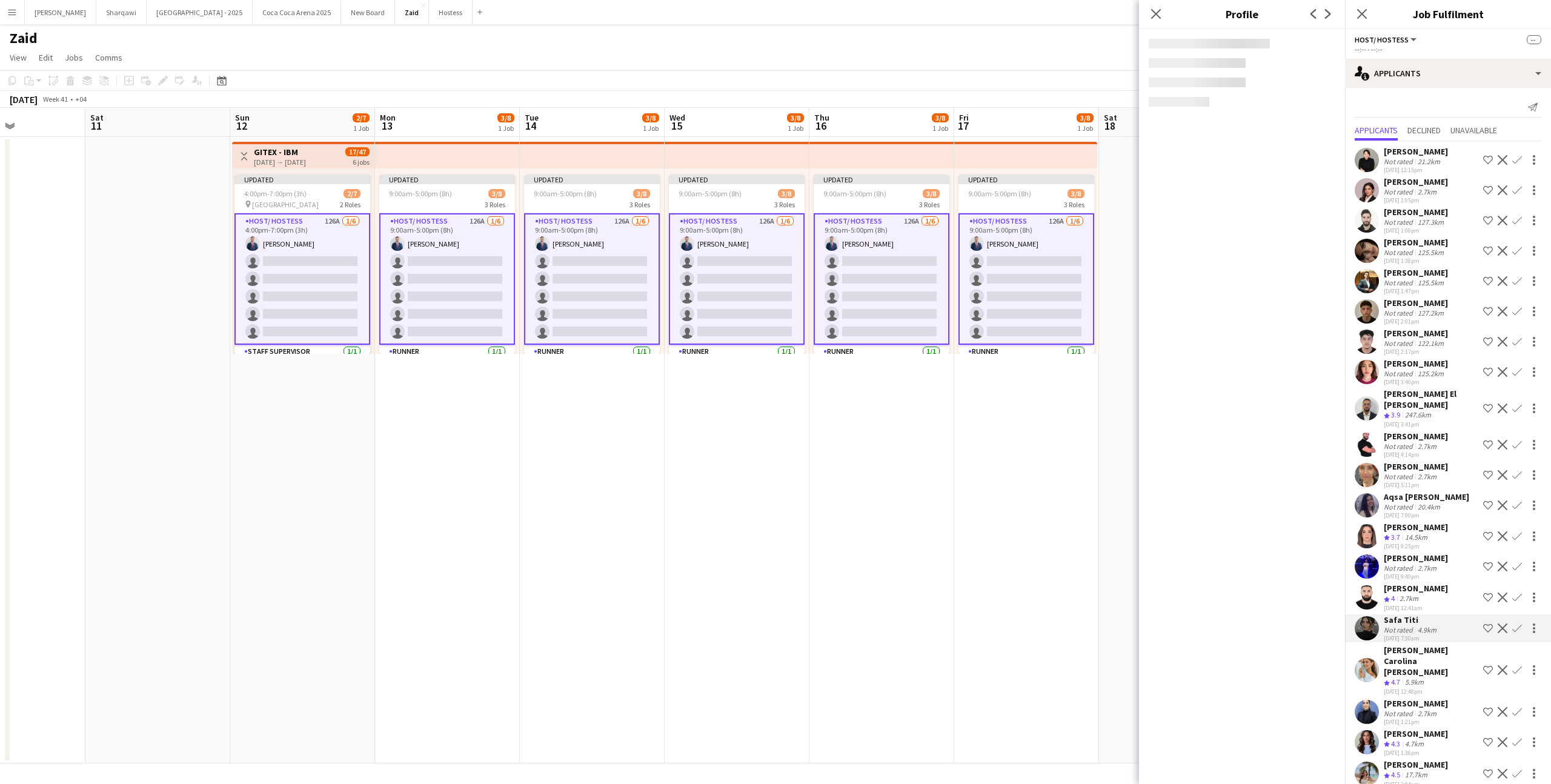
click at [1423, 650] on div "[PERSON_NAME] Carolina [PERSON_NAME]" at bounding box center [1431, 660] width 95 height 32
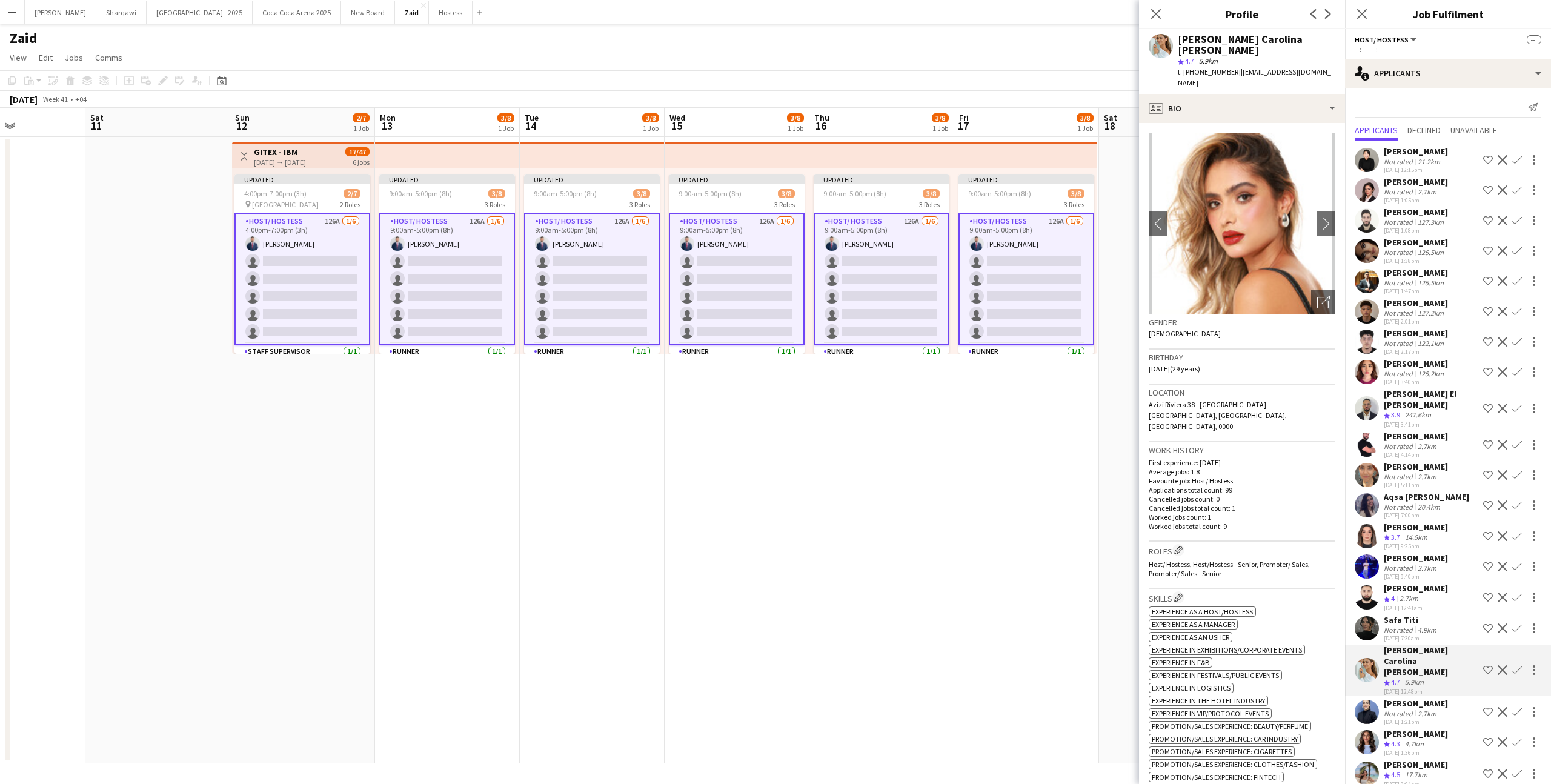
click at [1425, 708] on div "2.7km" at bounding box center [1427, 712] width 24 height 9
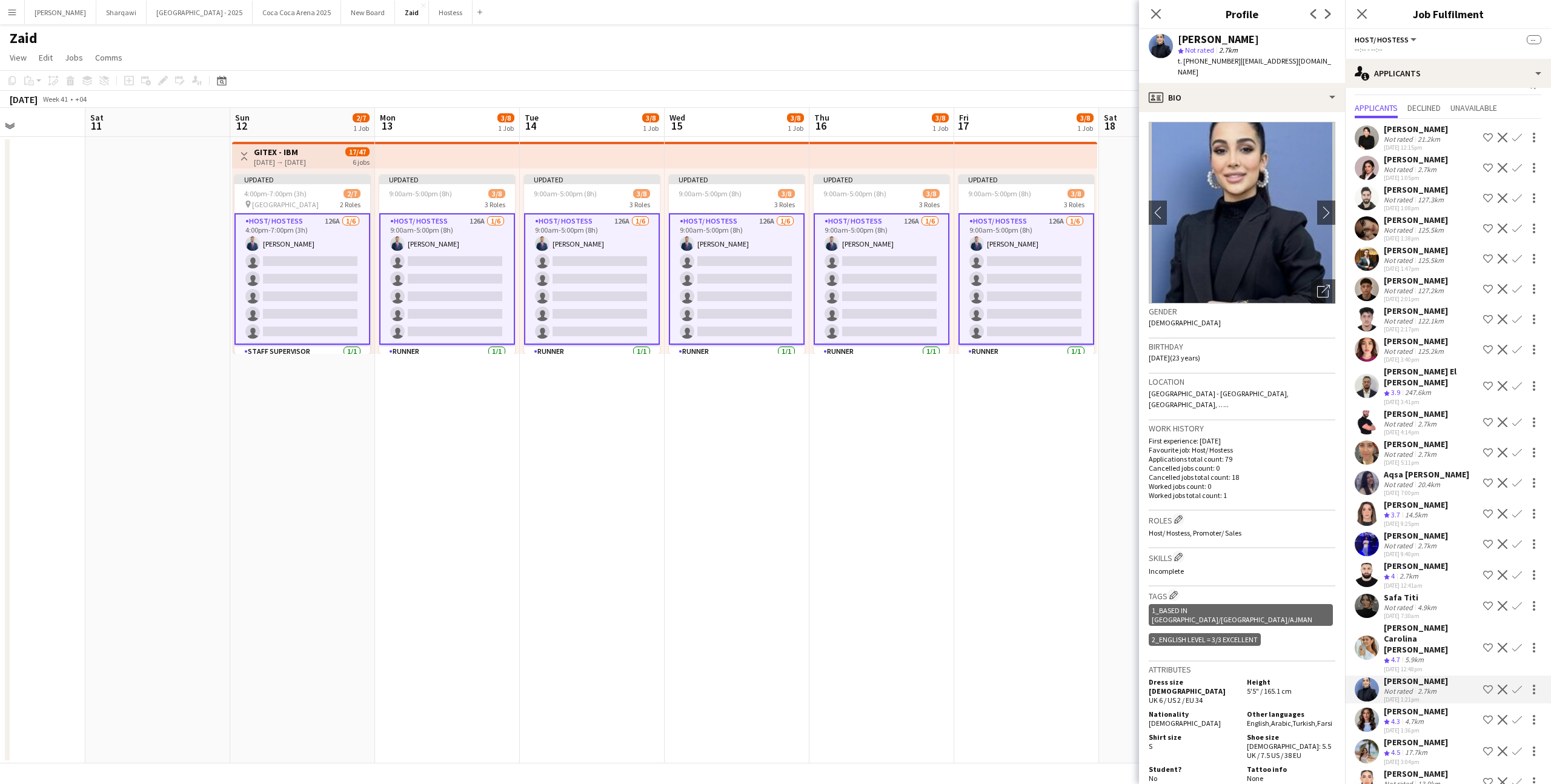
scroll to position [0, 0]
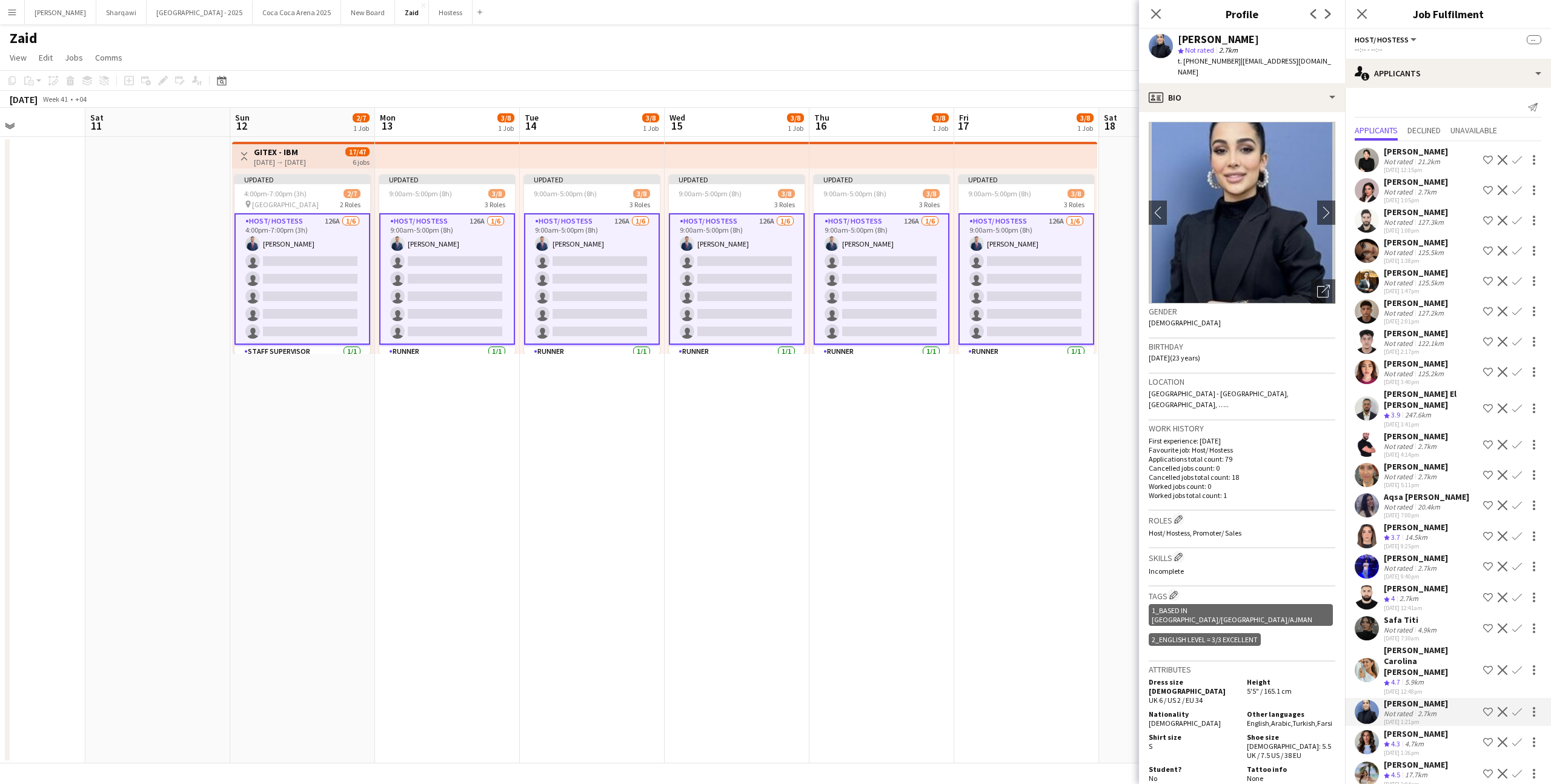
click at [1402, 472] on div "Not rated" at bounding box center [1400, 476] width 32 height 9
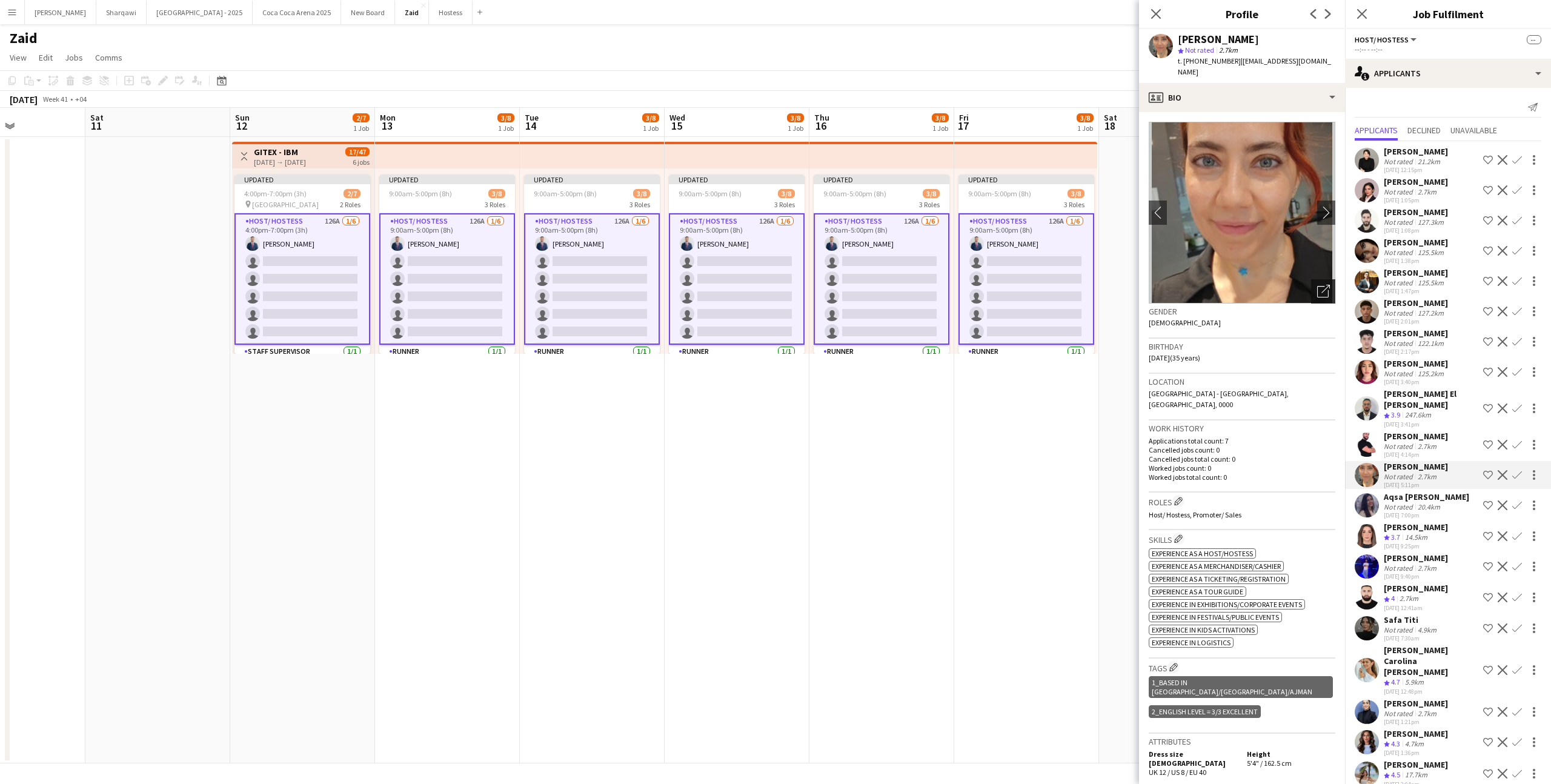
click at [1319, 279] on div "Open photos pop-in" at bounding box center [1323, 291] width 24 height 24
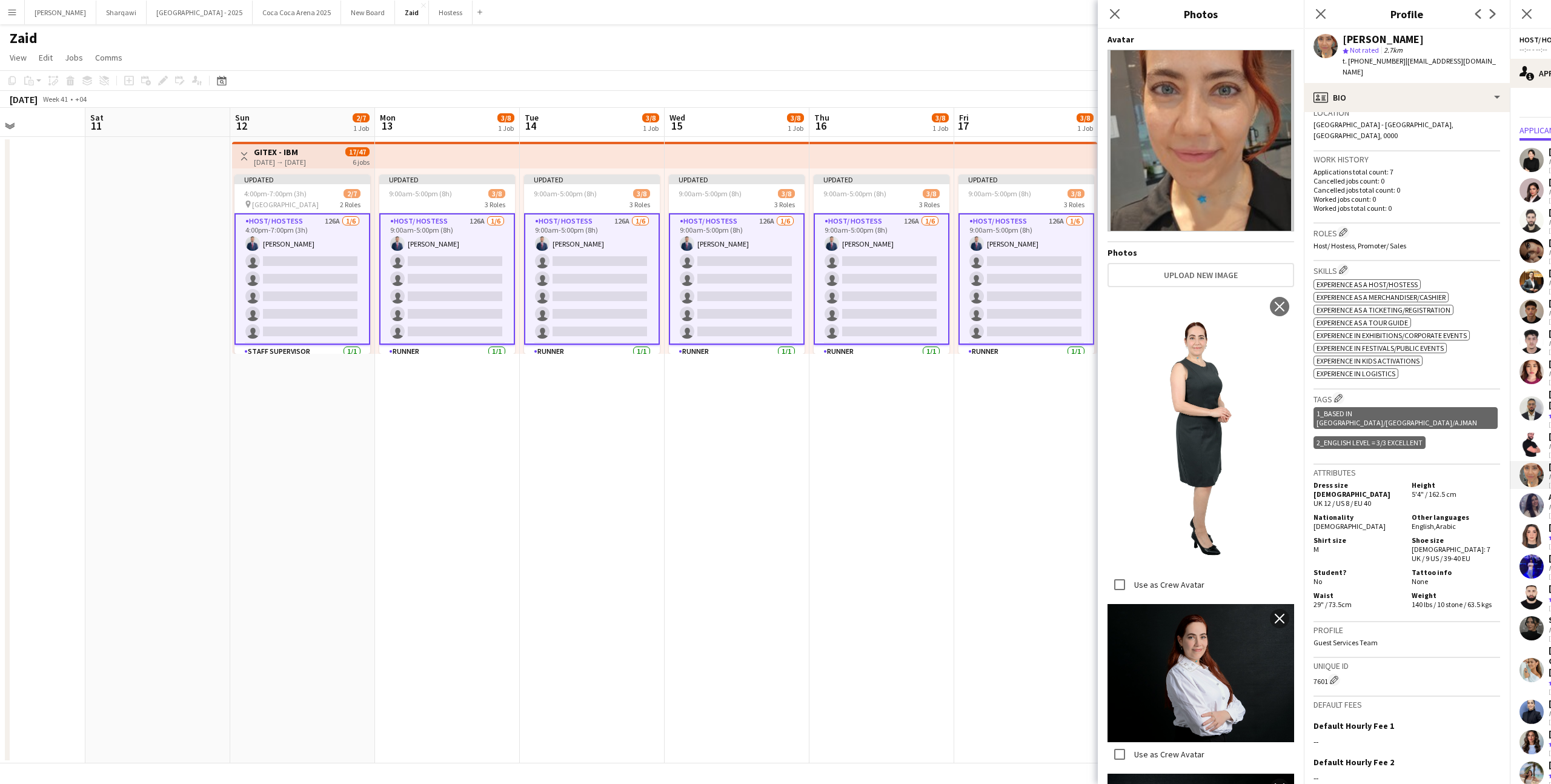
scroll to position [355, 0]
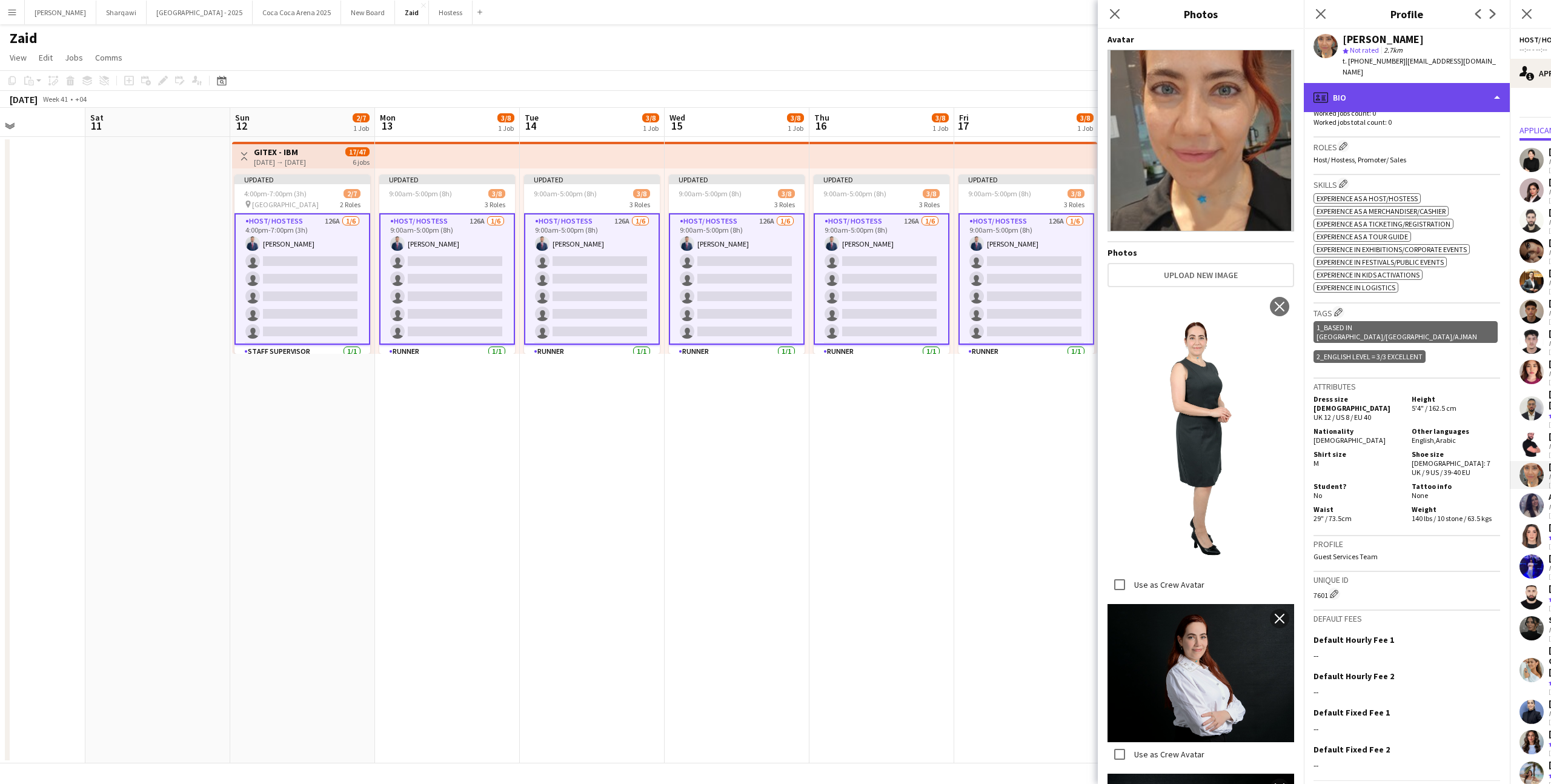
click at [1414, 84] on div "profile Bio" at bounding box center [1406, 97] width 206 height 29
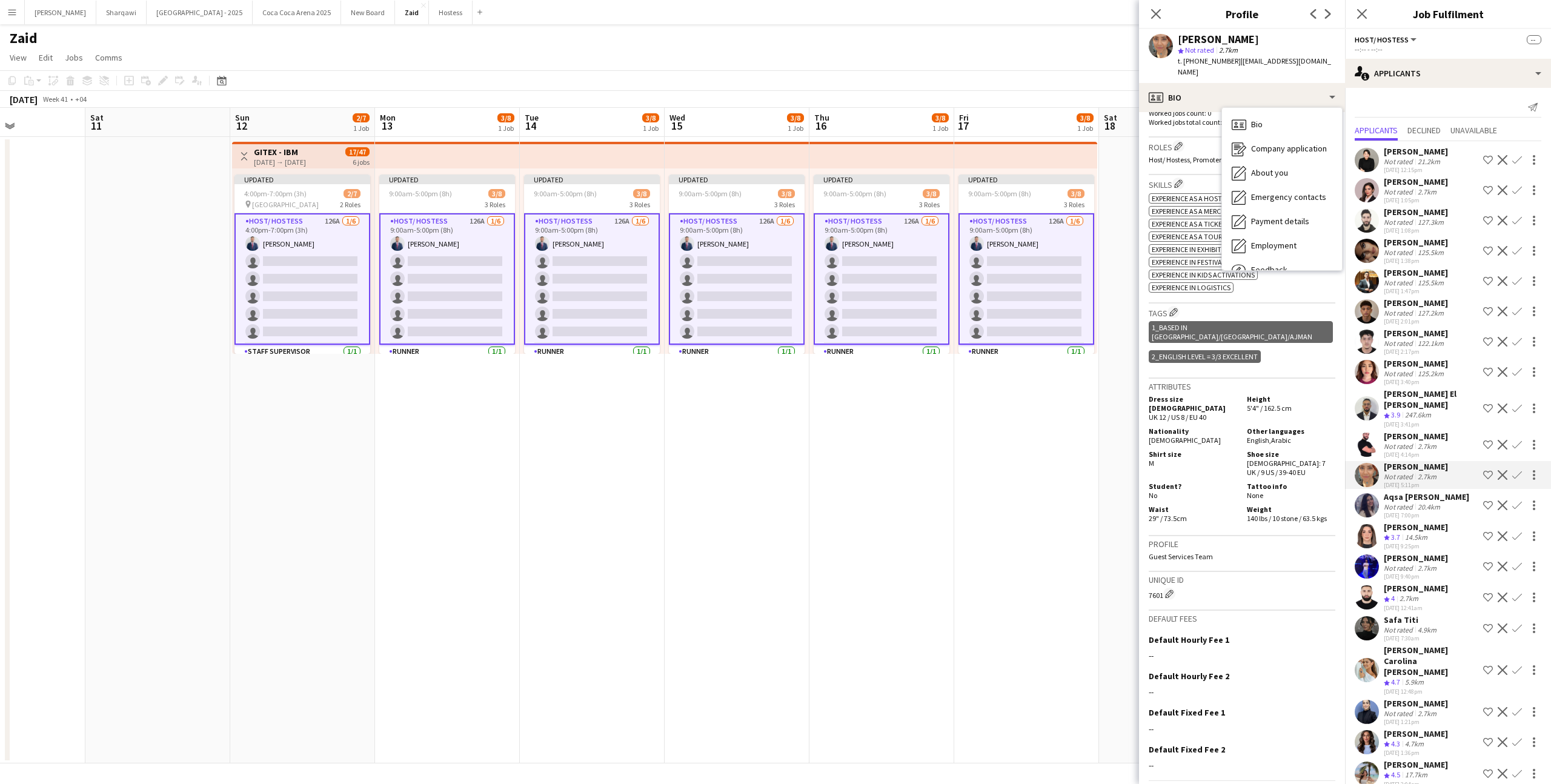
click at [1318, 262] on div "ok-circled2 background Layer 1 cross-circle-red background Layer 1 Experience a…" at bounding box center [1242, 241] width 187 height 102
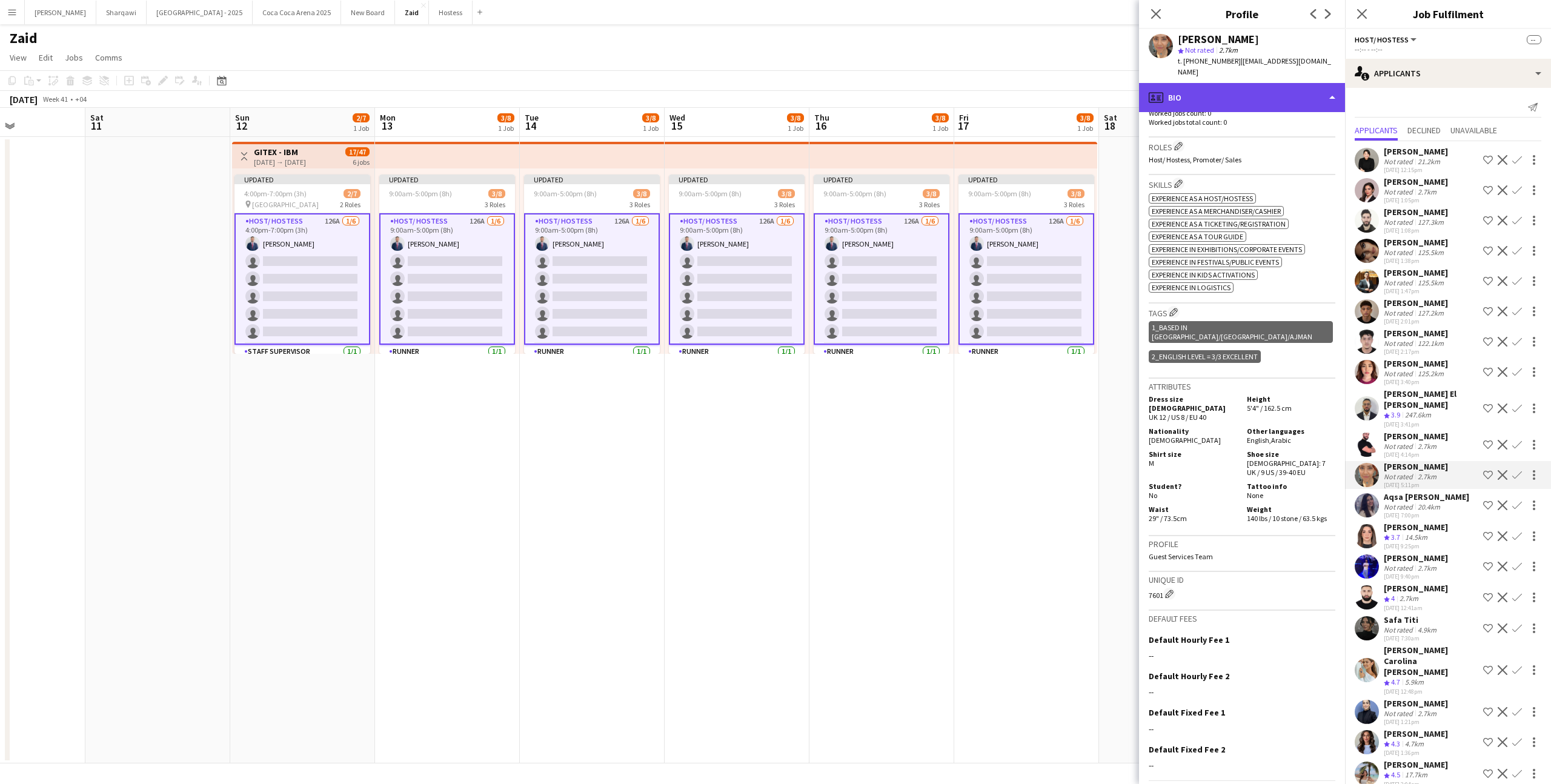
click at [1302, 91] on div "profile Bio" at bounding box center [1242, 97] width 206 height 29
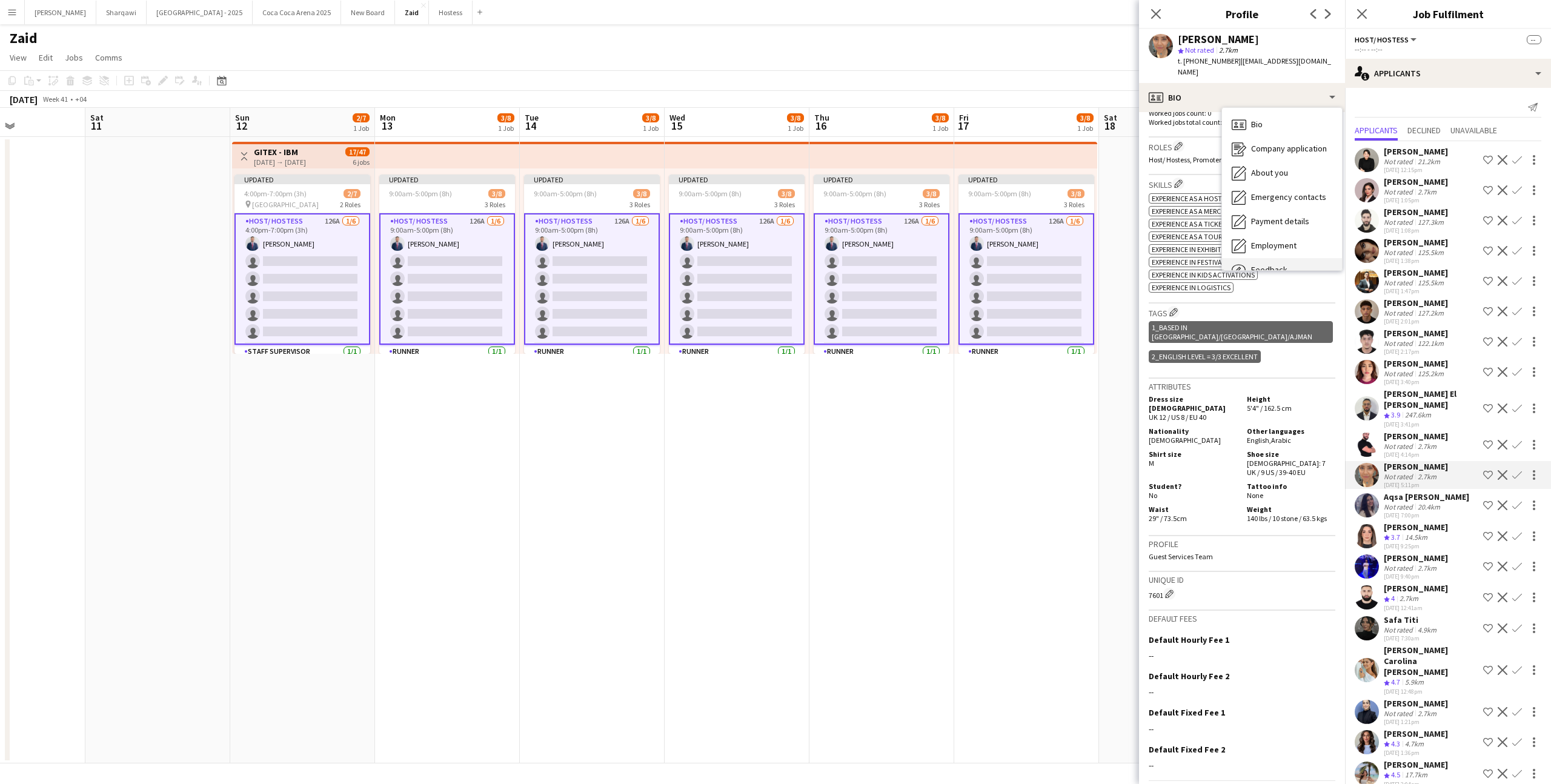
click at [1319, 258] on div "Feedback Feedback" at bounding box center [1281, 270] width 120 height 24
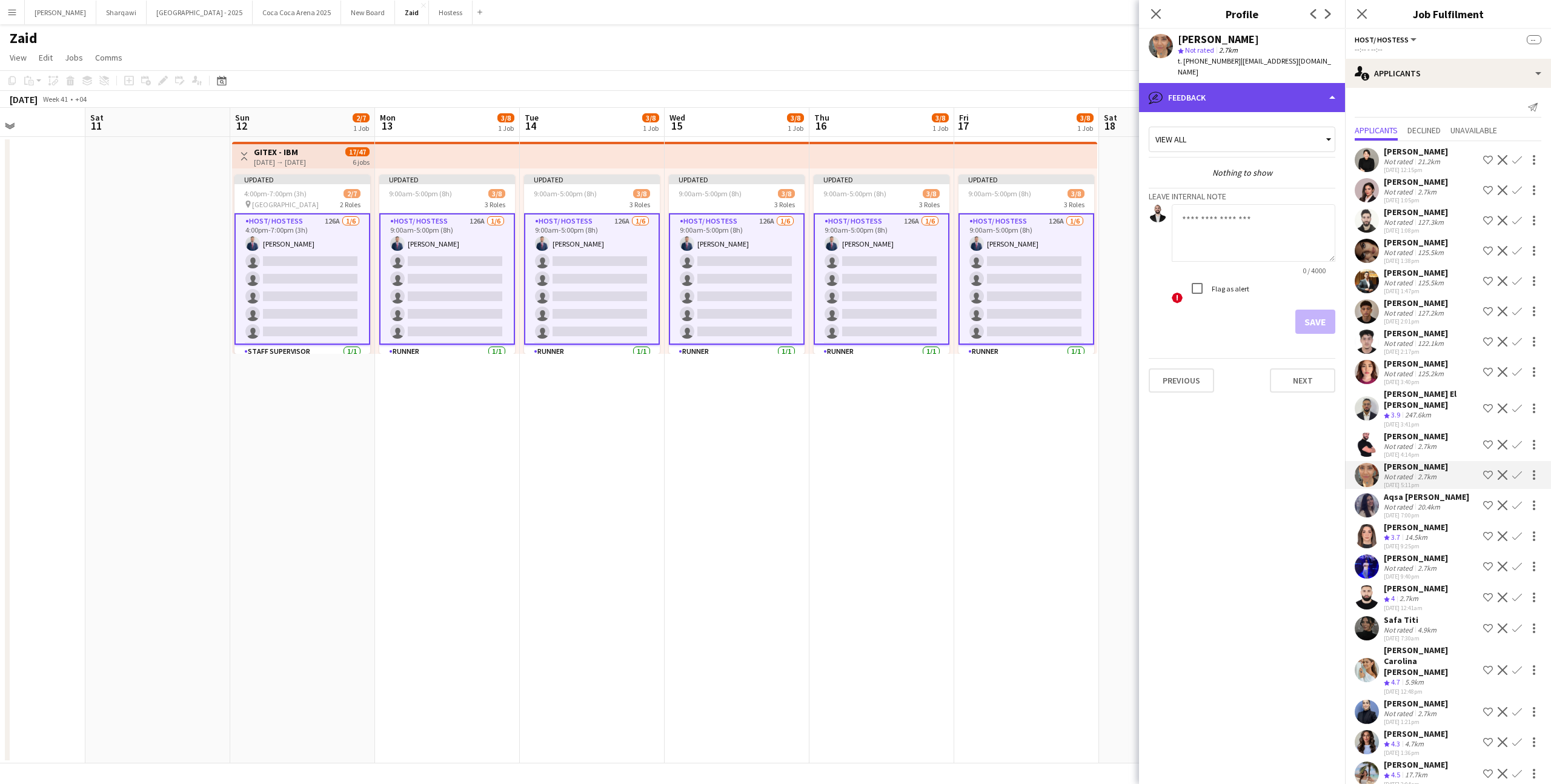
click at [1271, 83] on div "bubble-pencil Feedback" at bounding box center [1242, 97] width 206 height 29
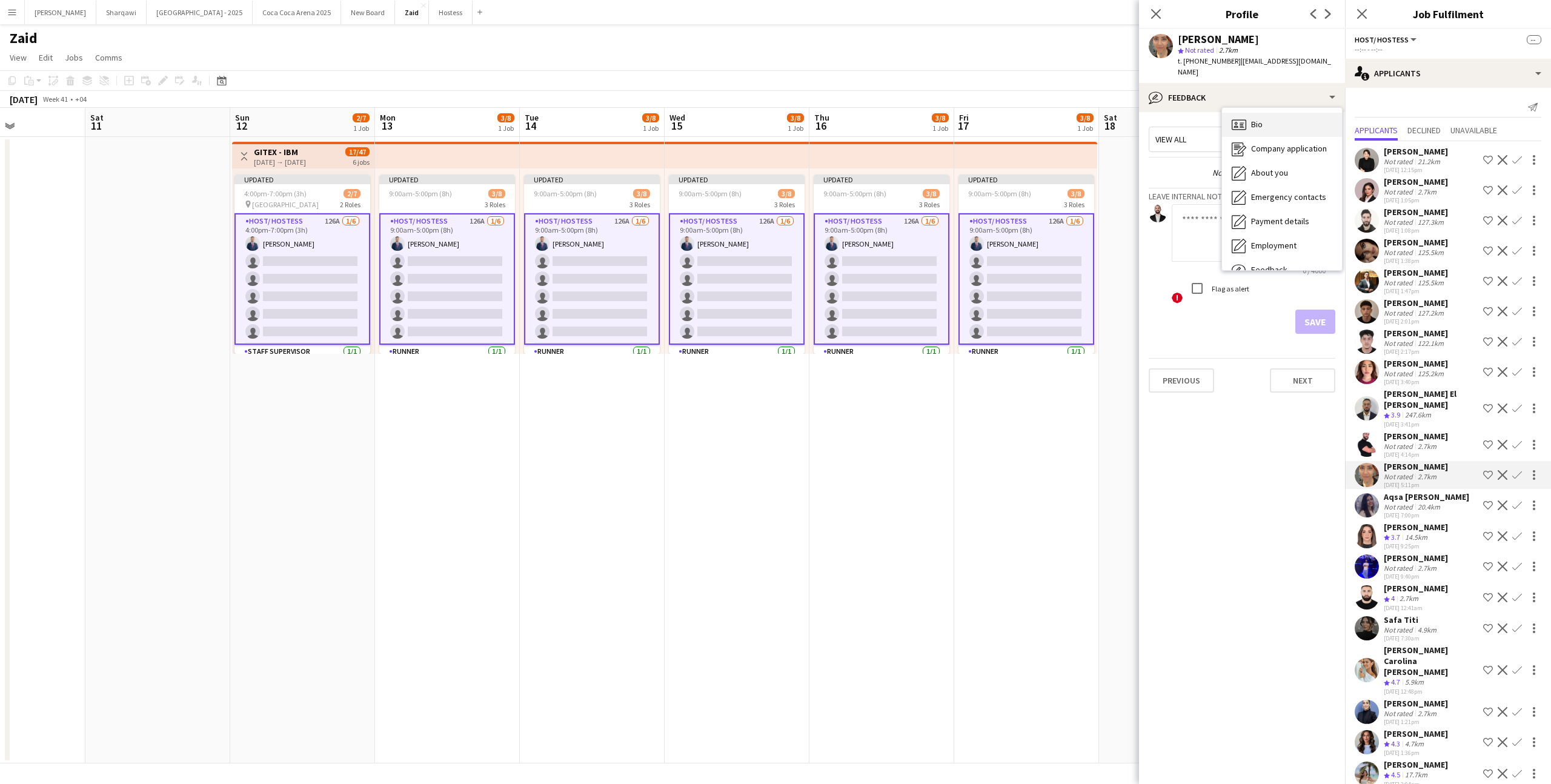
click at [1302, 116] on div "Bio Bio" at bounding box center [1281, 125] width 120 height 24
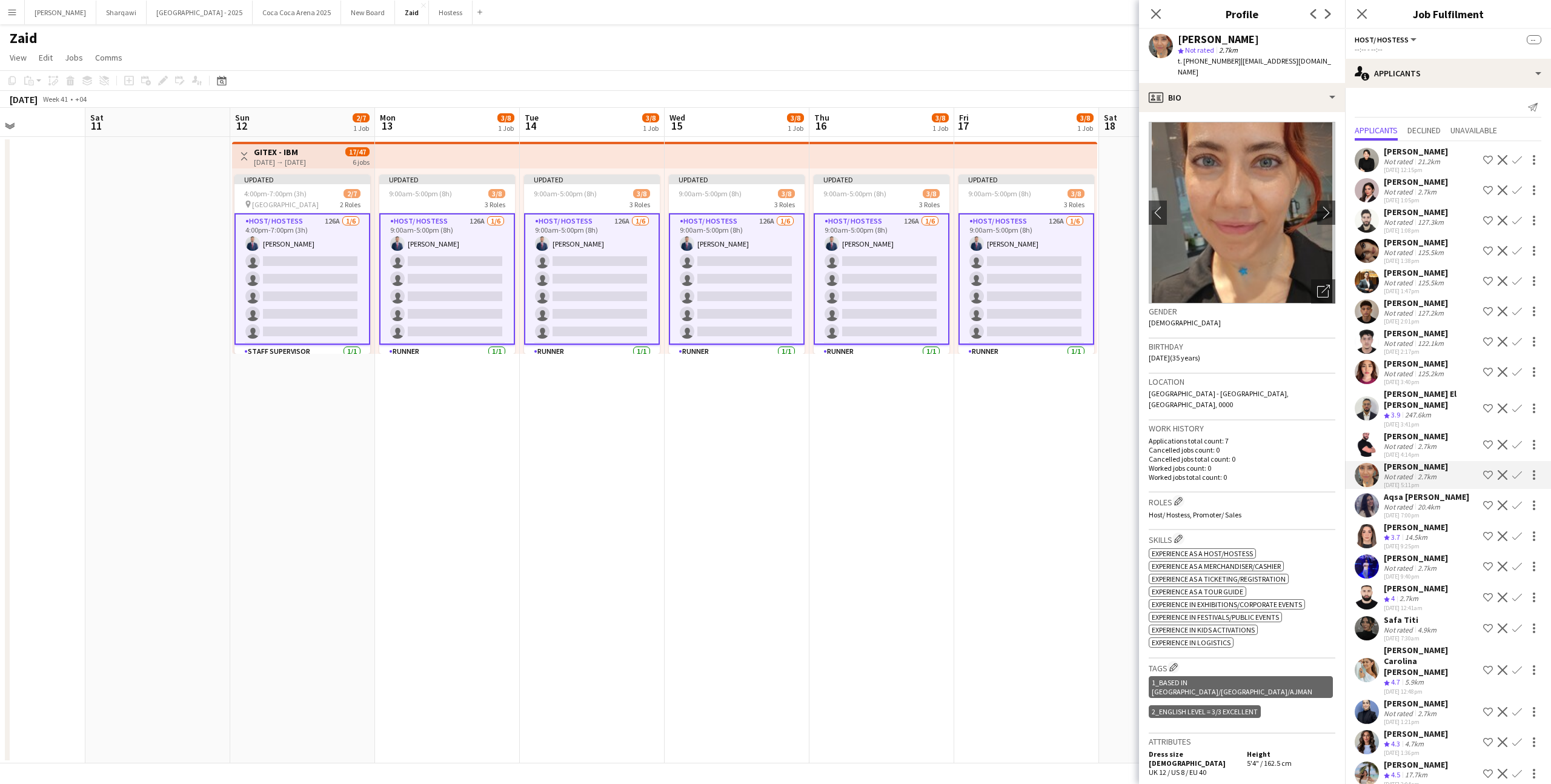
click at [1412, 207] on div "[PERSON_NAME]" at bounding box center [1416, 212] width 64 height 11
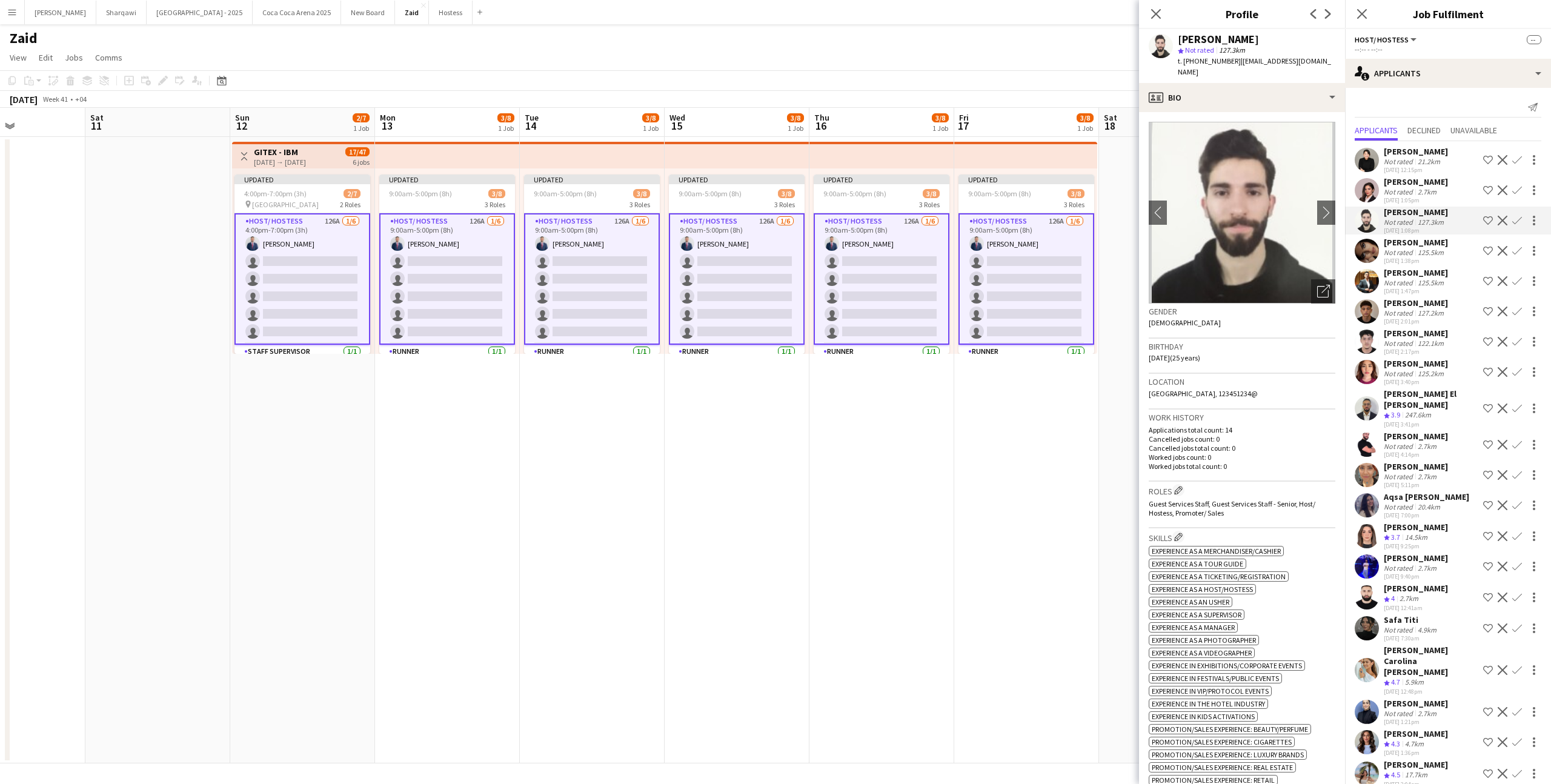
click at [1408, 197] on div "[DATE] 1:05pm" at bounding box center [1416, 200] width 64 height 8
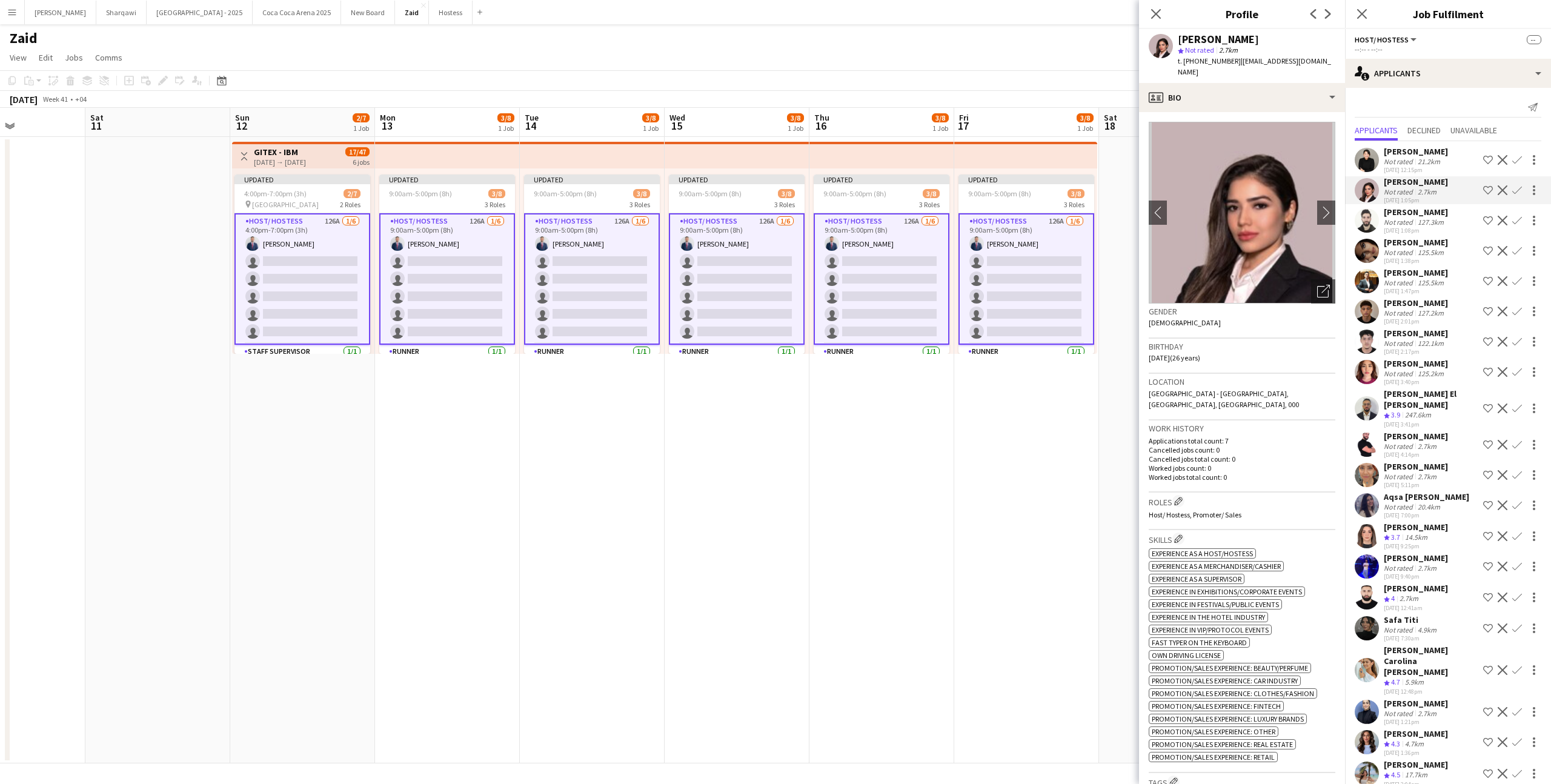
click at [1308, 312] on div "Gender [DEMOGRAPHIC_DATA]" at bounding box center [1242, 321] width 187 height 35
click at [1318, 285] on icon "Open photos pop-in" at bounding box center [1323, 291] width 13 height 13
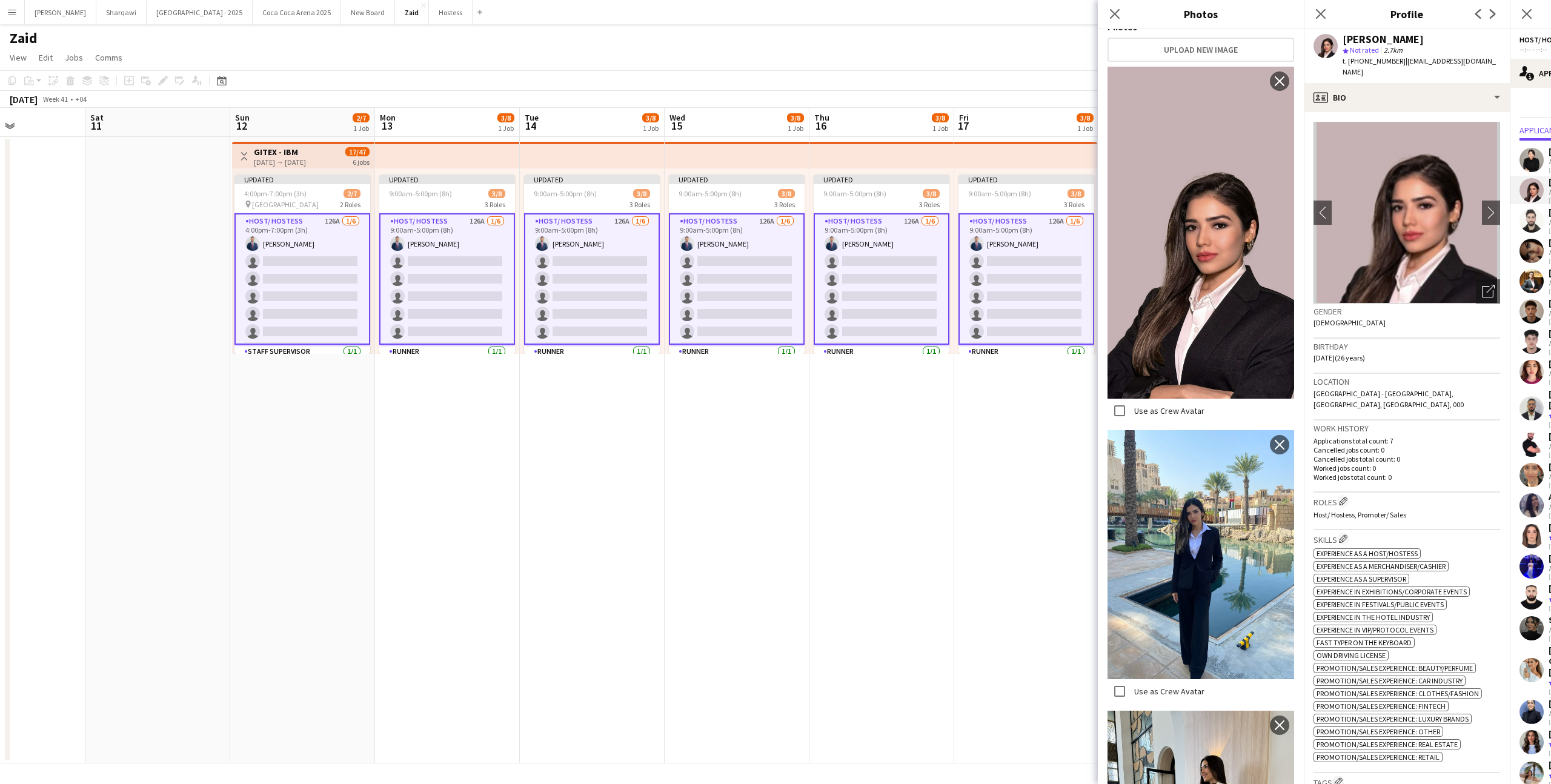
scroll to position [428, 0]
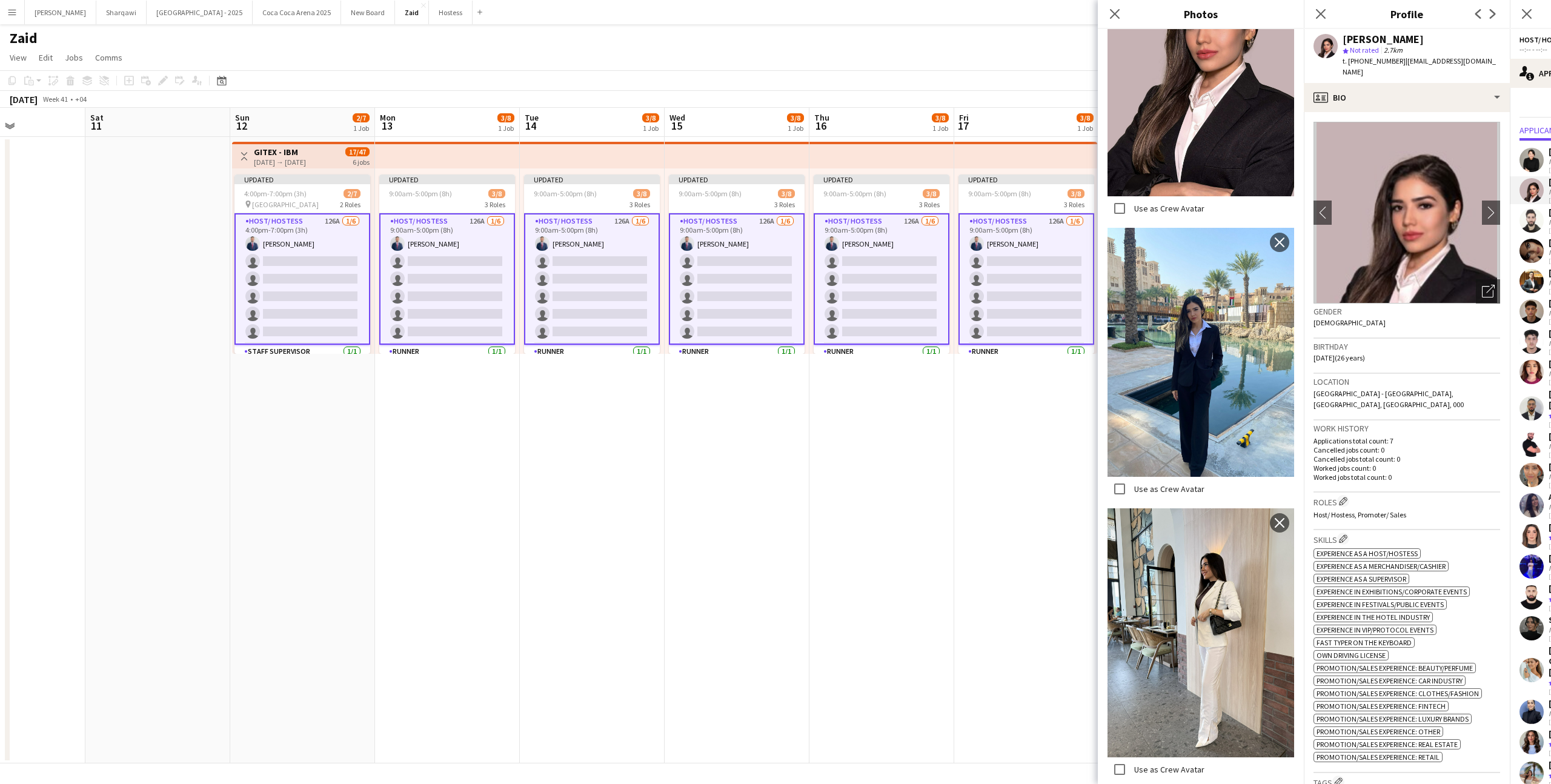
click at [1414, 464] on p "Worked jobs count: 0" at bounding box center [1407, 468] width 187 height 9
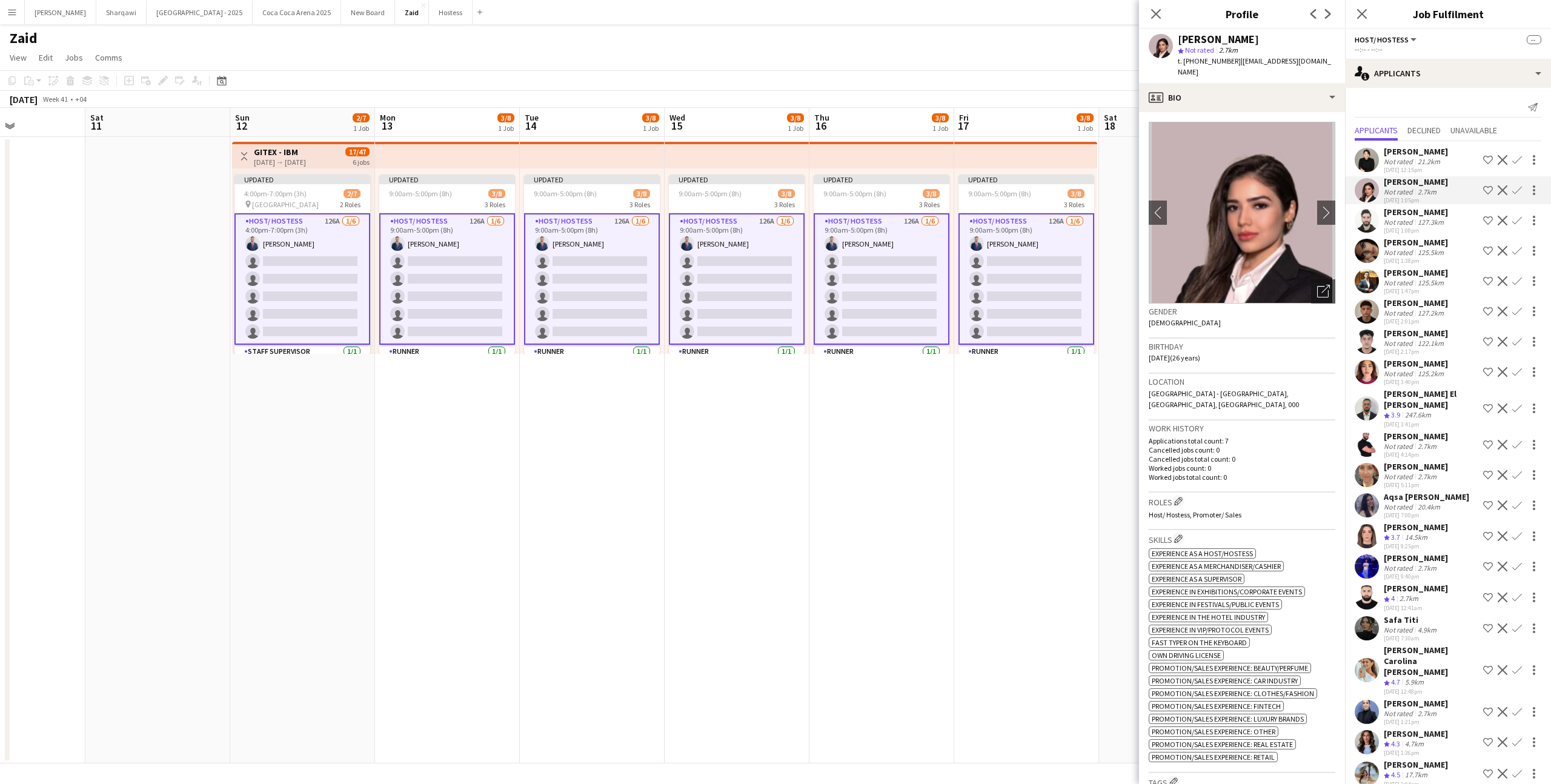
click at [1426, 435] on div "[PERSON_NAME]" at bounding box center [1416, 436] width 64 height 11
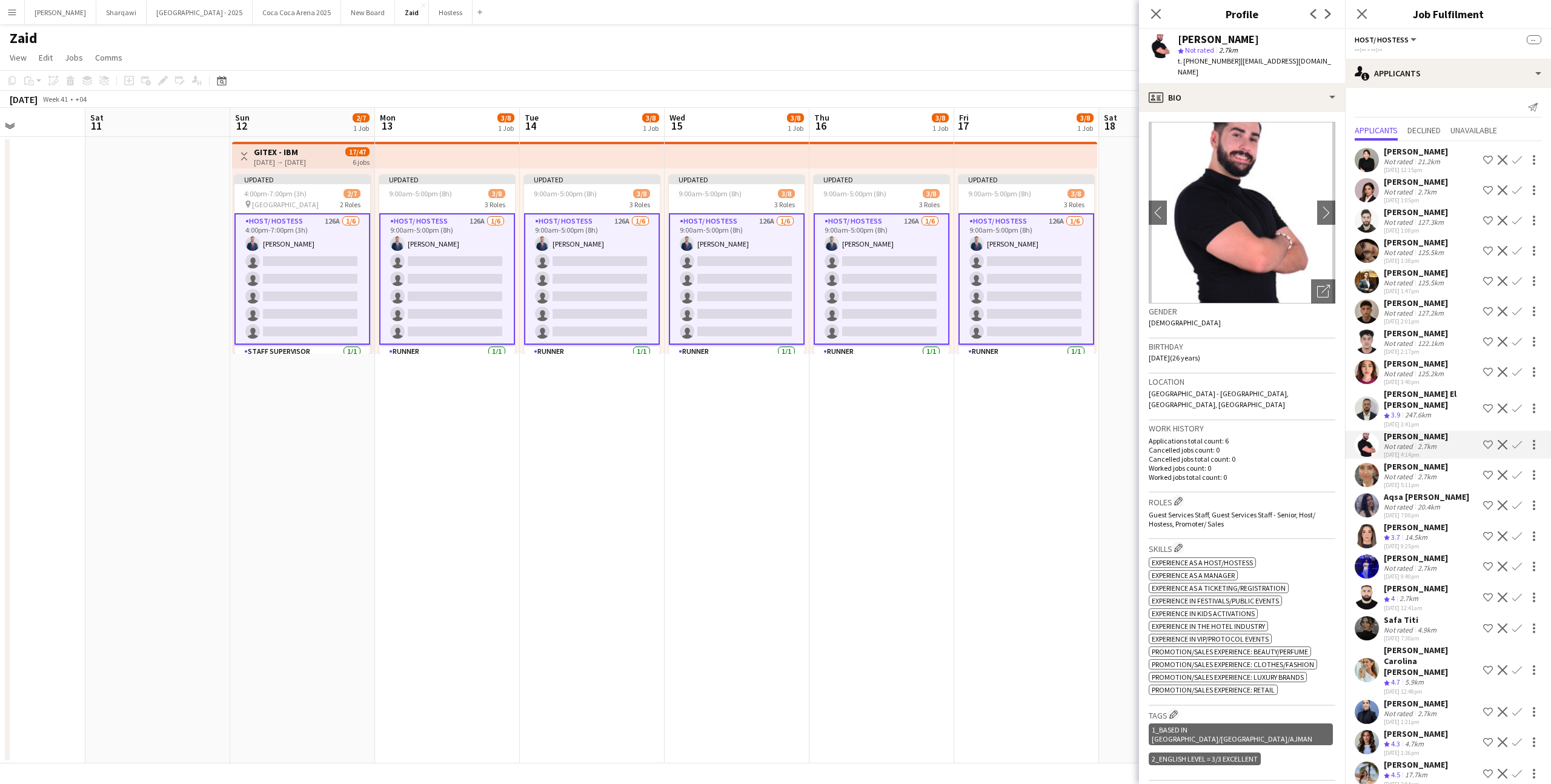
click at [1439, 481] on div "[PERSON_NAME] Not rated 2.7km [DATE] 5:11pm Shortlist crew Decline Confirm" at bounding box center [1448, 474] width 206 height 28
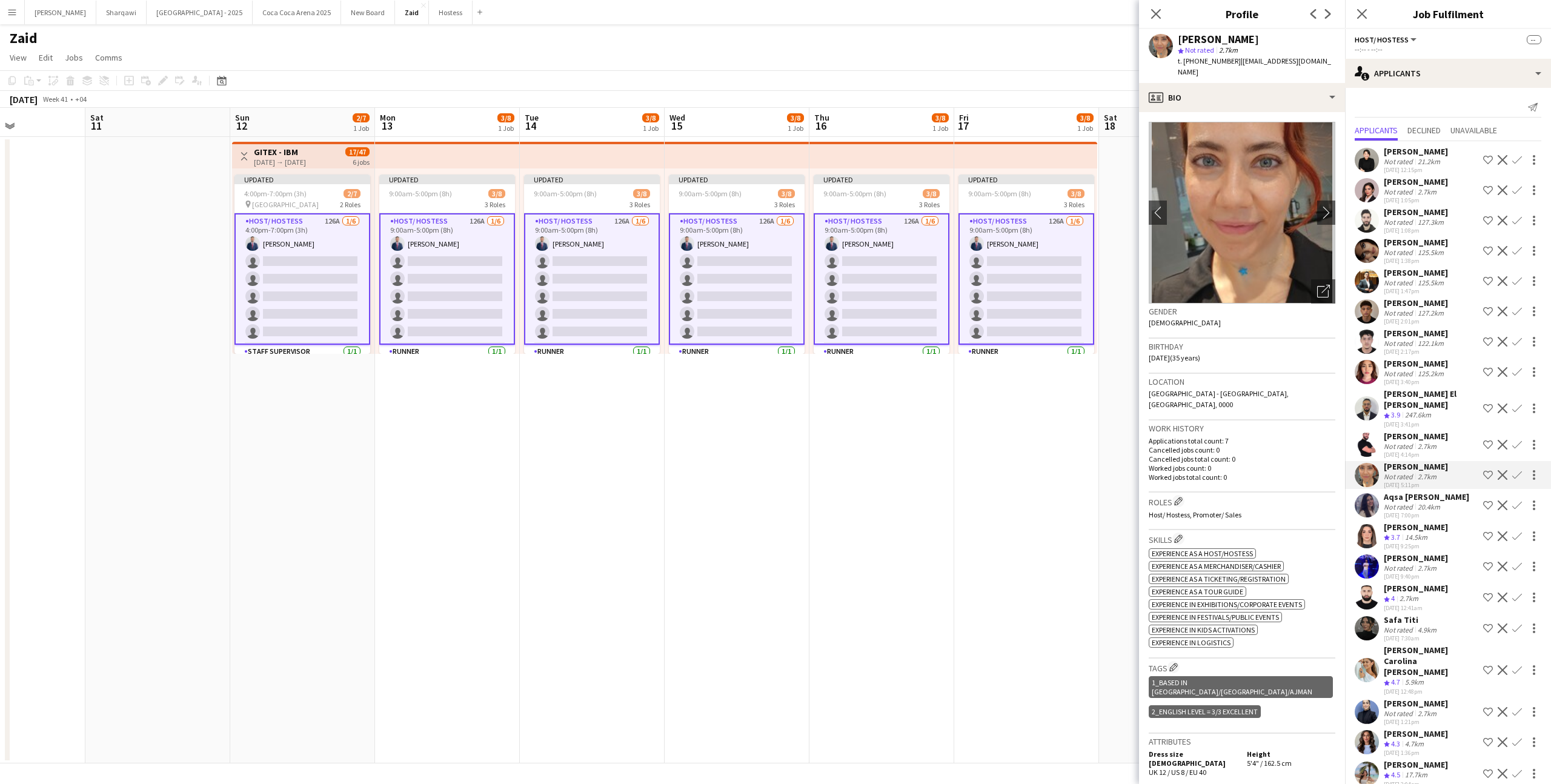
click at [1431, 510] on div "20.4km" at bounding box center [1429, 506] width 27 height 9
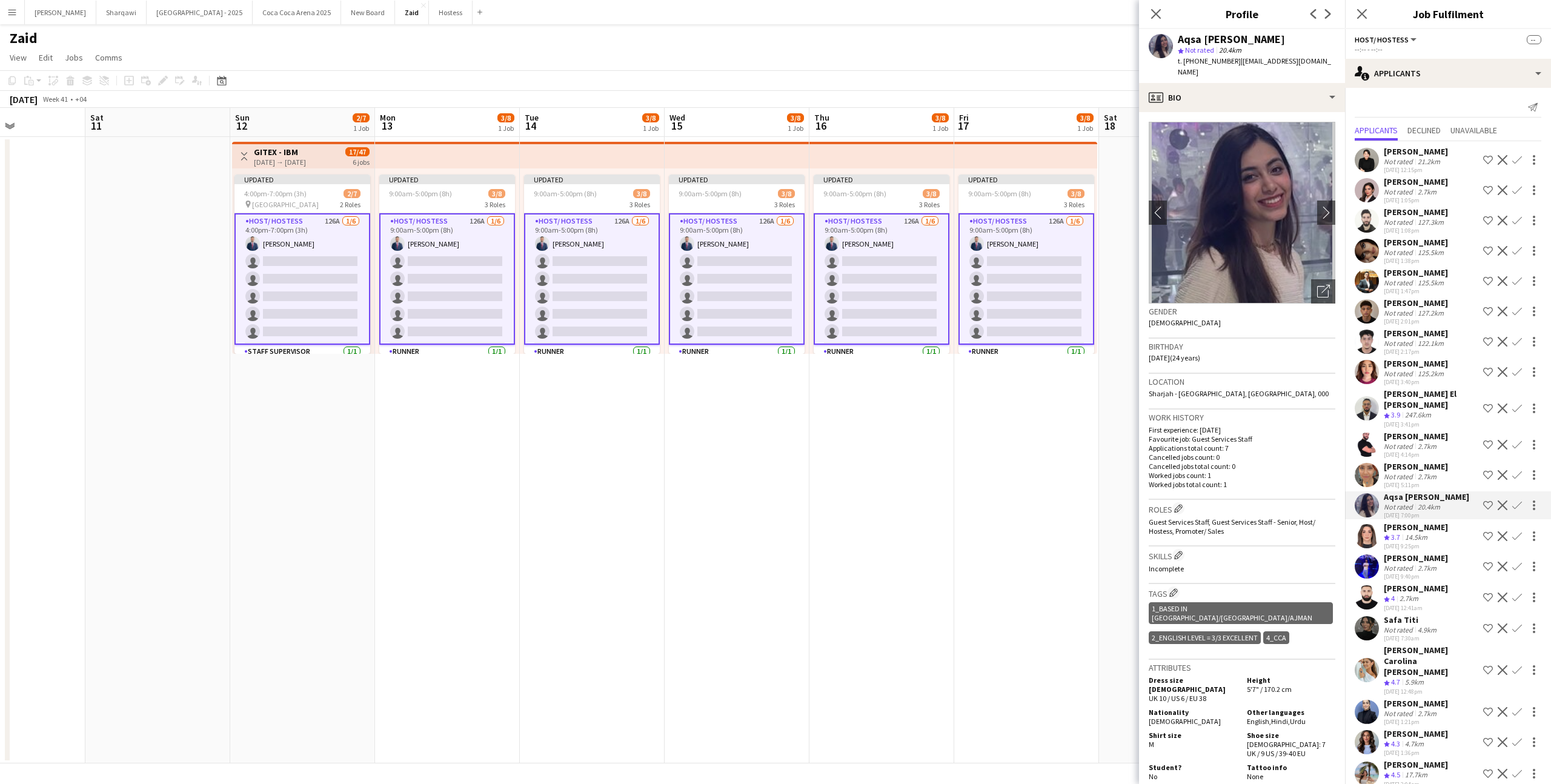
click at [1430, 533] on div "14.5km" at bounding box center [1416, 537] width 27 height 10
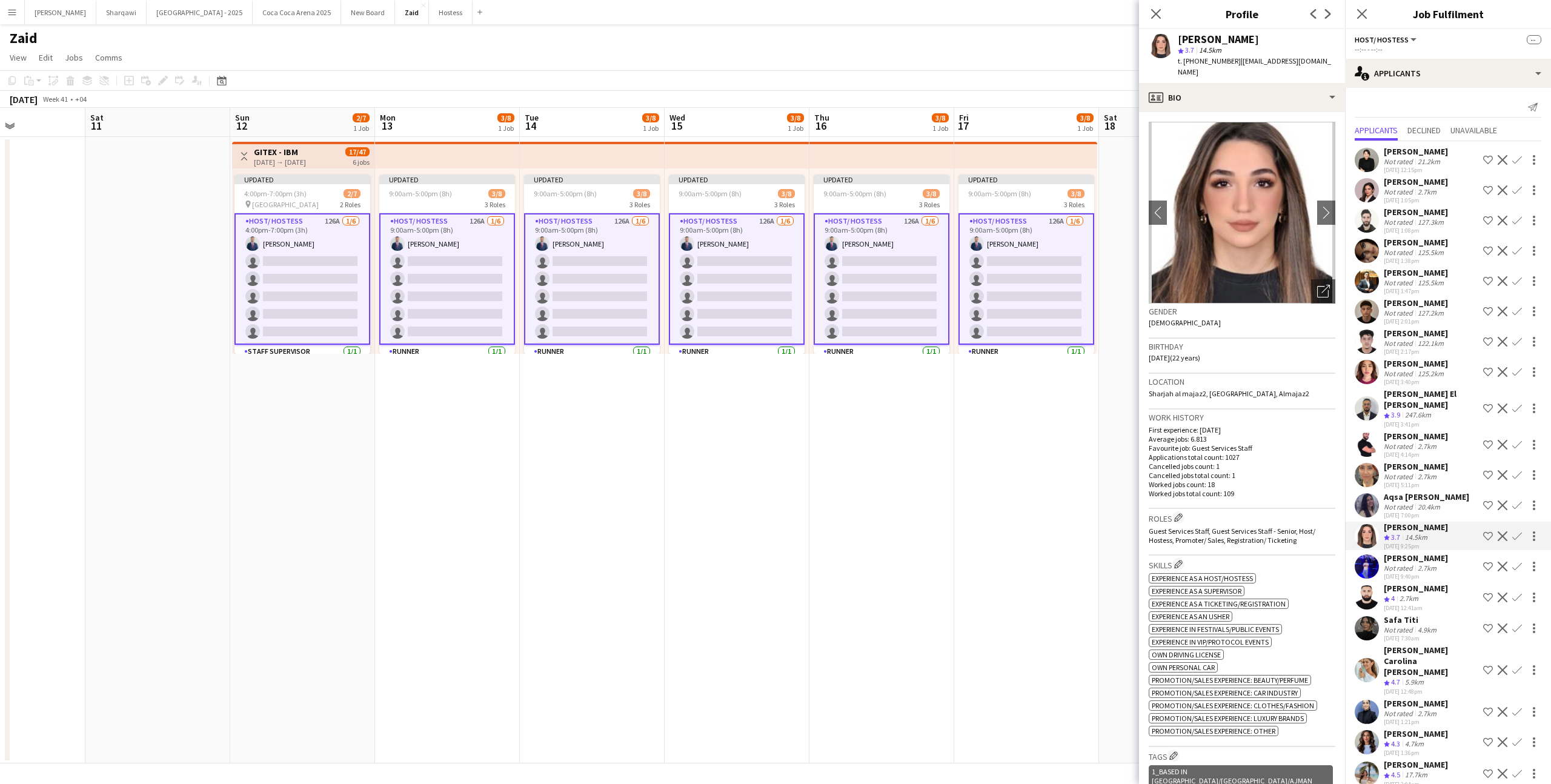
click at [1429, 562] on div "[PERSON_NAME]" at bounding box center [1416, 558] width 64 height 11
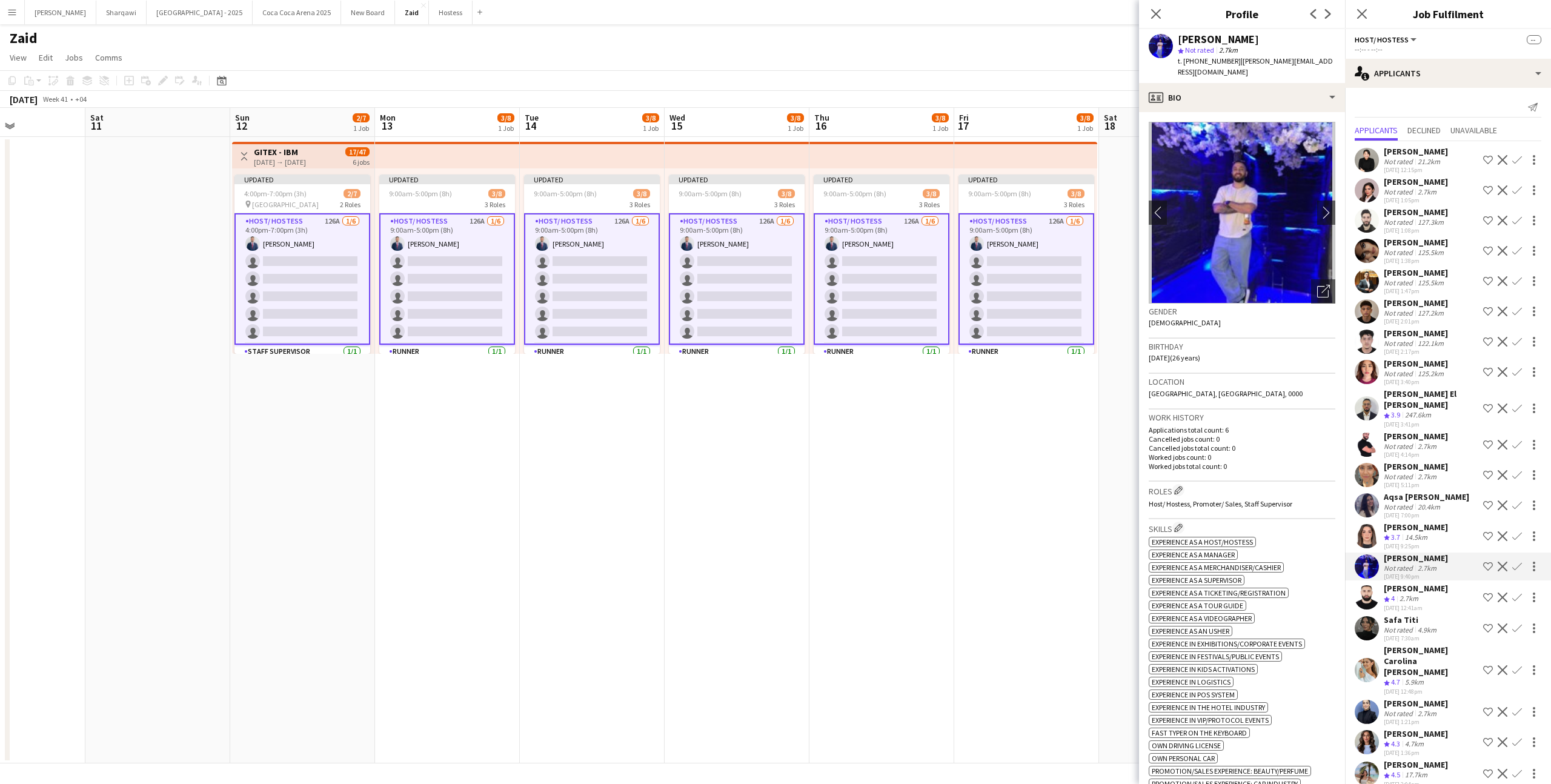
click at [1427, 584] on div "[PERSON_NAME]" at bounding box center [1416, 588] width 64 height 11
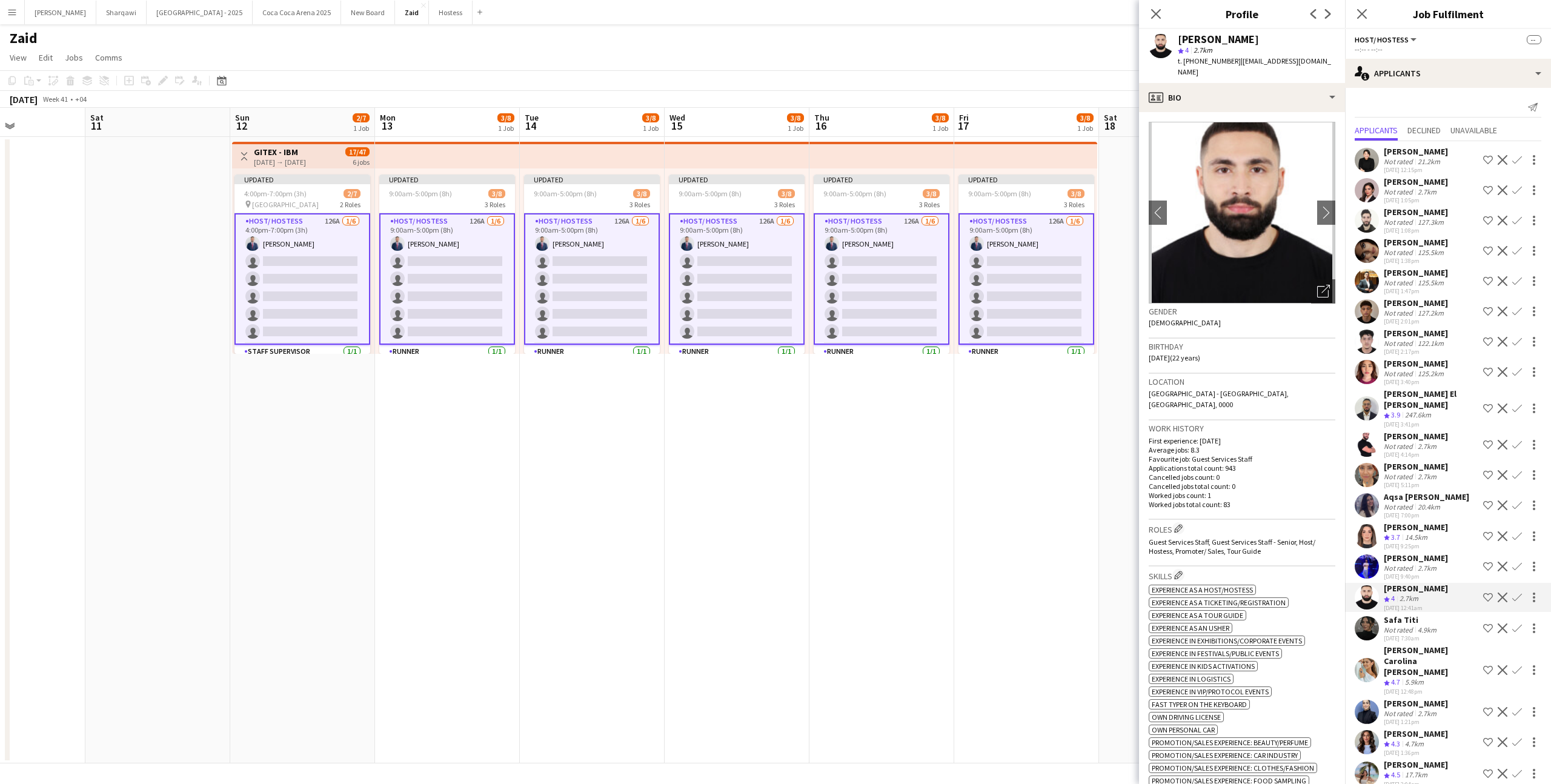
click at [1427, 621] on div "Safa Titi" at bounding box center [1412, 620] width 55 height 11
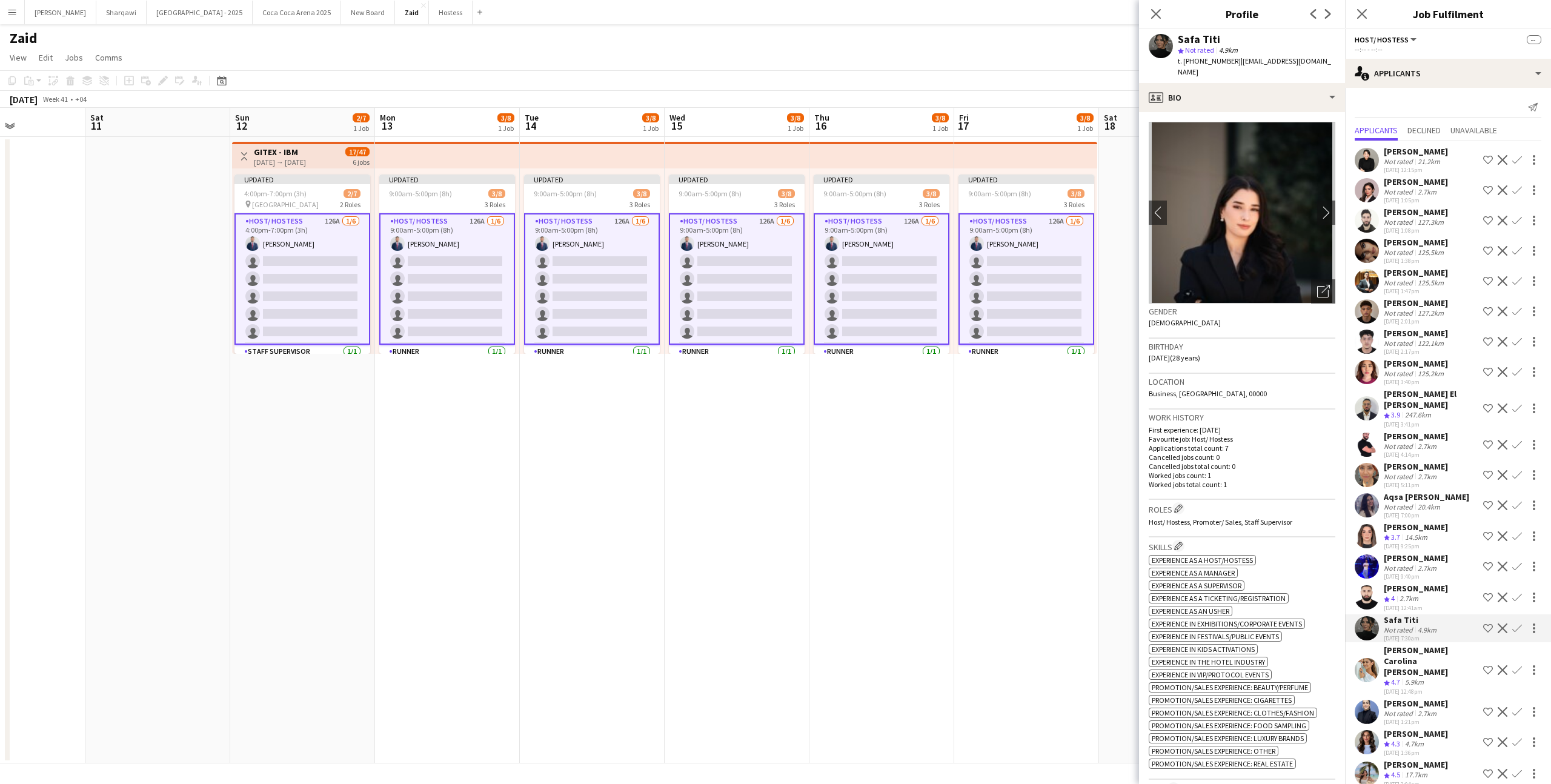
click at [971, 459] on app-date-cell "Updated 9:00am-5:00pm (8h) 3/8 3 Roles Host/ Hostess 126A [DATE] 9:00am-5:00pm …" at bounding box center [1026, 450] width 145 height 627
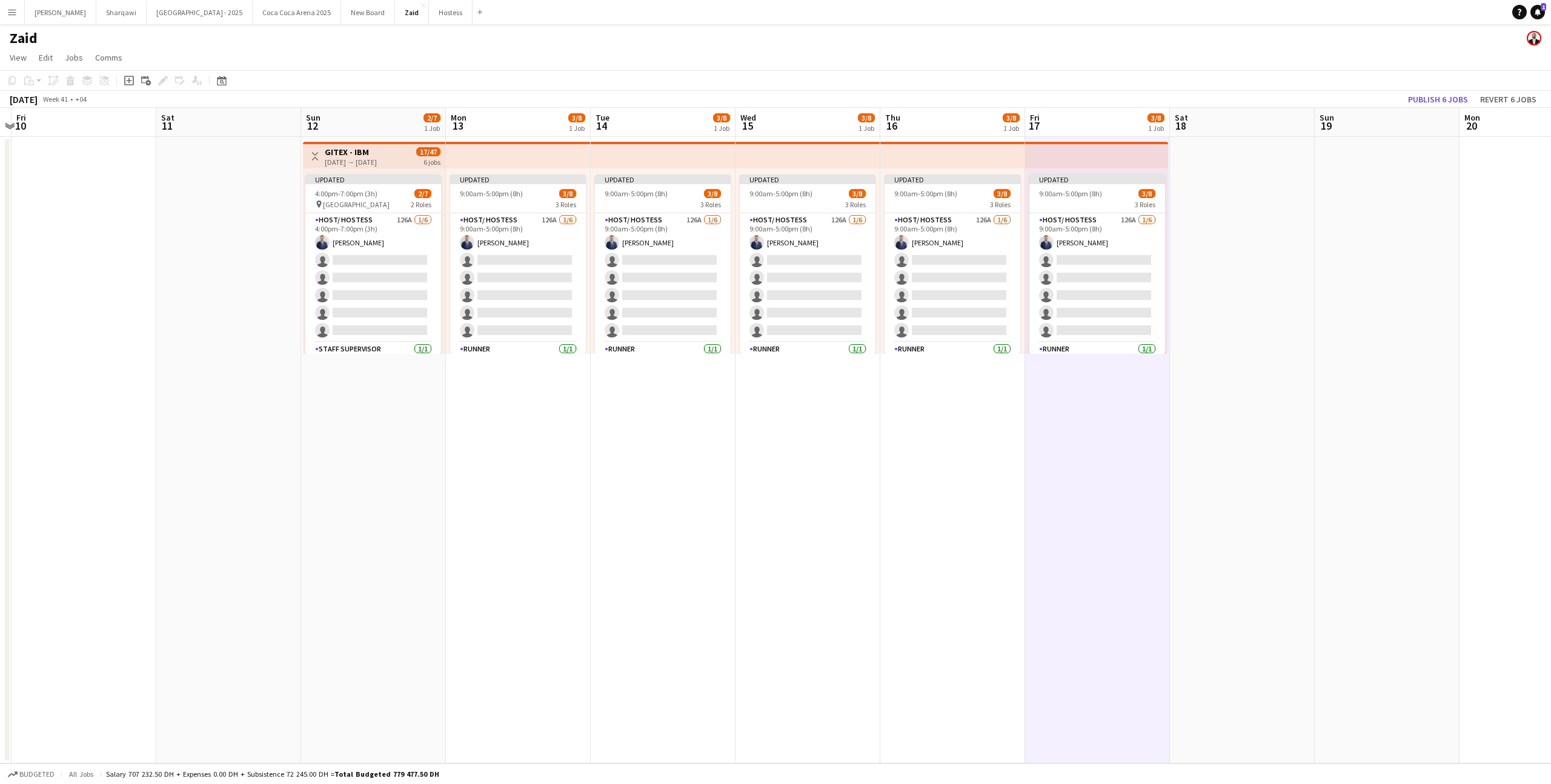
scroll to position [0, 247]
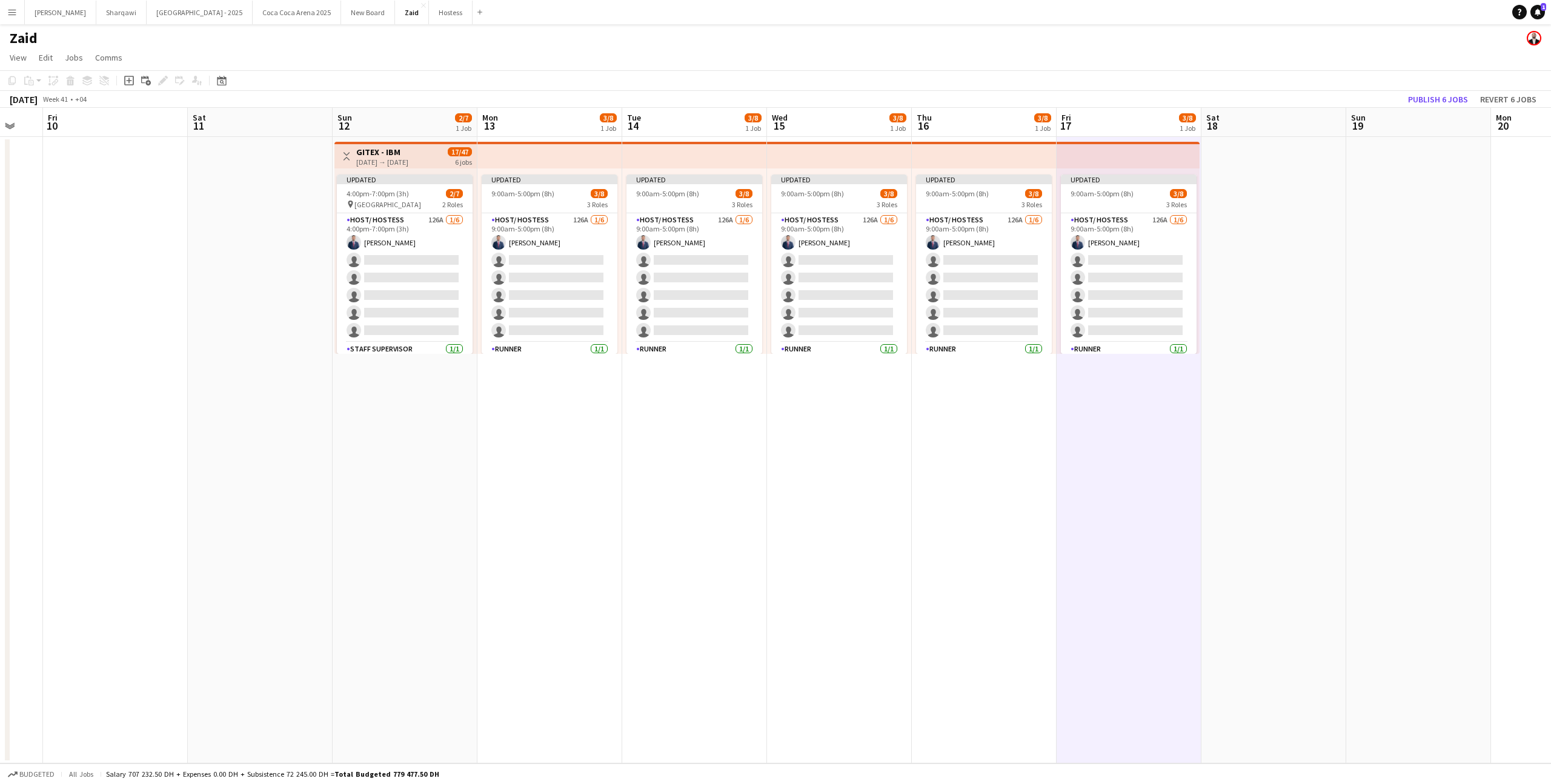
click at [475, 403] on app-date-cell "Toggle View GITEX - IBM [DATE] → [DATE] 17/47 6 jobs Updated 4:00pm-7:00pm (3h)…" at bounding box center [405, 450] width 145 height 627
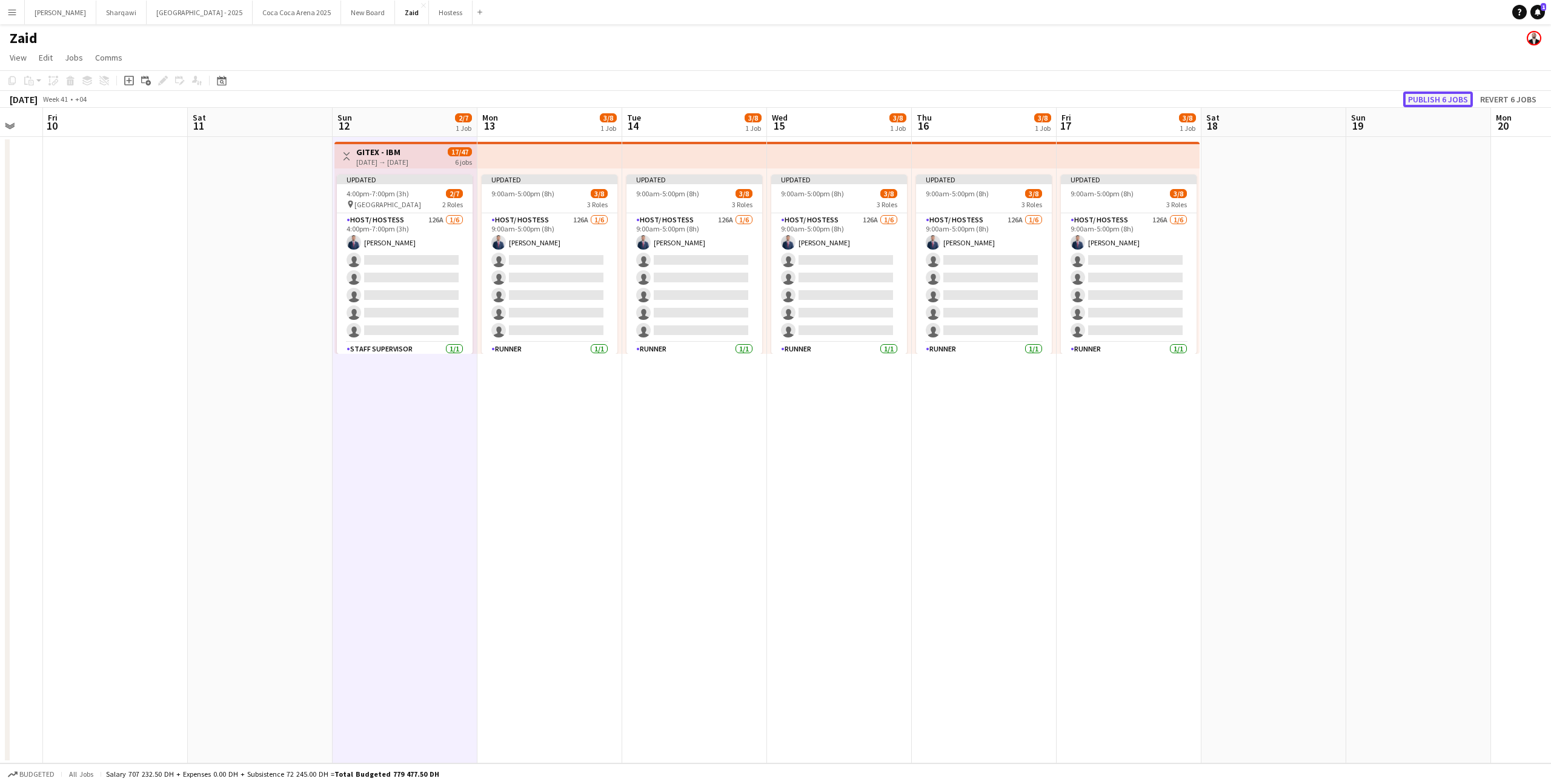
click at [1437, 102] on button "Publish 6 jobs" at bounding box center [1437, 99] width 70 height 16
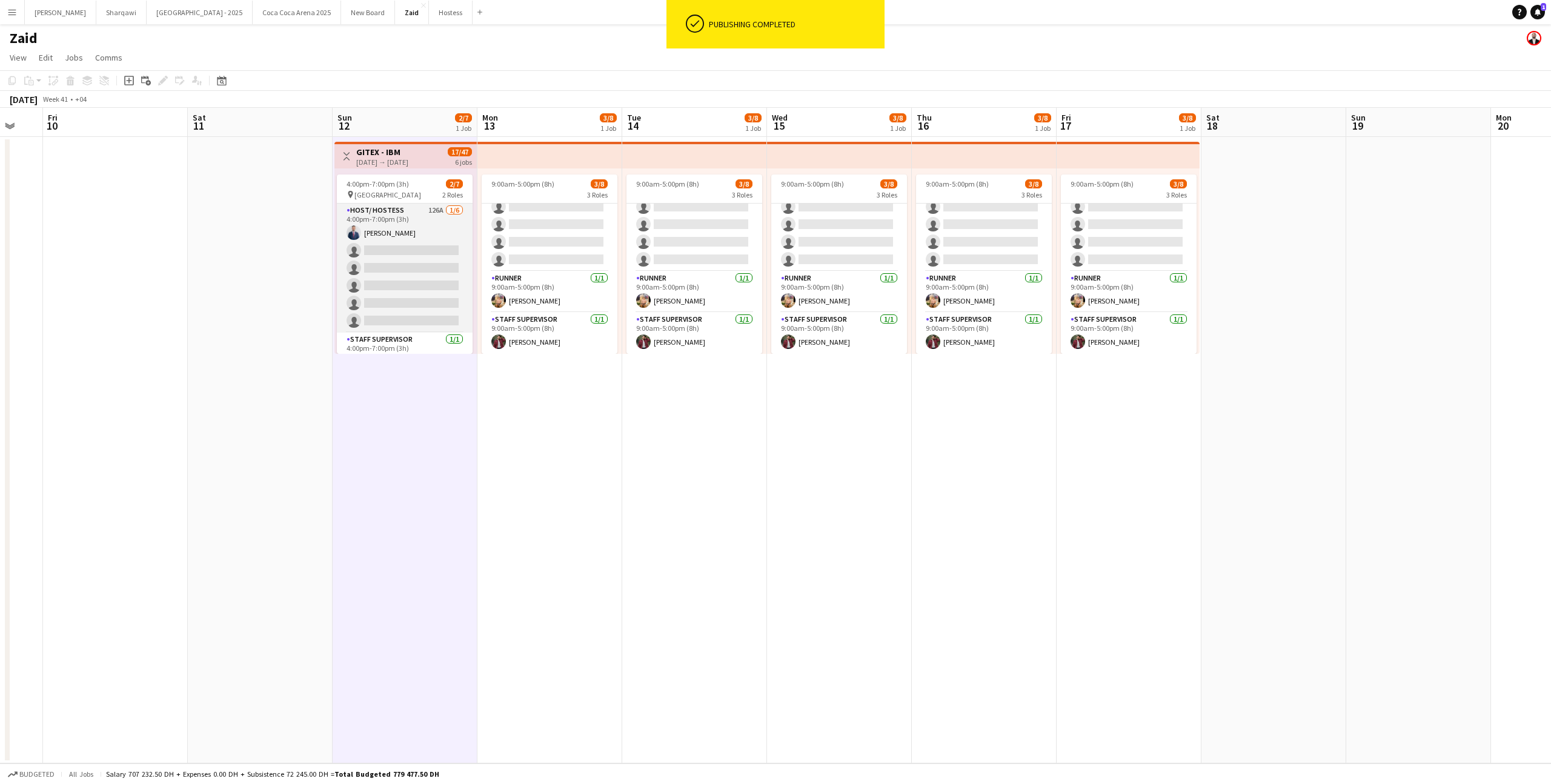
scroll to position [20, 0]
